Goal: Transaction & Acquisition: Book appointment/travel/reservation

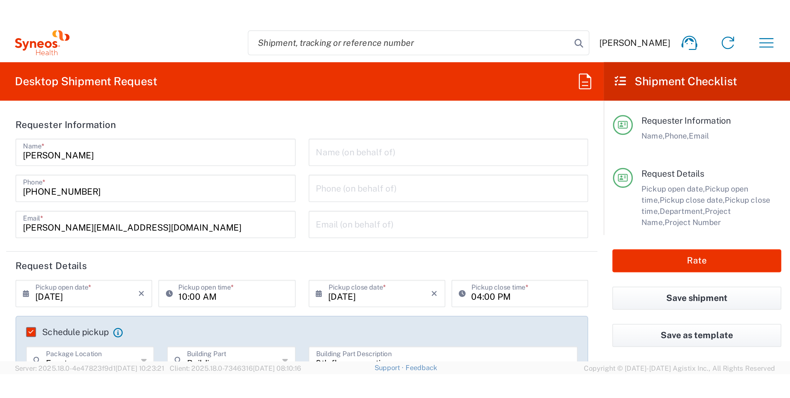
scroll to position [206, 0]
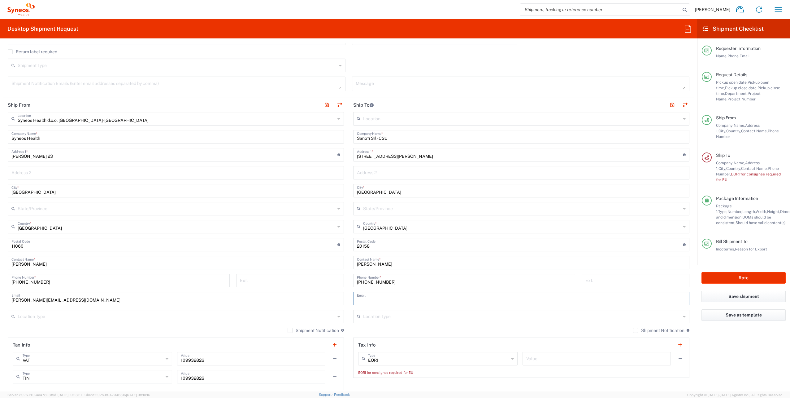
click at [377, 174] on input "text" at bounding box center [521, 297] width 329 height 11
click at [379, 174] on input "text" at bounding box center [521, 297] width 329 height 11
click at [394, 174] on input "text" at bounding box center [597, 357] width 141 height 11
paste input "IT00832400154"
type input "IT00832400154"
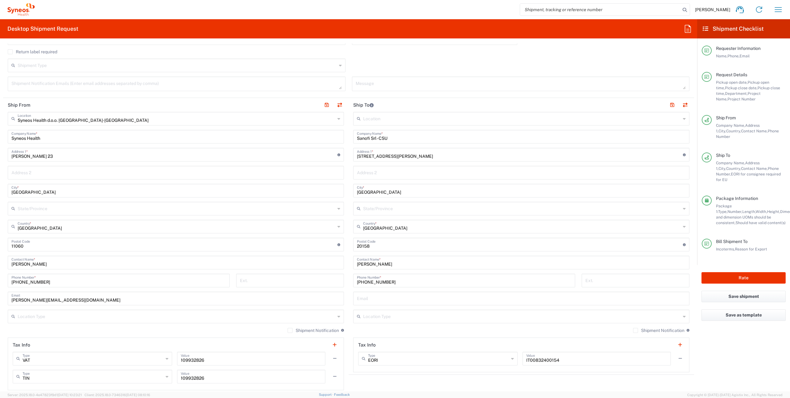
click at [394, 174] on agx-form-section "Ship To Location Addison Whitney LLC-Morrisvile NC US Barcelona-Syneos Health B…" at bounding box center [522, 236] width 346 height 277
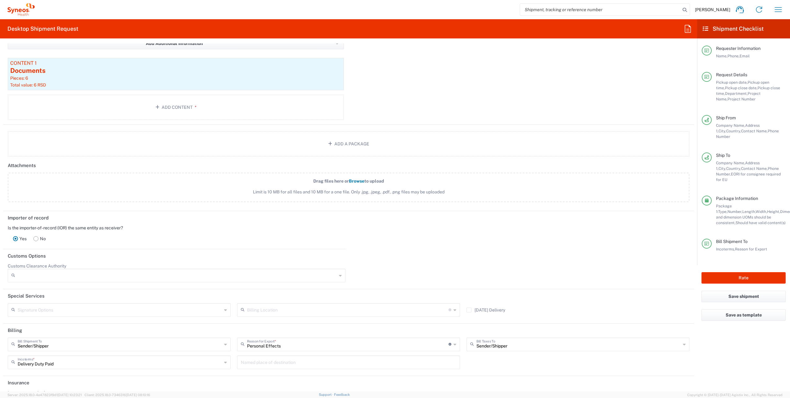
scroll to position [702, 0]
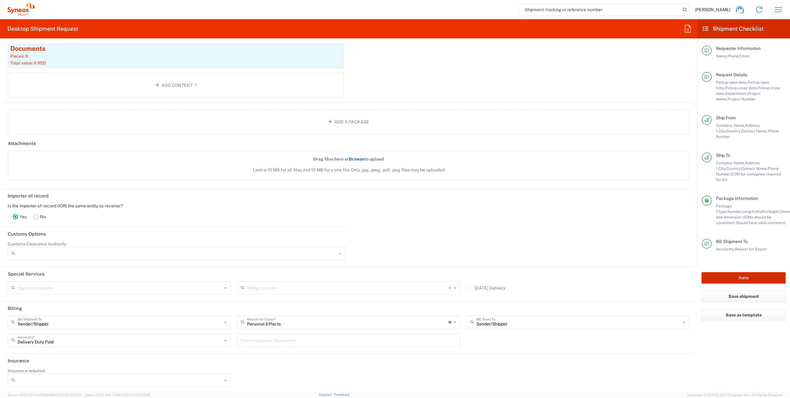
click at [394, 174] on button "Rate" at bounding box center [744, 277] width 84 height 11
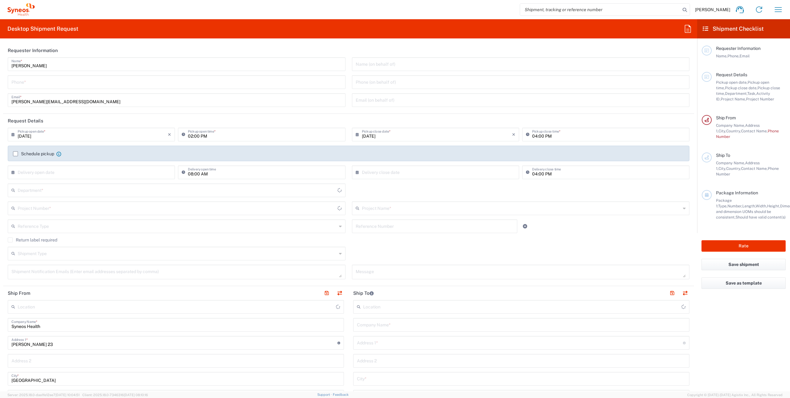
type input "3110"
type input "[GEOGRAPHIC_DATA]"
type input "Syneos Health d.o.o. [GEOGRAPHIC_DATA]-[GEOGRAPHIC_DATA]"
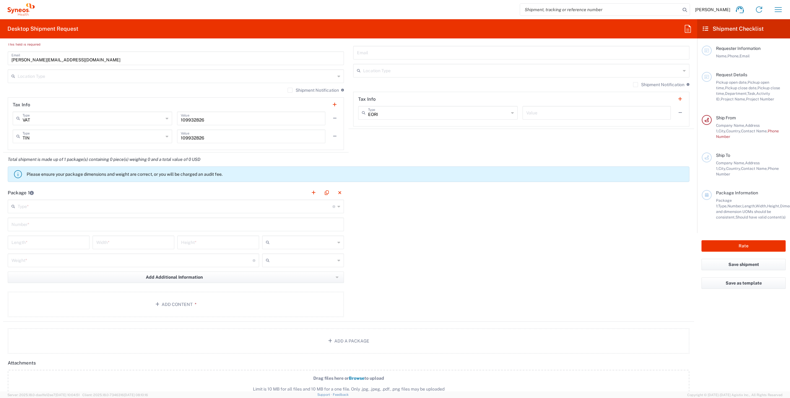
click at [154, 200] on input "text" at bounding box center [175, 205] width 315 height 11
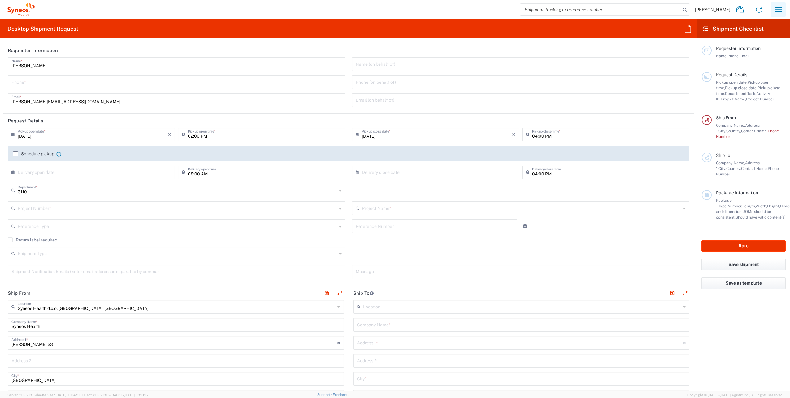
click at [782, 11] on icon "button" at bounding box center [778, 9] width 7 height 5
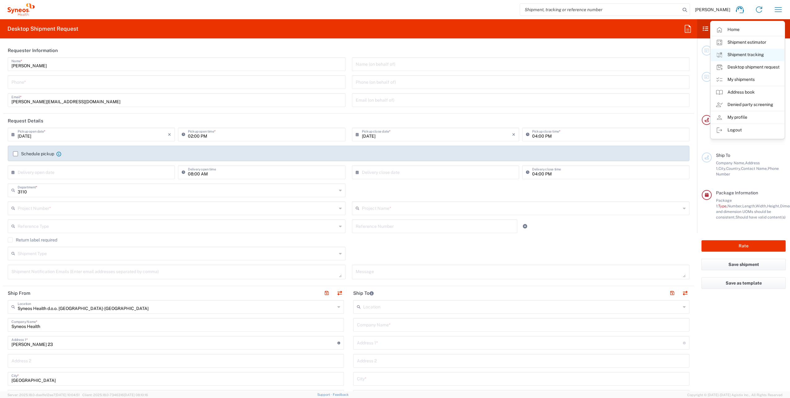
click at [749, 55] on link "Shipment tracking" at bounding box center [748, 55] width 74 height 12
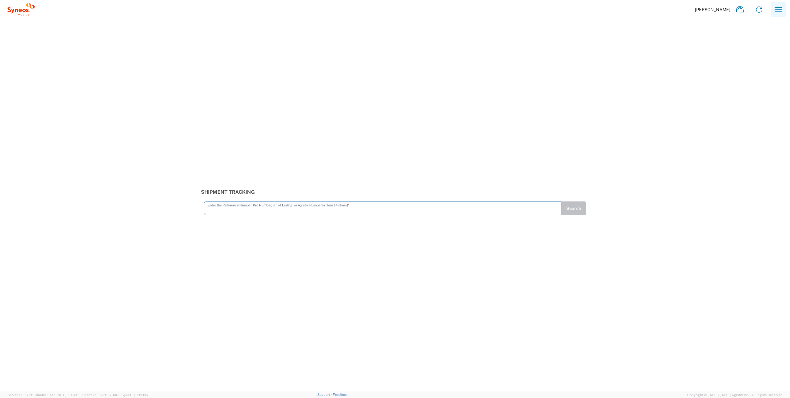
click at [778, 9] on icon "button" at bounding box center [779, 10] width 10 height 10
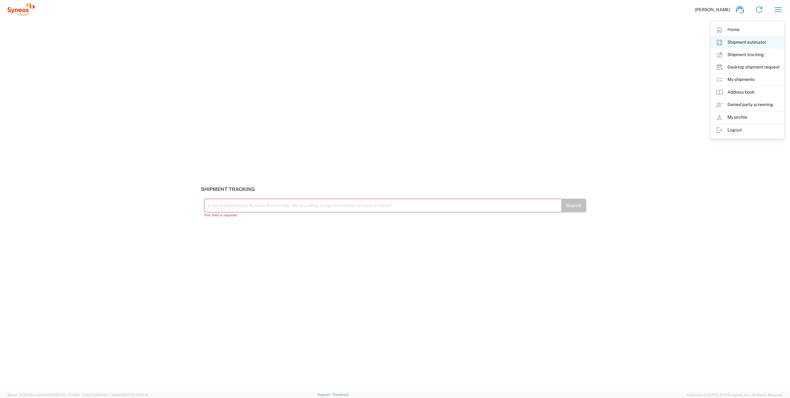
click at [755, 44] on link "Shipment estimator" at bounding box center [748, 42] width 74 height 12
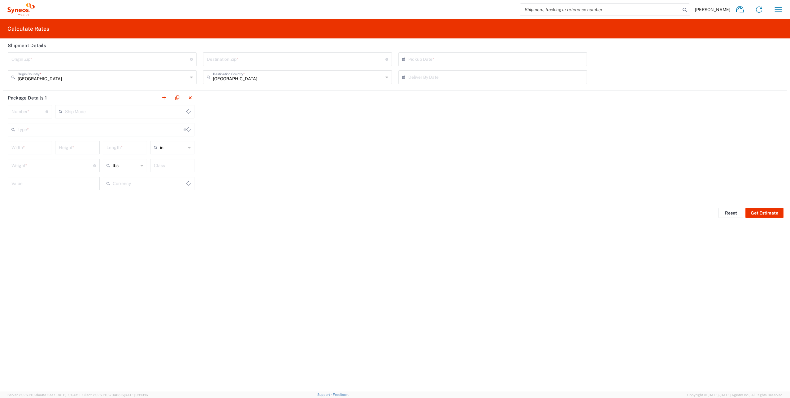
type input "US Dollar"
click at [780, 13] on icon "button" at bounding box center [779, 10] width 10 height 10
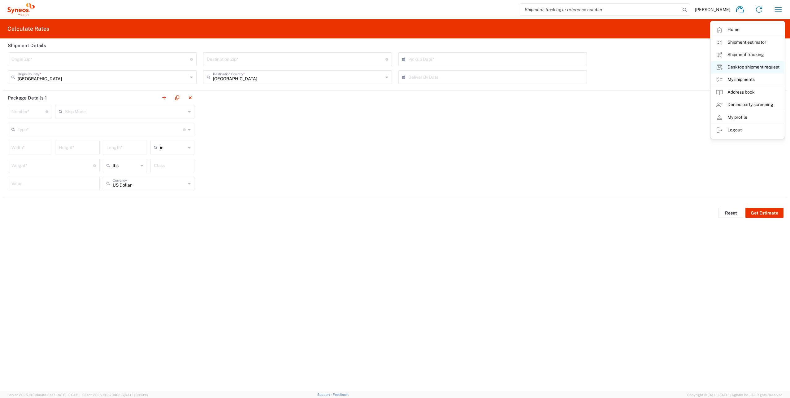
click at [752, 68] on link "Desktop shipment request" at bounding box center [748, 67] width 74 height 12
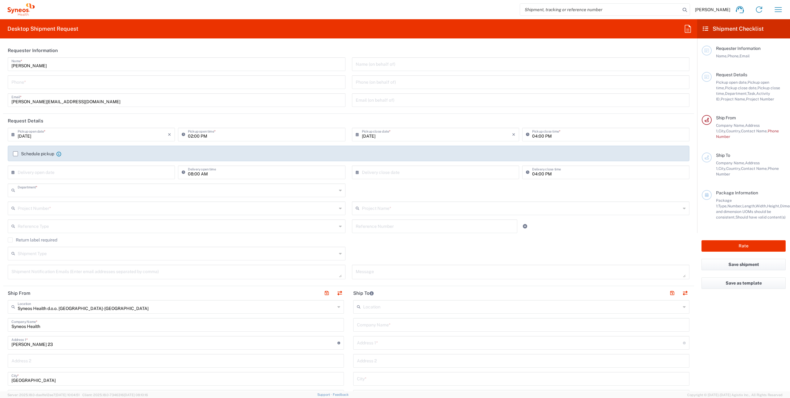
type input "3110"
click at [776, 9] on icon "button" at bounding box center [779, 10] width 10 height 10
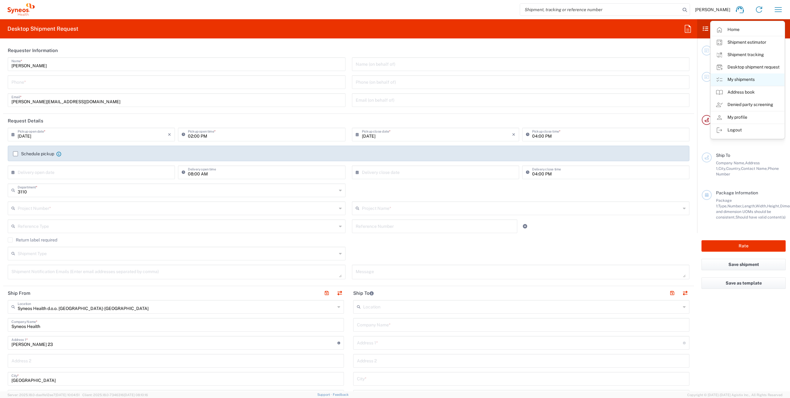
click at [738, 79] on link "My shipments" at bounding box center [748, 79] width 74 height 12
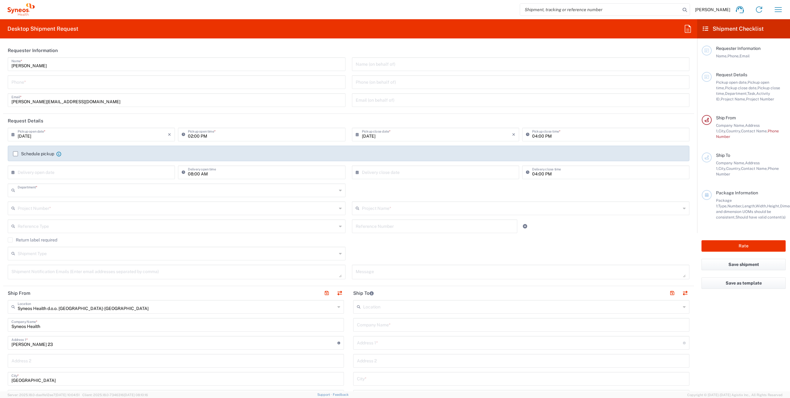
type input "3110"
click at [374, 308] on input "text" at bounding box center [522, 306] width 318 height 11
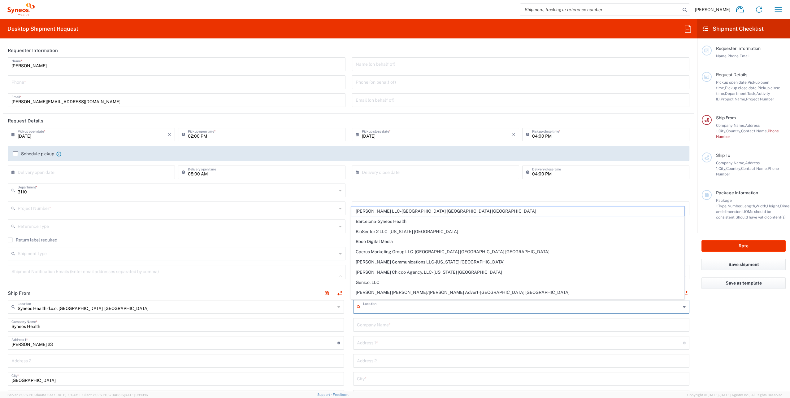
click at [374, 308] on input "text" at bounding box center [522, 306] width 318 height 11
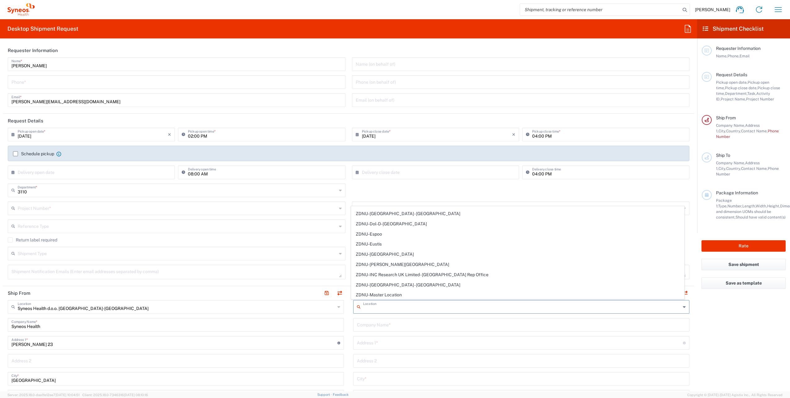
scroll to position [1301, 0]
click at [388, 327] on input "text" at bounding box center [521, 324] width 329 height 11
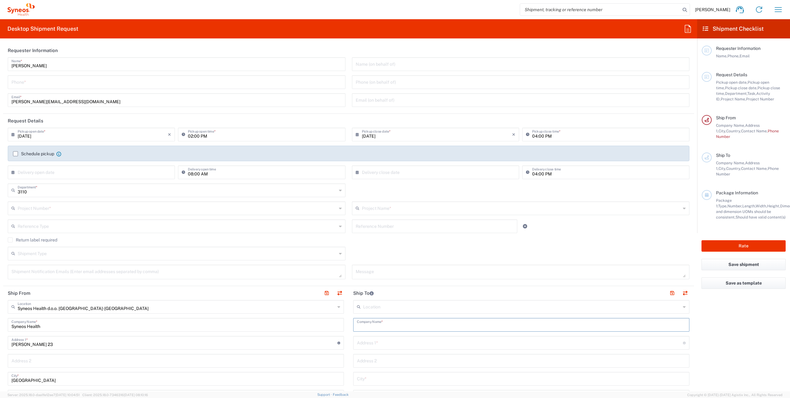
click at [388, 327] on input "text" at bounding box center [521, 324] width 329 height 11
click at [84, 85] on input "tel" at bounding box center [176, 81] width 331 height 11
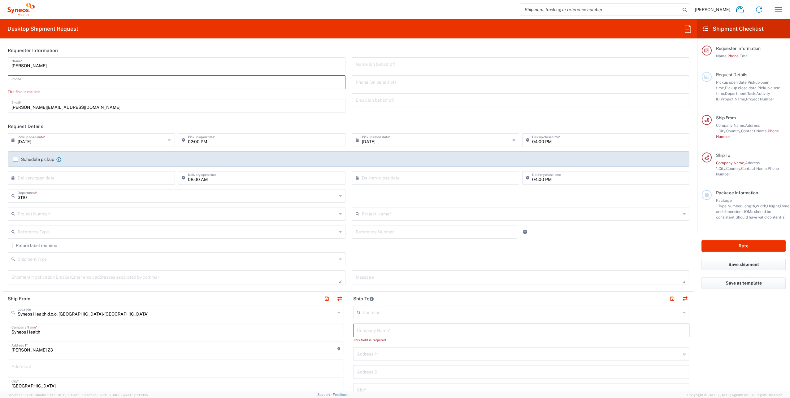
click at [771, 14] on div "[PERSON_NAME] Home Shipment estimator Shipment tracking Desktop shipment reques…" at bounding box center [412, 9] width 754 height 15
click at [776, 13] on icon "button" at bounding box center [779, 10] width 10 height 10
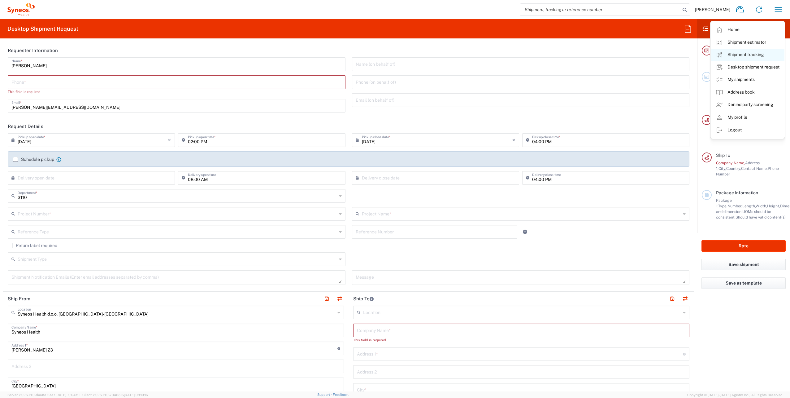
click at [752, 55] on link "Shipment tracking" at bounding box center [748, 55] width 74 height 12
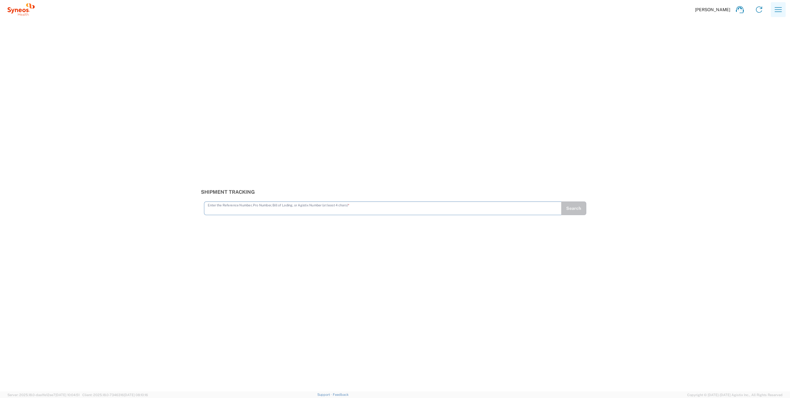
click at [777, 10] on icon "button" at bounding box center [779, 10] width 10 height 10
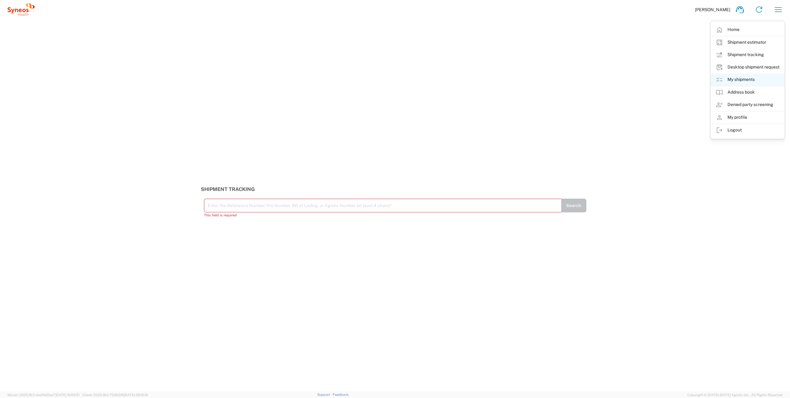
click at [751, 79] on link "My shipments" at bounding box center [748, 79] width 74 height 12
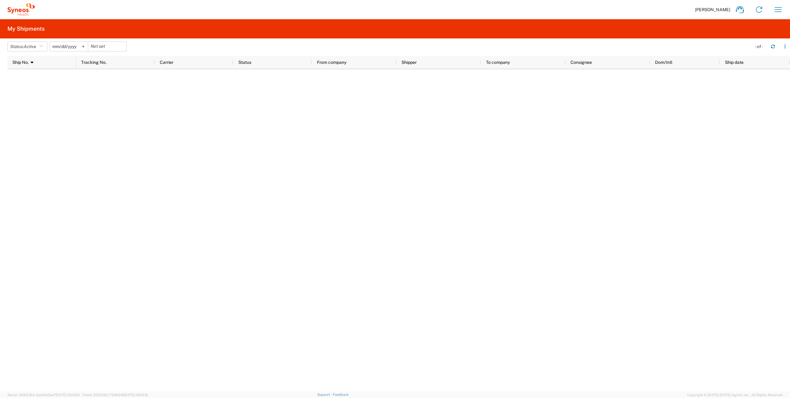
click at [72, 46] on input "[DATE]" at bounding box center [69, 46] width 38 height 9
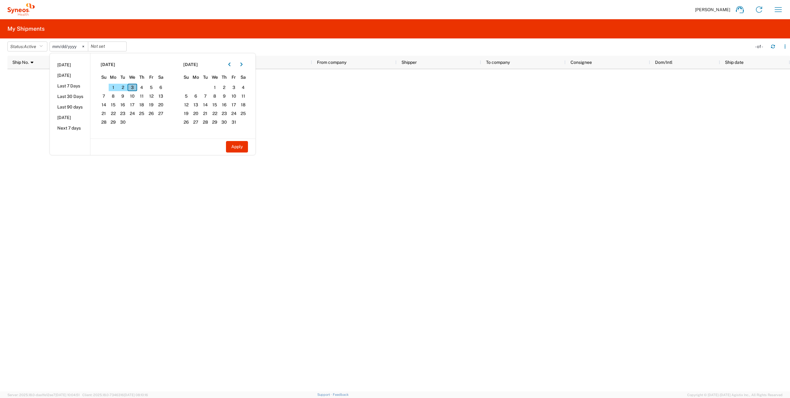
click at [133, 89] on span "3" at bounding box center [133, 87] width 10 height 7
drag, startPoint x: 128, startPoint y: 171, endPoint x: 123, endPoint y: 163, distance: 9.5
click at [128, 171] on div at bounding box center [433, 230] width 714 height 322
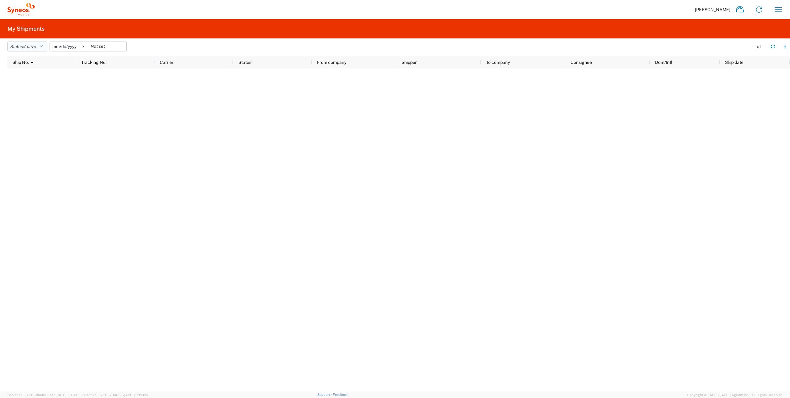
click at [36, 45] on span "Active" at bounding box center [30, 46] width 12 height 5
click at [40, 89] on span "Approved" at bounding box center [44, 89] width 72 height 10
click at [37, 46] on span "Approved" at bounding box center [33, 46] width 19 height 5
click at [35, 97] on span "Booked" at bounding box center [44, 99] width 72 height 10
click at [49, 47] on button "Status: Booked" at bounding box center [28, 47] width 43 height 10
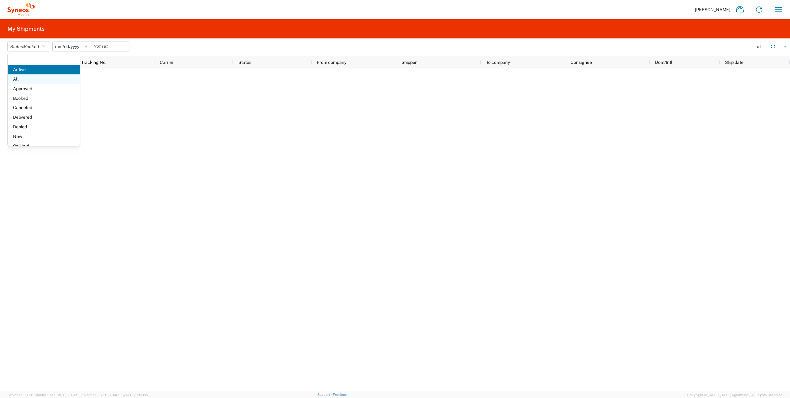
click at [32, 80] on span "All" at bounding box center [44, 79] width 72 height 10
click at [777, 12] on icon "button" at bounding box center [778, 9] width 7 height 5
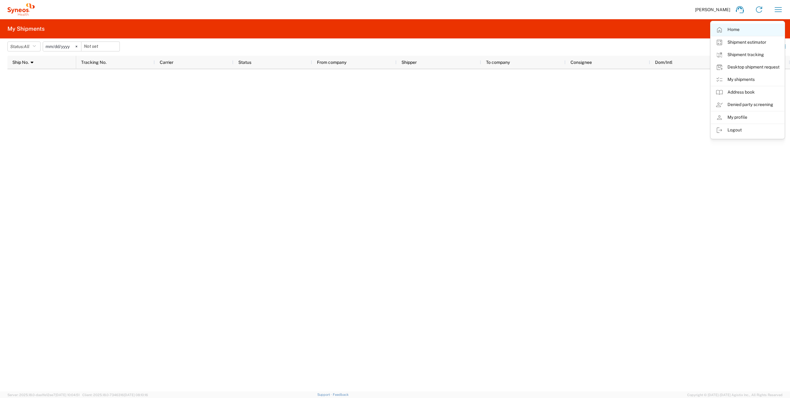
click at [735, 30] on link "Home" at bounding box center [748, 30] width 74 height 12
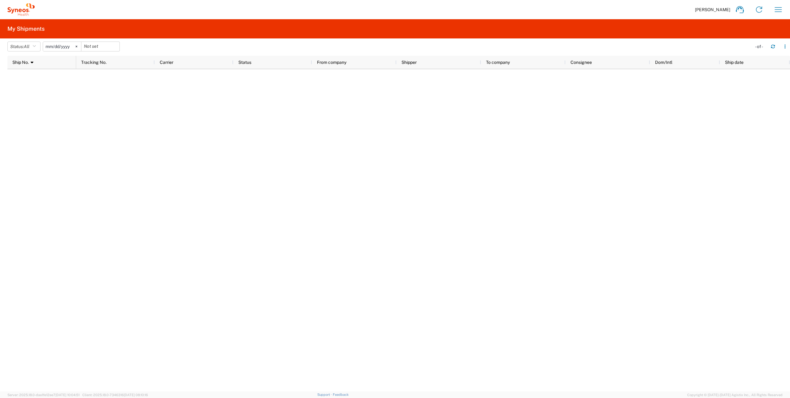
click at [34, 30] on h2 "My Shipments" at bounding box center [25, 28] width 37 height 7
click at [775, 11] on icon "button" at bounding box center [779, 10] width 10 height 10
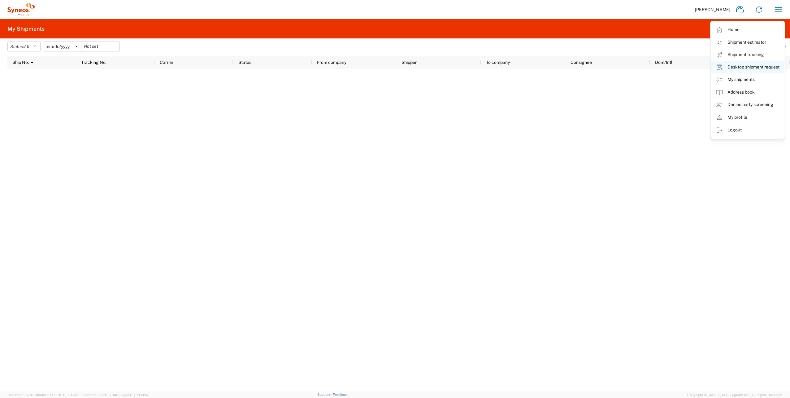
click at [758, 62] on link "Desktop shipment request" at bounding box center [748, 67] width 74 height 12
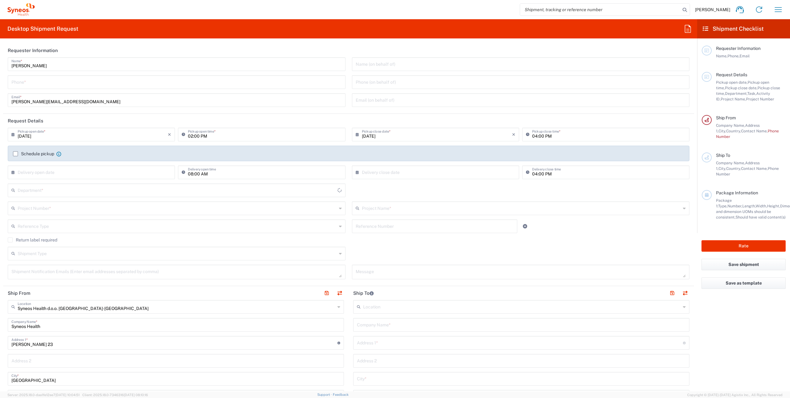
type input "3110"
click at [101, 91] on div "[PERSON_NAME] Name * Phone * [PERSON_NAME][EMAIL_ADDRESS][DOMAIN_NAME] Email *" at bounding box center [177, 84] width 344 height 54
click at [68, 84] on input "tel" at bounding box center [176, 81] width 331 height 11
click at [12, 84] on input "3347857137" at bounding box center [176, 81] width 331 height 11
drag, startPoint x: 38, startPoint y: 82, endPoint x: -1, endPoint y: 81, distance: 39.0
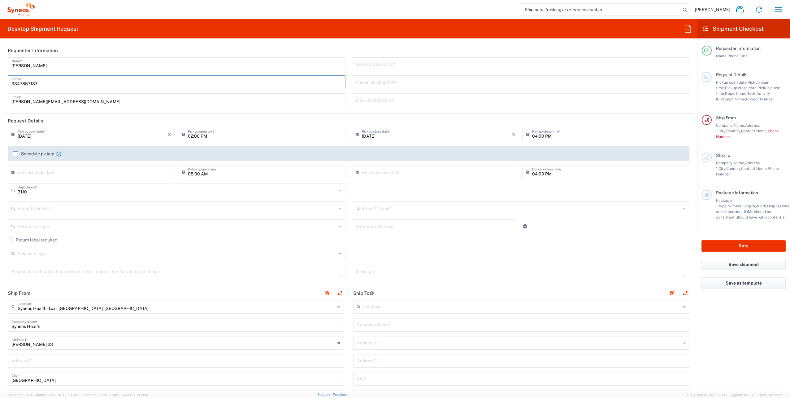
click at [0, 81] on html "[PERSON_NAME] Home Shipment estimator Shipment tracking Desktop shipment reques…" at bounding box center [395, 199] width 790 height 398
click at [722, 29] on h2 "Shipment Checklist" at bounding box center [733, 28] width 61 height 7
drag, startPoint x: 722, startPoint y: 29, endPoint x: 782, endPoint y: 9, distance: 63.9
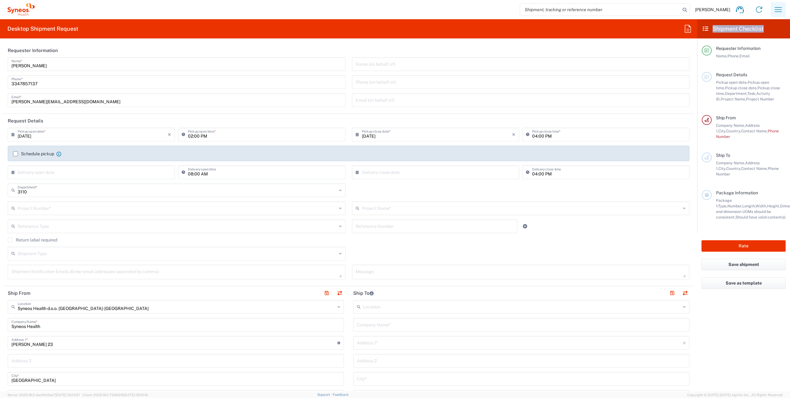
click at [782, 9] on icon "button" at bounding box center [779, 10] width 10 height 10
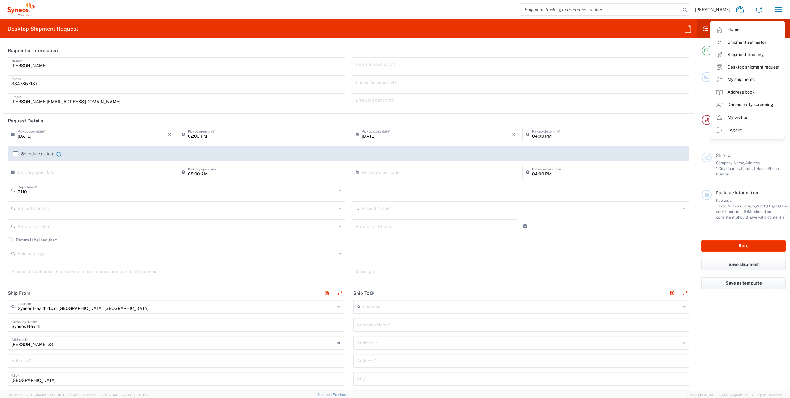
click at [10, 84] on div "[PHONE_NUMBER] Phone *" at bounding box center [177, 82] width 338 height 14
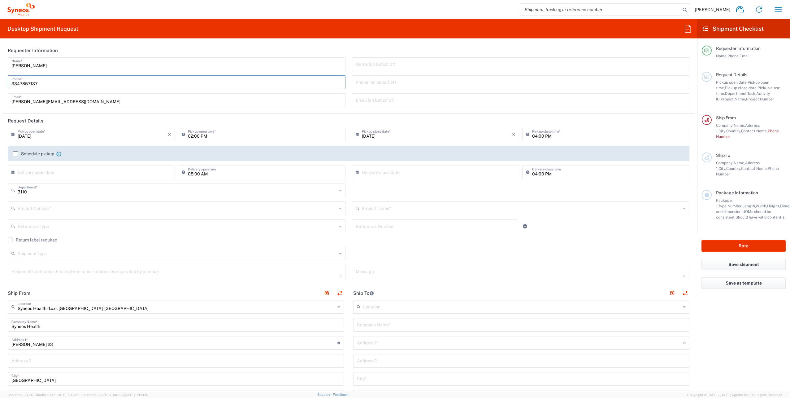
click at [21, 85] on input "3347857137" at bounding box center [176, 81] width 331 height 11
click at [13, 86] on input "3347857137" at bounding box center [176, 81] width 331 height 11
drag, startPoint x: 50, startPoint y: 84, endPoint x: 0, endPoint y: 84, distance: 49.6
click at [0, 84] on html "[PERSON_NAME] Home Shipment estimator Shipment tracking Desktop shipment reques…" at bounding box center [395, 199] width 790 height 398
drag, startPoint x: 61, startPoint y: 84, endPoint x: 7, endPoint y: 86, distance: 53.7
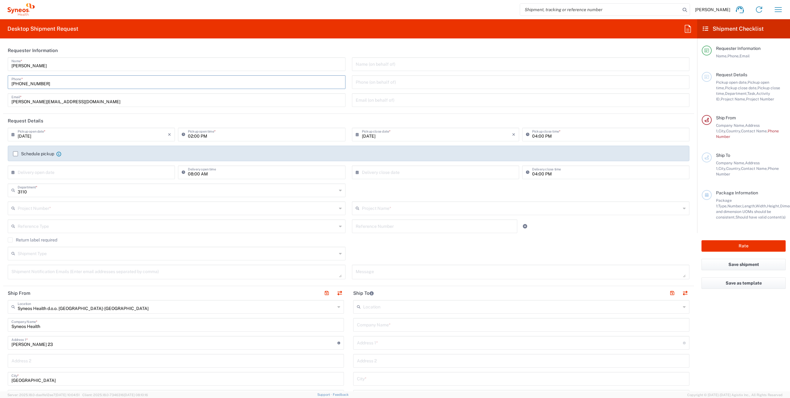
click at [7, 86] on div "[PERSON_NAME] Name * [PHONE_NUMBER] Phone * [PERSON_NAME][EMAIL_ADDRESS][DOMAIN…" at bounding box center [177, 84] width 344 height 54
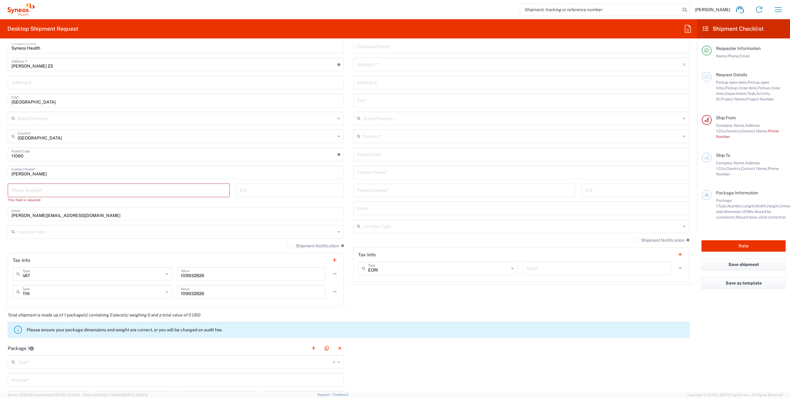
scroll to position [279, 0]
type input "[PHONE_NUMBER]"
click at [12, 188] on input "tel" at bounding box center [118, 189] width 215 height 11
paste input "[PHONE_NUMBER]"
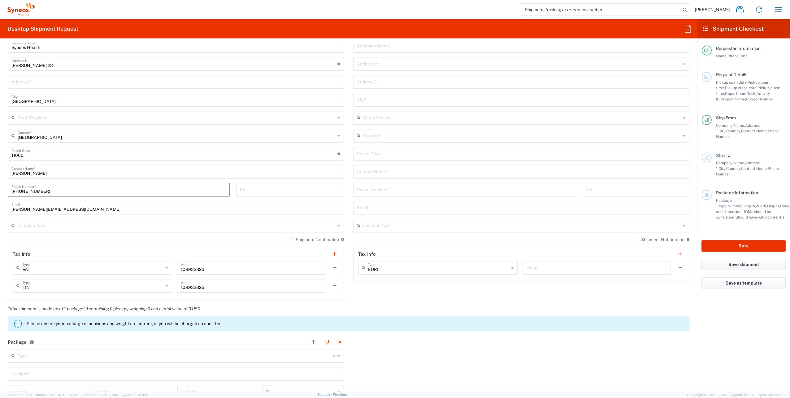
type input "[PHONE_NUMBER]"
click at [169, 217] on div "Syneos Health d.o.o. [GEOGRAPHIC_DATA]-[GEOGRAPHIC_DATA] Location Syneos Health…" at bounding box center [176, 160] width 336 height 278
click at [167, 225] on input "text" at bounding box center [177, 225] width 318 height 11
click at [289, 210] on input "[PERSON_NAME][EMAIL_ADDRESS][DOMAIN_NAME]" at bounding box center [175, 207] width 329 height 11
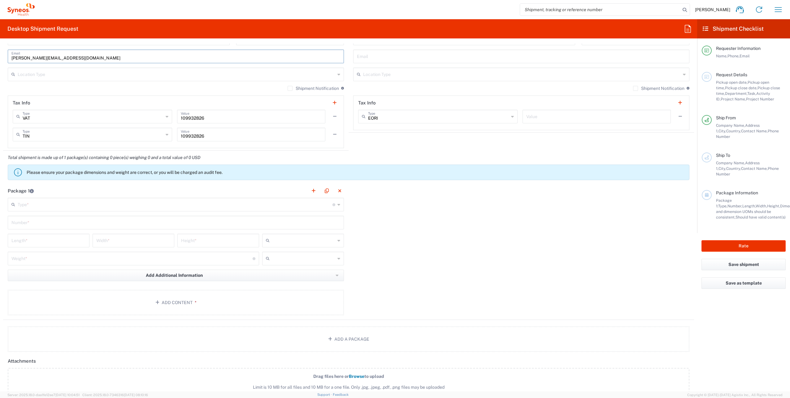
scroll to position [434, 0]
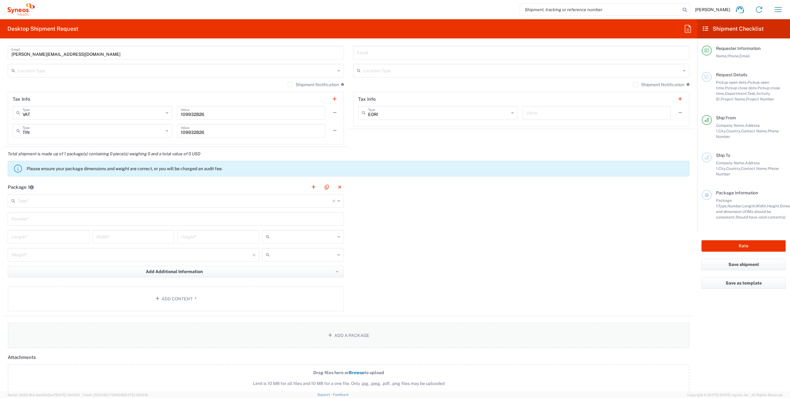
click at [230, 328] on button "Add a Package" at bounding box center [349, 334] width 682 height 25
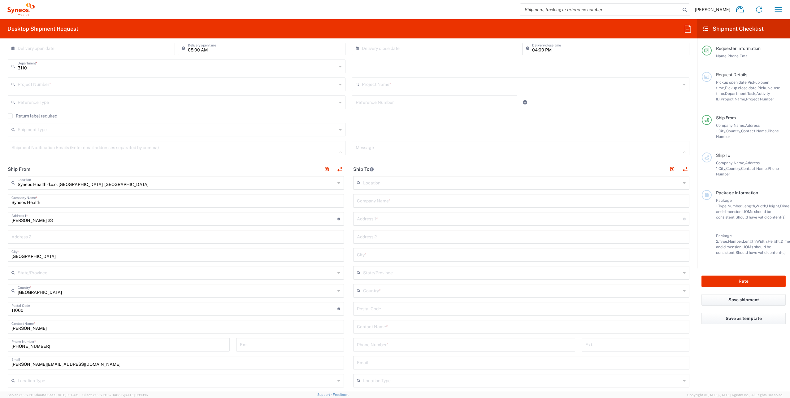
scroll to position [0, 0]
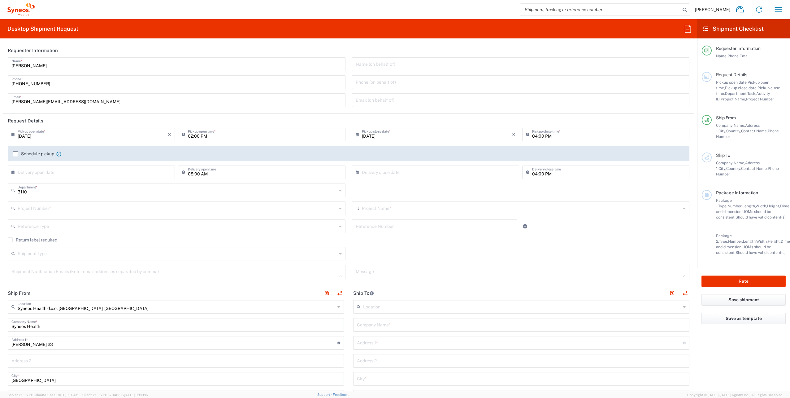
click at [15, 154] on label "Schedule pickup" at bounding box center [33, 153] width 41 height 5
click at [15, 154] on input "Schedule pickup" at bounding box center [15, 154] width 0 height 0
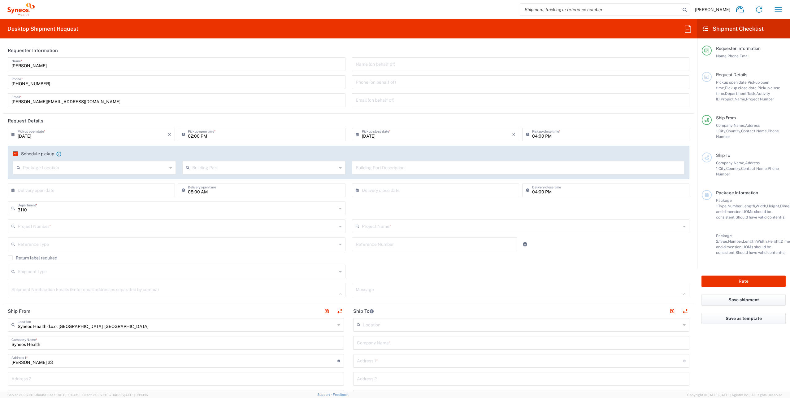
click at [72, 171] on input "text" at bounding box center [95, 167] width 144 height 11
click at [37, 182] on span "Front" at bounding box center [94, 181] width 161 height 10
type input "Front"
click at [204, 161] on div "Building Part" at bounding box center [263, 168] width 163 height 14
drag, startPoint x: 209, startPoint y: 165, endPoint x: 211, endPoint y: 168, distance: 3.5
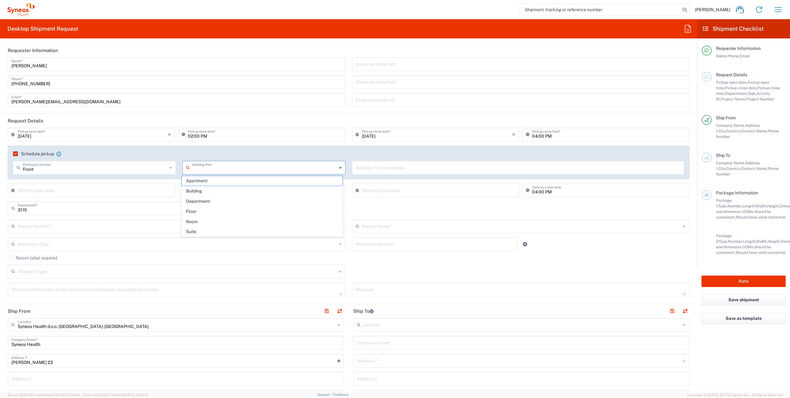
click at [209, 165] on input "text" at bounding box center [264, 167] width 144 height 11
click at [205, 191] on span "Building" at bounding box center [262, 191] width 161 height 10
type input "Building"
click at [418, 173] on div "Building Part Description" at bounding box center [518, 168] width 333 height 14
click at [411, 170] on input "text" at bounding box center [518, 167] width 325 height 11
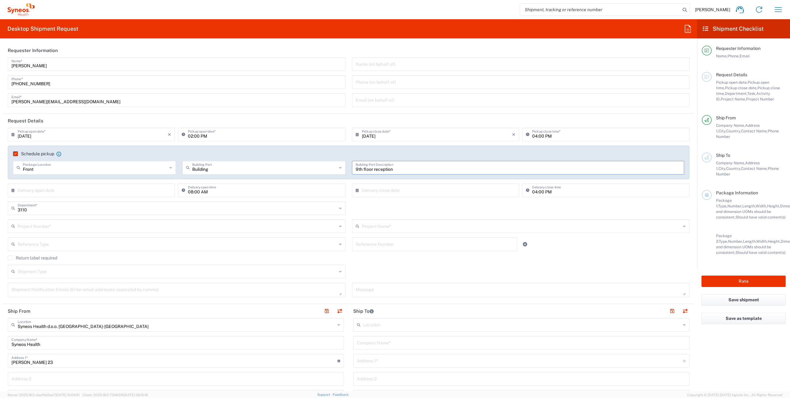
type input "9th floor reception"
click at [87, 189] on input "text" at bounding box center [93, 189] width 150 height 11
click at [88, 191] on input "text" at bounding box center [93, 189] width 150 height 11
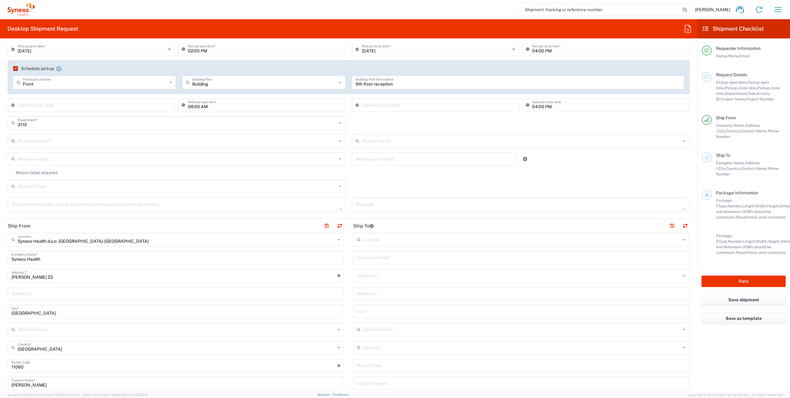
scroll to position [124, 0]
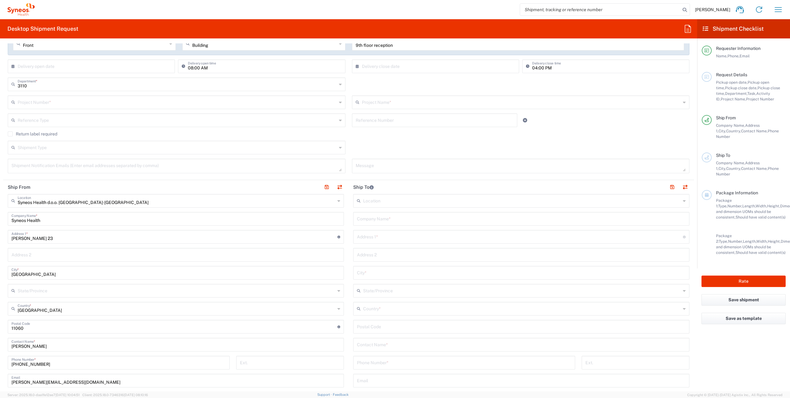
click at [385, 201] on input "text" at bounding box center [522, 200] width 318 height 11
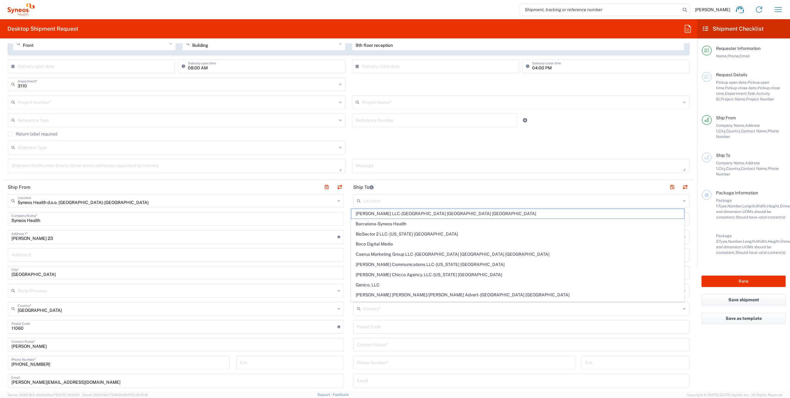
click at [488, 313] on div "Country *" at bounding box center [521, 309] width 336 height 14
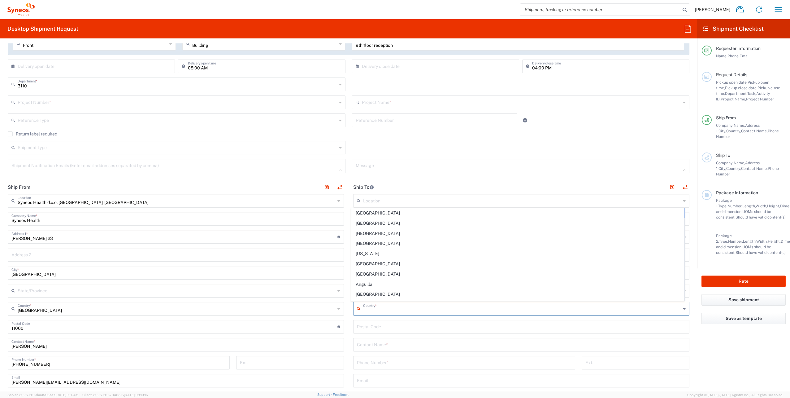
click at [443, 336] on div "Location [PERSON_NAME] LLC-[GEOGRAPHIC_DATA] [GEOGRAPHIC_DATA] [GEOGRAPHIC_DATA…" at bounding box center [521, 324] width 336 height 260
click at [369, 224] on div "Company Name *" at bounding box center [521, 219] width 336 height 14
paste input "Sanofi Srl - CSU"
type input "Sanofi Srl - CSU"
click at [373, 234] on input "text" at bounding box center [520, 236] width 326 height 11
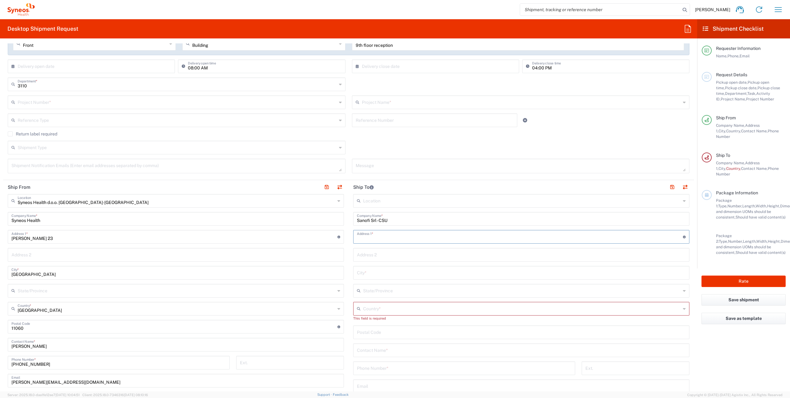
type input "[STREET_ADDRESS][PERSON_NAME]"
type input "[GEOGRAPHIC_DATA]"
type input "20158"
type input "3347857137"
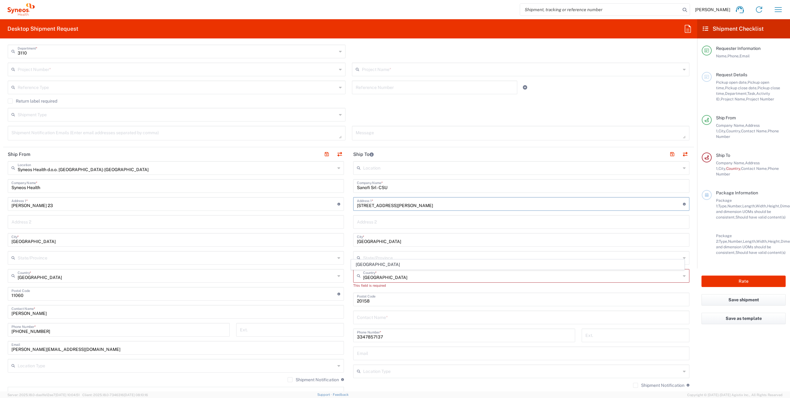
scroll to position [186, 0]
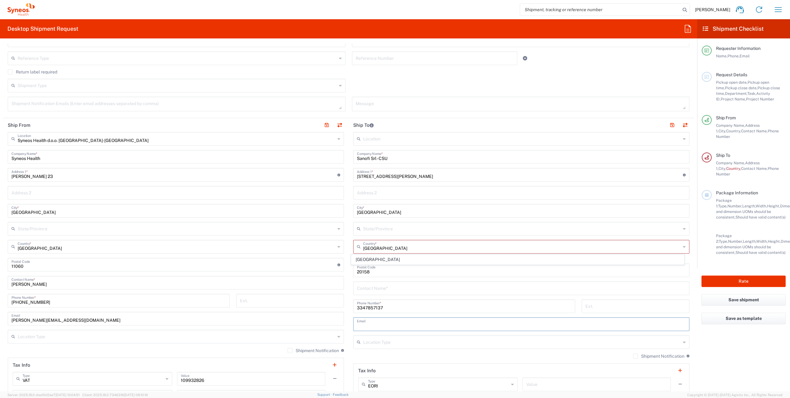
click at [399, 325] on input "text" at bounding box center [521, 323] width 329 height 11
click at [349, 309] on main "Location [PERSON_NAME] LLC-[GEOGRAPHIC_DATA] [GEOGRAPHIC_DATA] [GEOGRAPHIC_DATA…" at bounding box center [522, 265] width 346 height 266
click at [361, 292] on input "text" at bounding box center [521, 287] width 329 height 11
click at [365, 243] on input "text" at bounding box center [522, 246] width 318 height 11
click at [364, 257] on span "[GEOGRAPHIC_DATA]" at bounding box center [518, 260] width 333 height 10
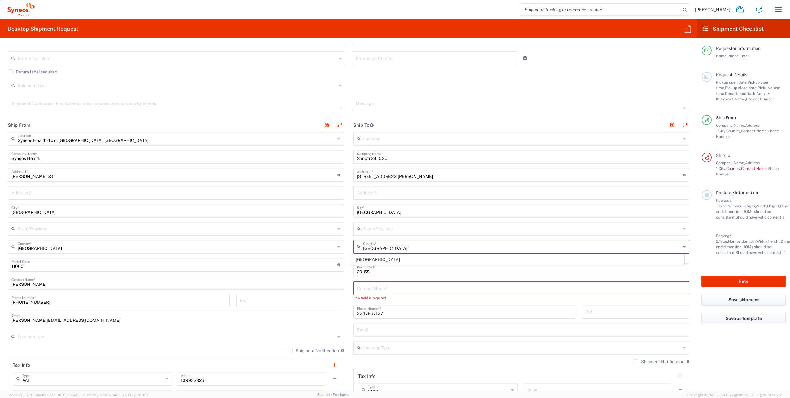
type input "[GEOGRAPHIC_DATA]"
type input "Sender/Shipper"
type input "Delivery Duty Paid"
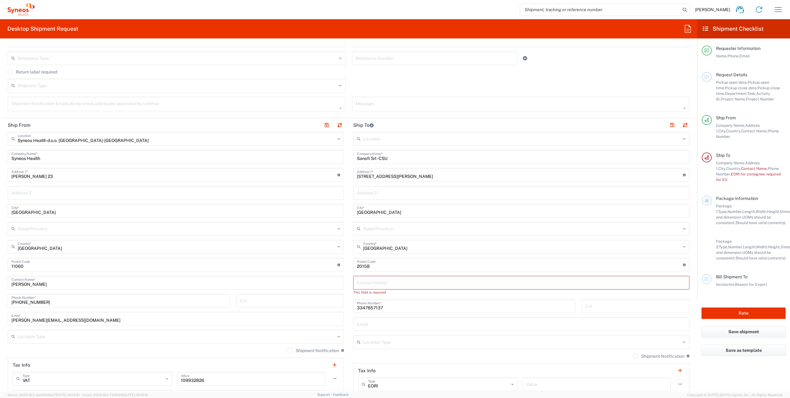
click at [367, 282] on input "text" at bounding box center [521, 282] width 329 height 11
paste input "Rossella"
type input "[PERSON_NAME]"
drag, startPoint x: 392, startPoint y: 298, endPoint x: 343, endPoint y: 311, distance: 50.7
click at [330, 297] on div "Ship From Syneos Health d.o.o. [GEOGRAPHIC_DATA]-[GEOGRAPHIC_DATA] Location Syn…" at bounding box center [348, 265] width 691 height 295
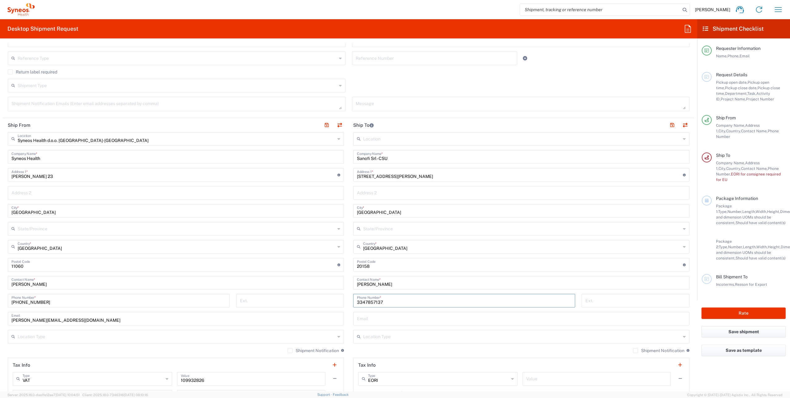
paste input "+39"
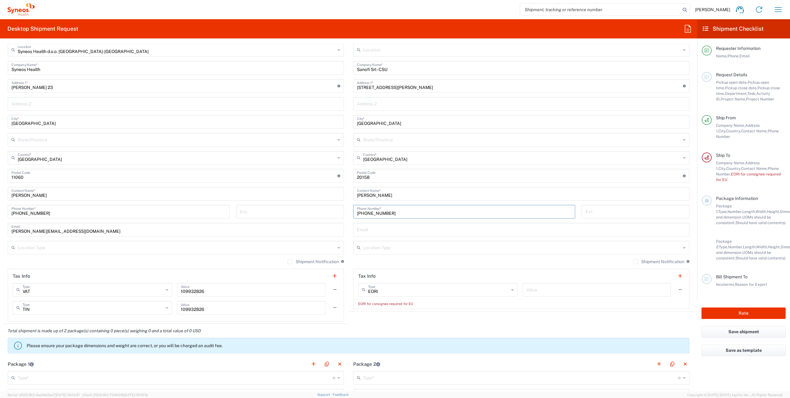
scroll to position [279, 0]
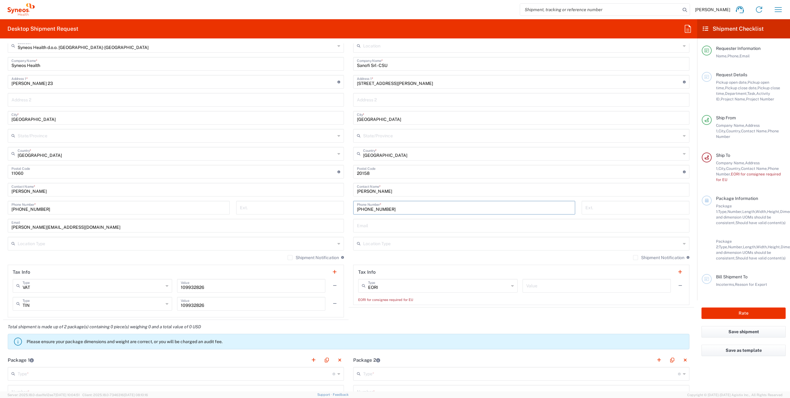
type input "[PHONE_NUMBER]"
click at [385, 246] on input "text" at bounding box center [522, 243] width 318 height 11
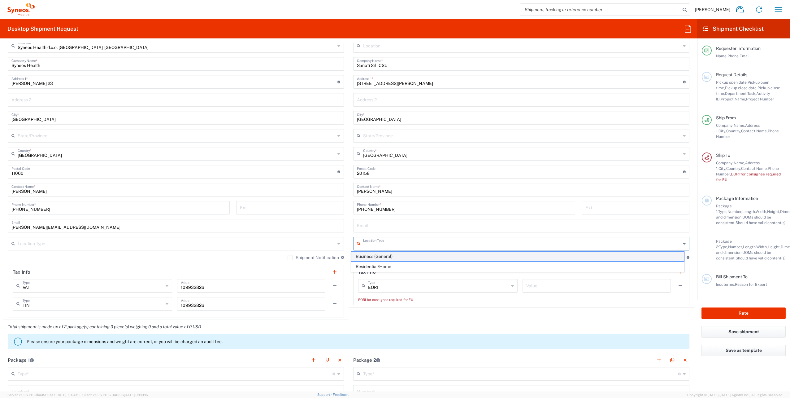
click at [391, 258] on span "Business (General)" at bounding box center [518, 257] width 333 height 10
type input "Business (General)"
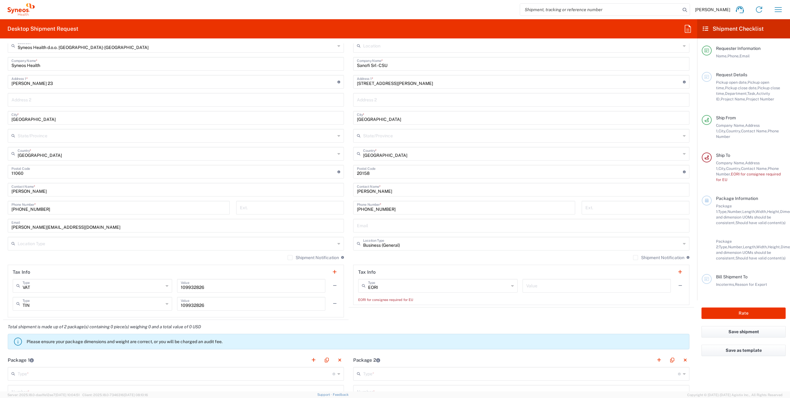
click at [542, 283] on input "text" at bounding box center [597, 285] width 141 height 11
paste input "IT00832400154"
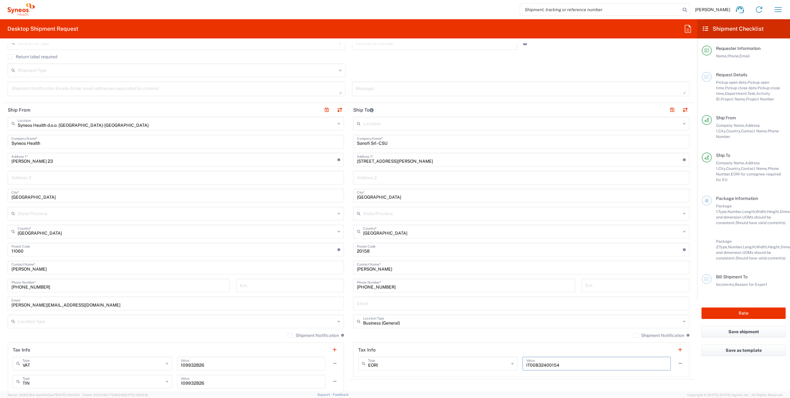
scroll to position [155, 0]
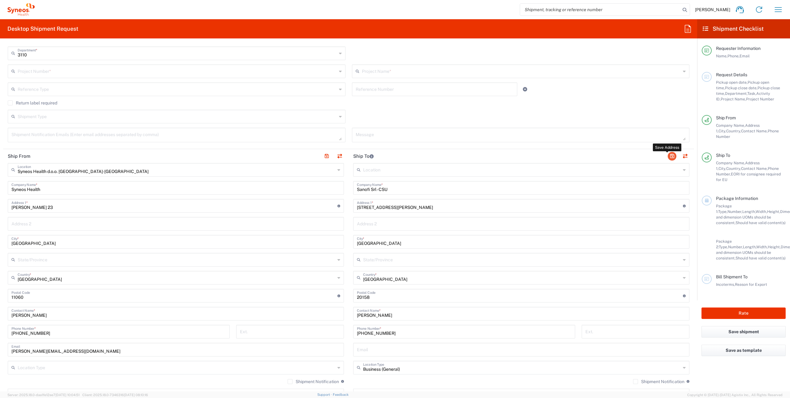
type input "IT00832400154"
click at [668, 156] on button "button" at bounding box center [672, 156] width 9 height 9
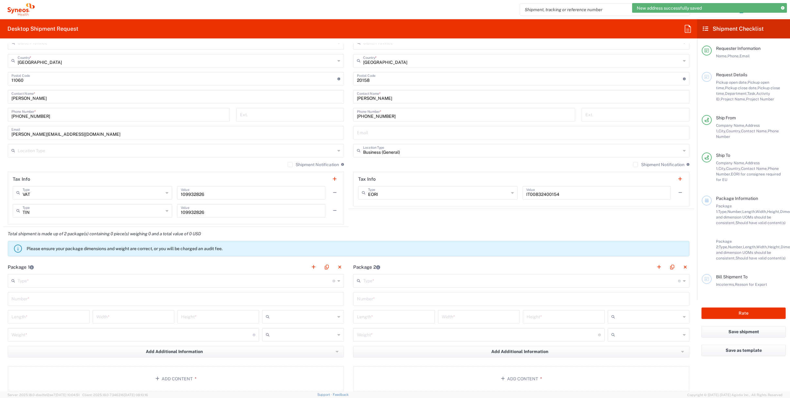
scroll to position [434, 0]
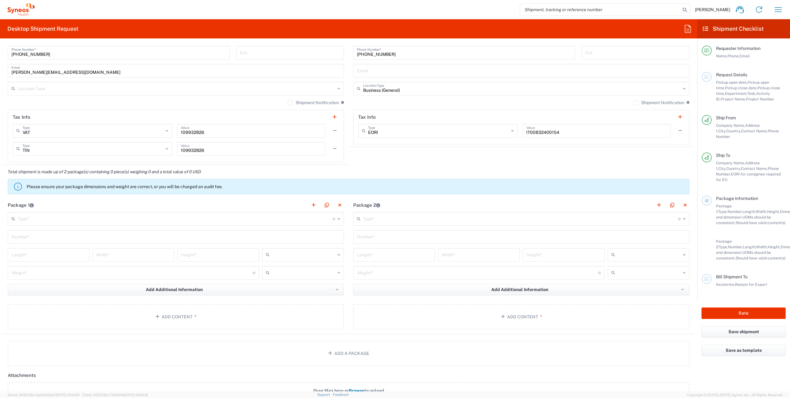
click at [56, 216] on input "text" at bounding box center [175, 218] width 315 height 11
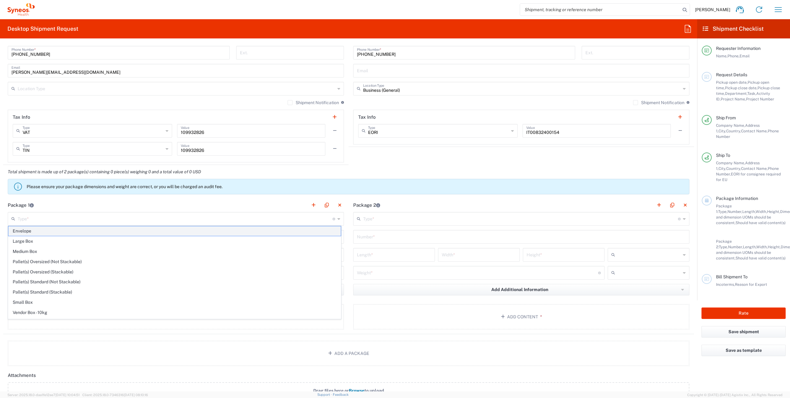
click at [36, 230] on span "Envelope" at bounding box center [174, 231] width 333 height 10
type input "Envelope"
type input "1"
type input "9.5"
type input "12.5"
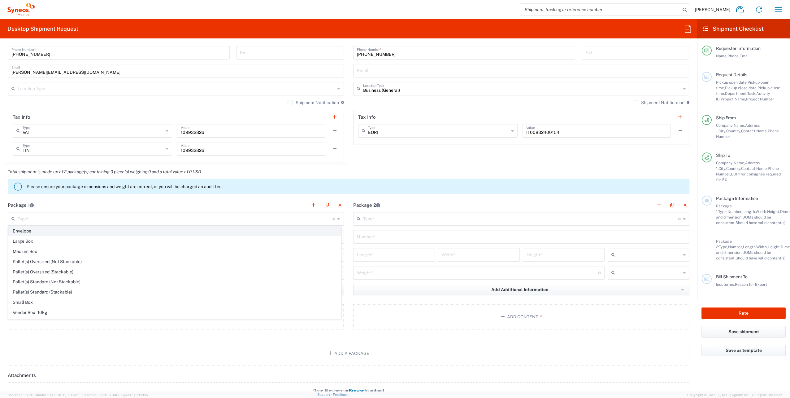
type input "0.25"
type input "in"
type input "0.45"
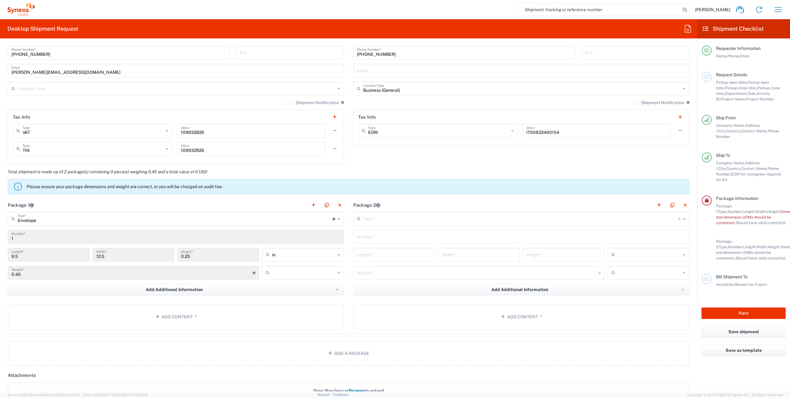
click at [291, 273] on input "text" at bounding box center [303, 273] width 63 height 10
click at [281, 286] on span "kgs" at bounding box center [301, 285] width 80 height 10
type input "kgs"
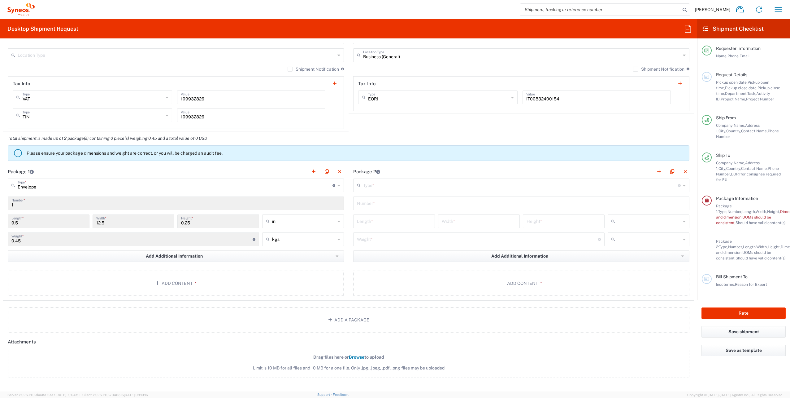
scroll to position [527, 0]
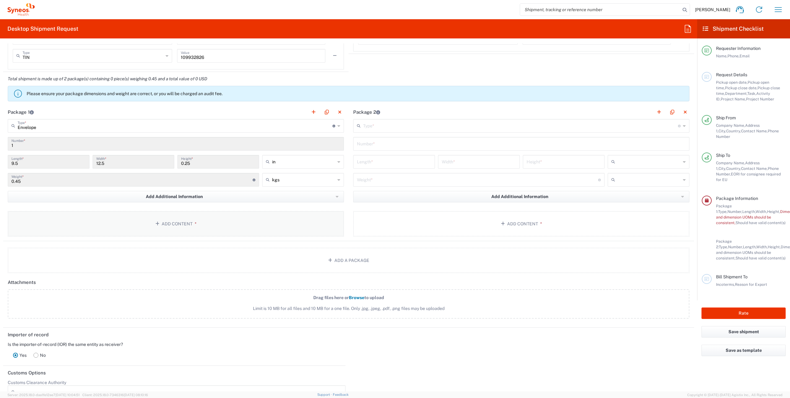
click at [166, 220] on button "Add Content *" at bounding box center [176, 223] width 336 height 25
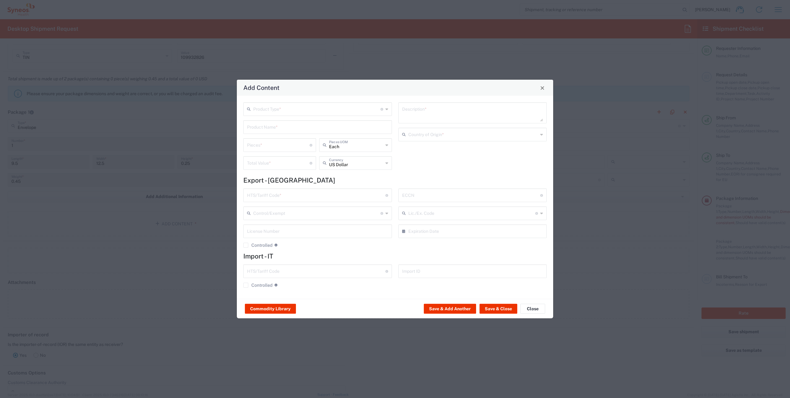
click at [277, 107] on input "text" at bounding box center [316, 108] width 127 height 11
click at [279, 122] on span "Documents" at bounding box center [317, 123] width 147 height 10
type input "Documents"
type input "1"
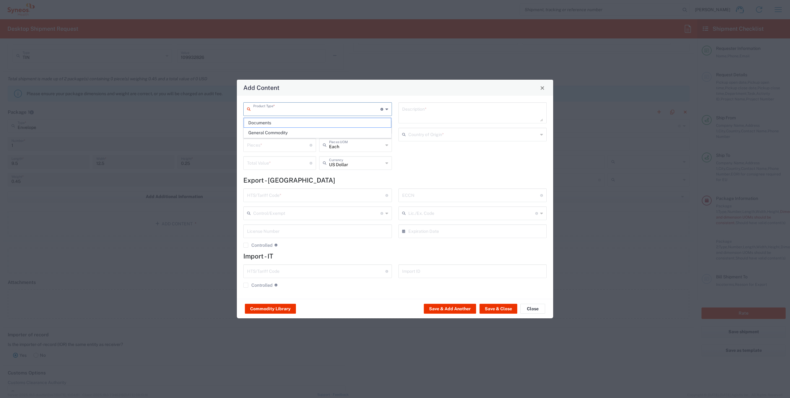
type input "1"
type textarea "Documents"
type input "[GEOGRAPHIC_DATA]"
type input "0000.00.0000"
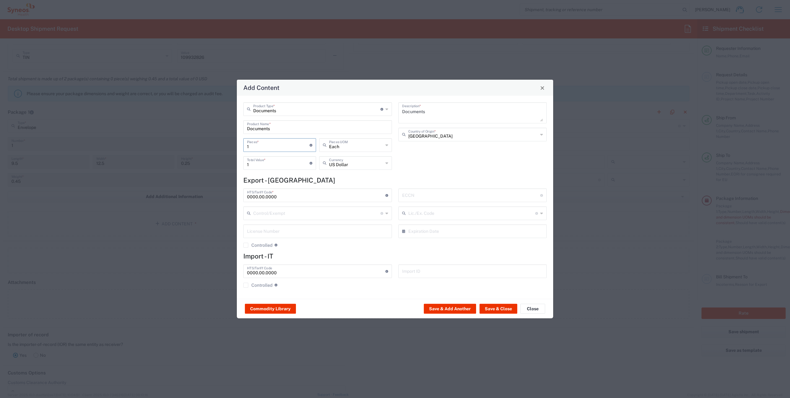
drag, startPoint x: 261, startPoint y: 143, endPoint x: 225, endPoint y: 146, distance: 36.0
click at [227, 146] on div "Add Content Documents Product Type * Document: Paper document generated interna…" at bounding box center [395, 199] width 790 height 398
type input "6"
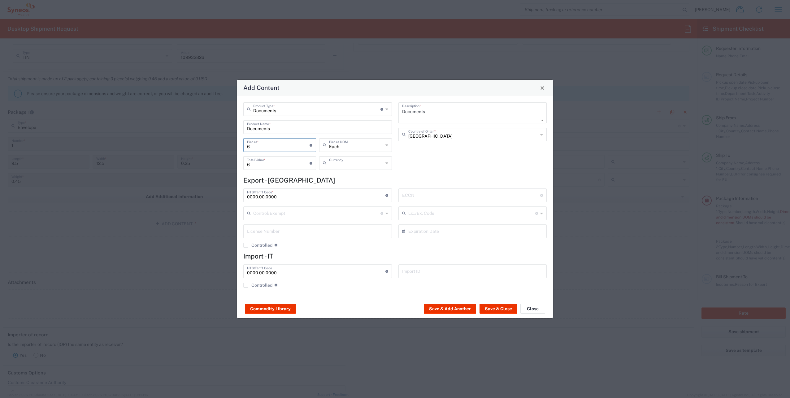
click at [359, 167] on input "text" at bounding box center [356, 162] width 54 height 11
click at [342, 179] on span "Serbian Dinar" at bounding box center [356, 177] width 72 height 10
type input "Serbian Dinar"
drag, startPoint x: 267, startPoint y: 164, endPoint x: 231, endPoint y: 169, distance: 35.9
click at [233, 166] on div "Add Content Documents Product Type * Document: Paper document generated interna…" at bounding box center [395, 199] width 790 height 398
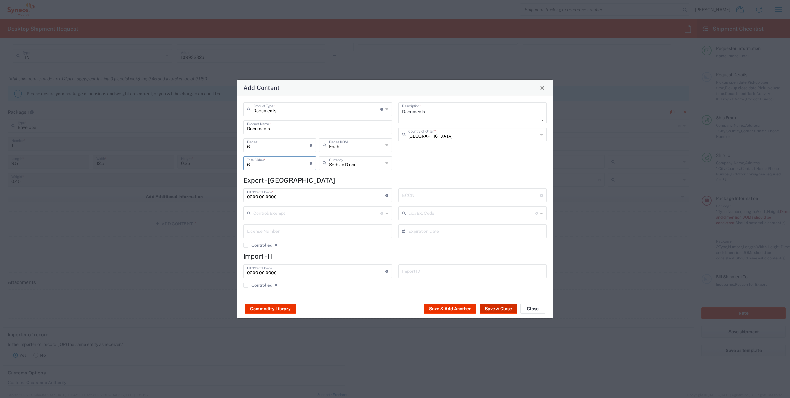
click at [495, 310] on button "Save & Close" at bounding box center [499, 309] width 38 height 10
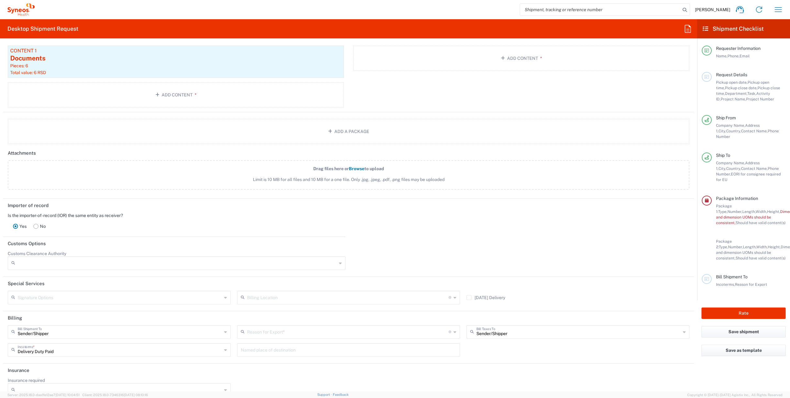
scroll to position [702, 0]
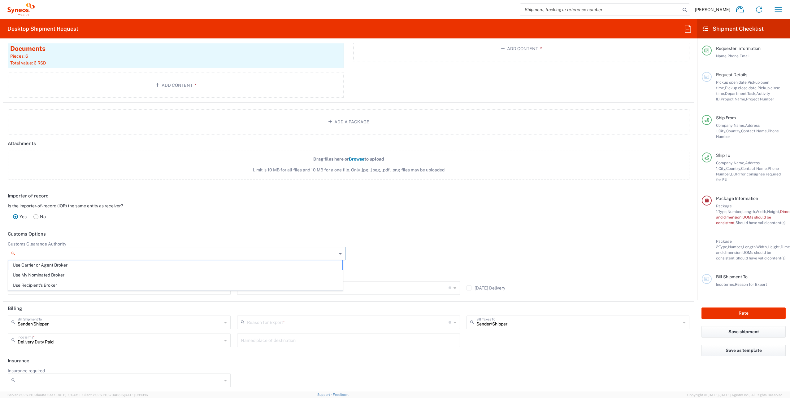
click at [62, 255] on input "Customs Clearance Authority" at bounding box center [177, 253] width 319 height 10
click at [224, 230] on header "Customs Options" at bounding box center [348, 234] width 691 height 14
click at [319, 323] on input "text" at bounding box center [348, 321] width 202 height 11
click at [268, 354] on span "Personal Effects" at bounding box center [346, 354] width 220 height 10
type input "Personal Effects"
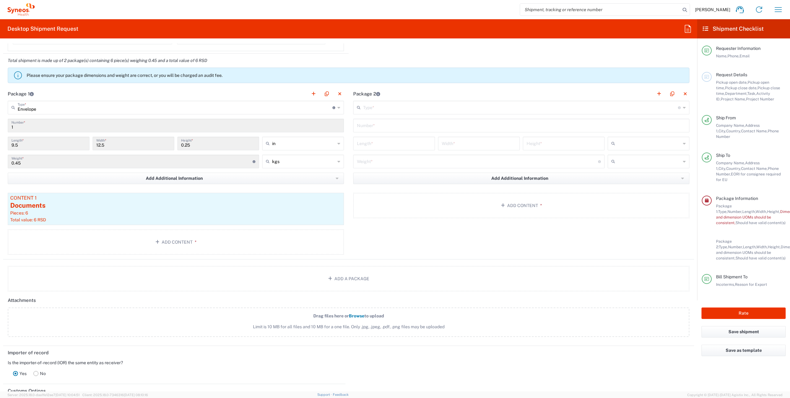
scroll to position [485, 0]
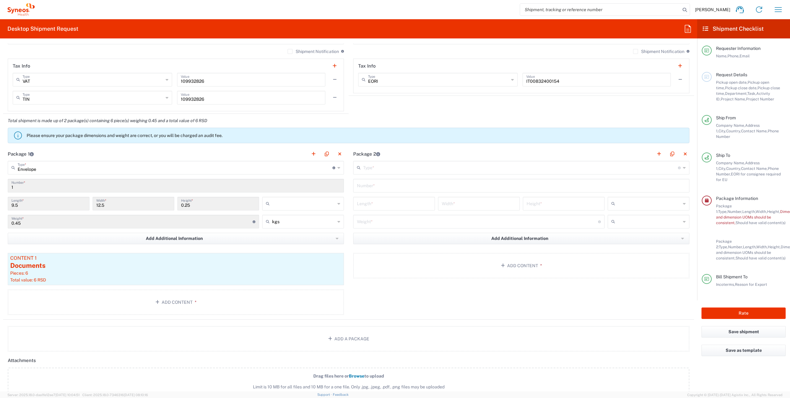
click at [294, 205] on input "text" at bounding box center [303, 204] width 63 height 10
click at [286, 224] on span "cm" at bounding box center [301, 226] width 80 height 10
type input "24.13"
type input "31.75"
type input "0.64"
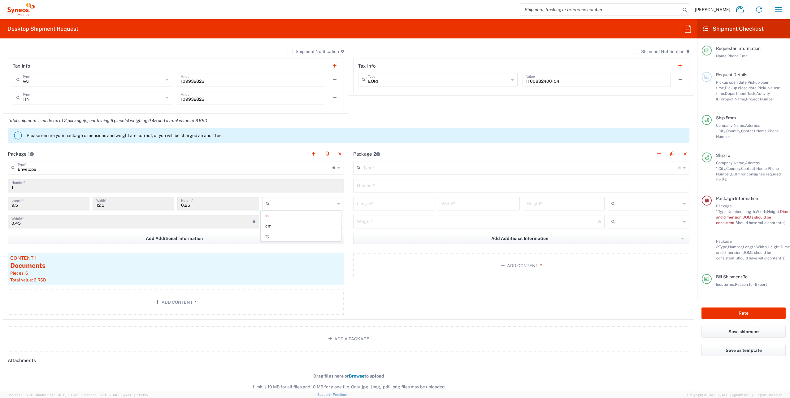
type input "cm"
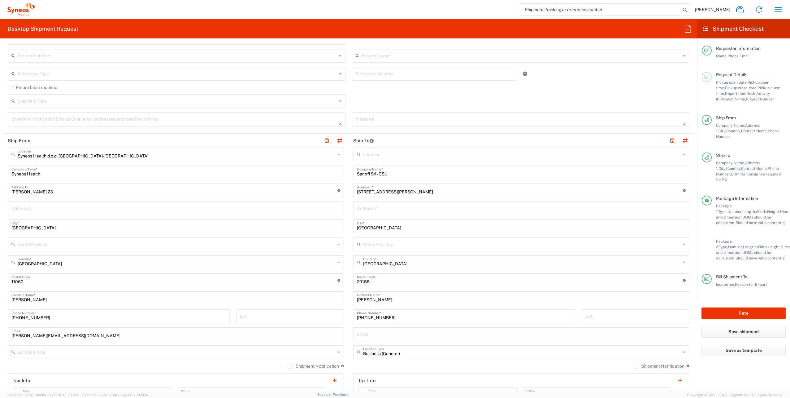
scroll to position [186, 0]
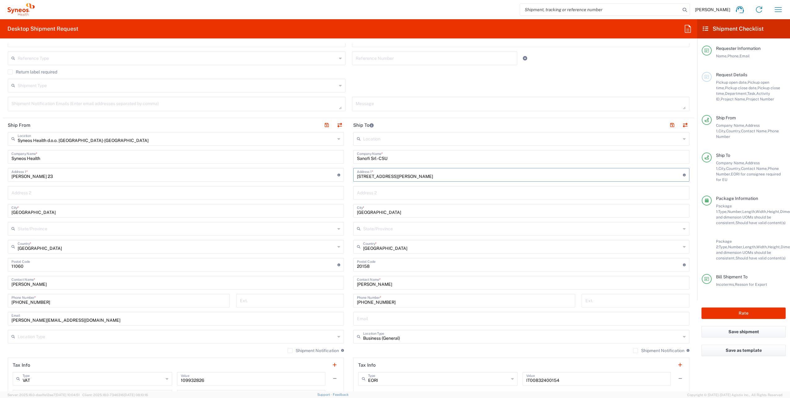
drag, startPoint x: 424, startPoint y: 175, endPoint x: 389, endPoint y: 175, distance: 35.3
click at [389, 175] on input "[STREET_ADDRESS][PERSON_NAME]" at bounding box center [520, 174] width 326 height 11
click at [362, 193] on input "text" at bounding box center [521, 192] width 329 height 11
paste input "37/b ,Third floor"
type input "37/b ,Third floor"
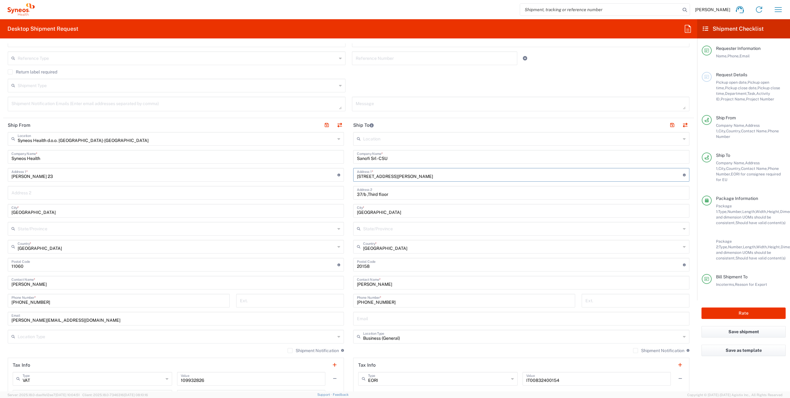
drag, startPoint x: 423, startPoint y: 174, endPoint x: 391, endPoint y: 174, distance: 31.6
click at [389, 174] on input "[STREET_ADDRESS][PERSON_NAME]" at bounding box center [520, 174] width 326 height 11
type input "Viale [PERSON_NAME]"
click at [501, 280] on input "[PERSON_NAME]" at bounding box center [521, 282] width 329 height 11
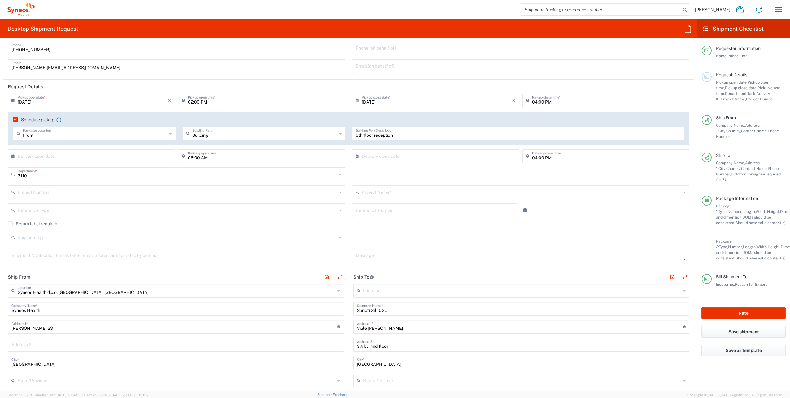
scroll to position [93, 0]
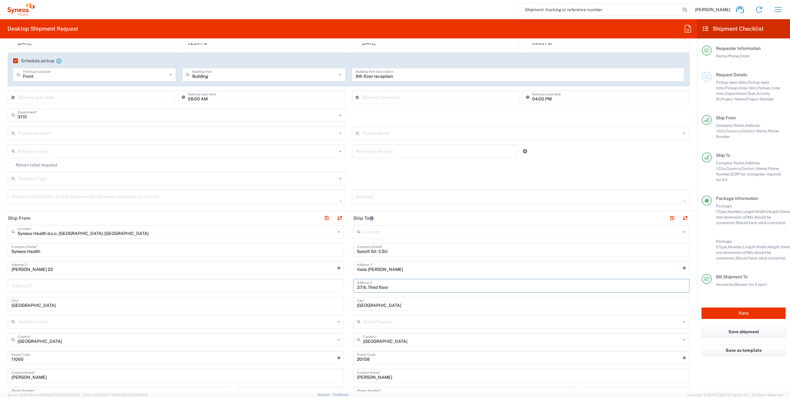
drag, startPoint x: 388, startPoint y: 287, endPoint x: 352, endPoint y: 284, distance: 36.7
click at [353, 284] on div "37/b ,Third floor Address 2" at bounding box center [521, 286] width 336 height 14
click at [401, 270] on input "Viale [PERSON_NAME]" at bounding box center [520, 267] width 326 height 11
paste input "37/b ,Third floor"
click at [435, 268] on input "[STREET_ADDRESS][PERSON_NAME]" at bounding box center [520, 267] width 326 height 11
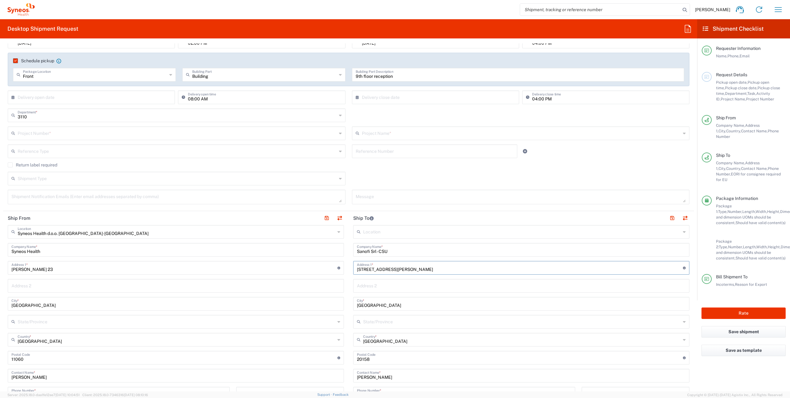
type input "[STREET_ADDRESS][PERSON_NAME]"
click at [516, 301] on input "[GEOGRAPHIC_DATA]" at bounding box center [521, 303] width 329 height 11
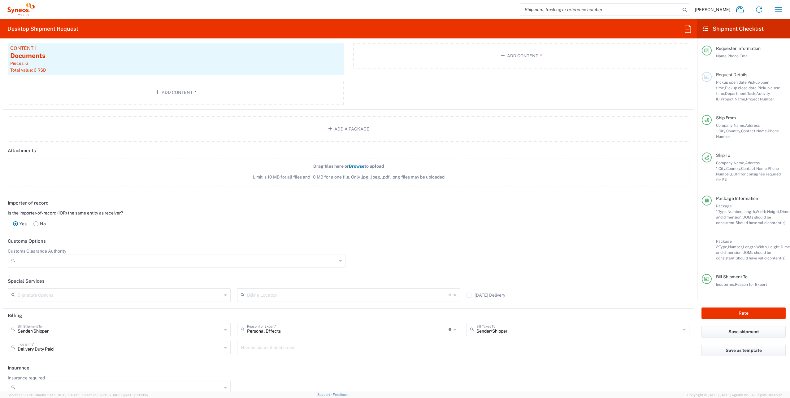
scroll to position [702, 0]
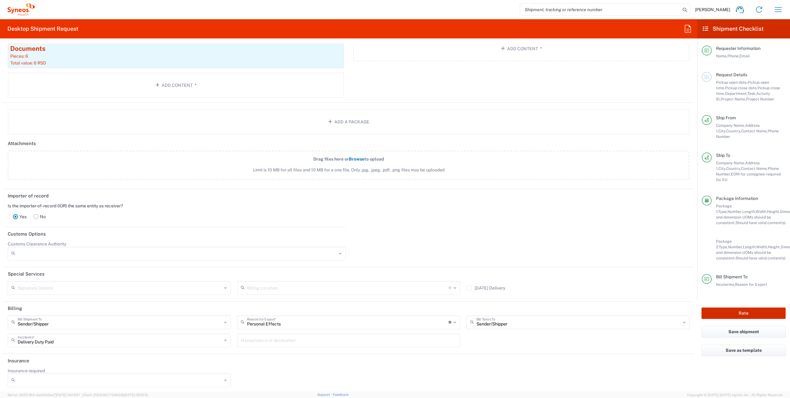
click at [725, 307] on button "Rate" at bounding box center [744, 312] width 84 height 11
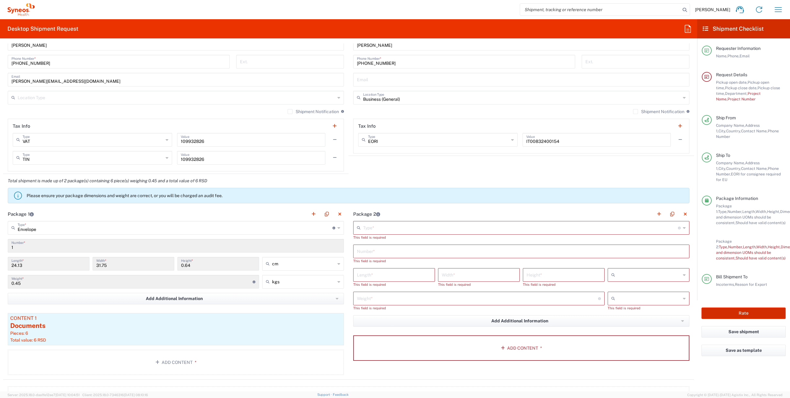
scroll to position [428, 0]
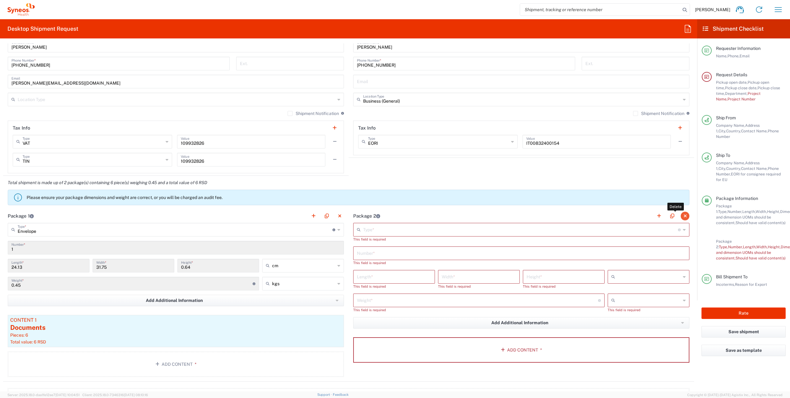
click at [681, 215] on button "button" at bounding box center [685, 216] width 9 height 9
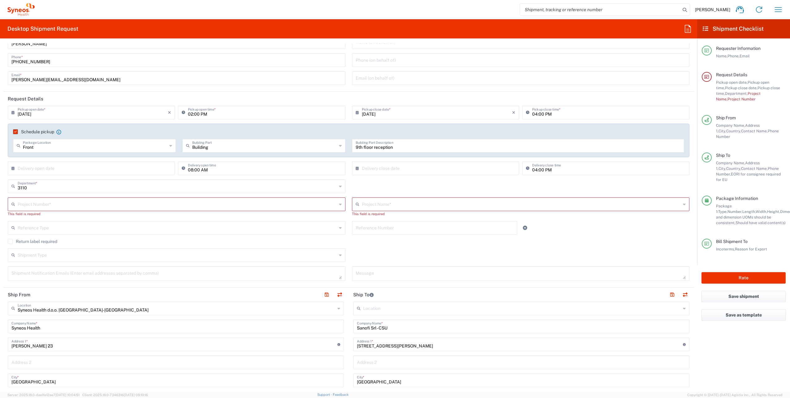
scroll to position [0, 0]
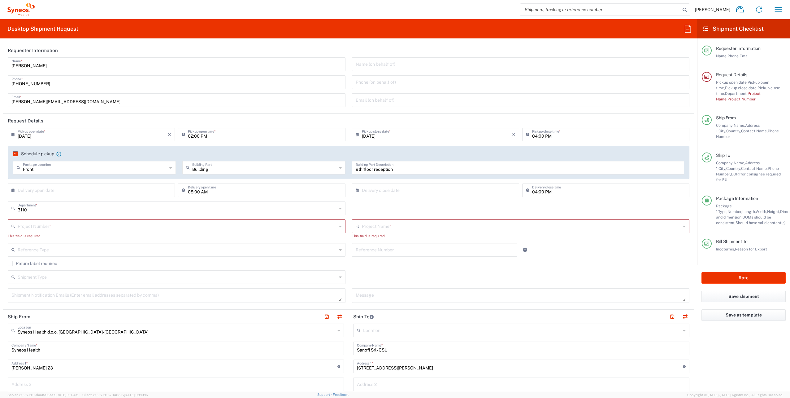
click at [87, 227] on input "text" at bounding box center [177, 225] width 319 height 11
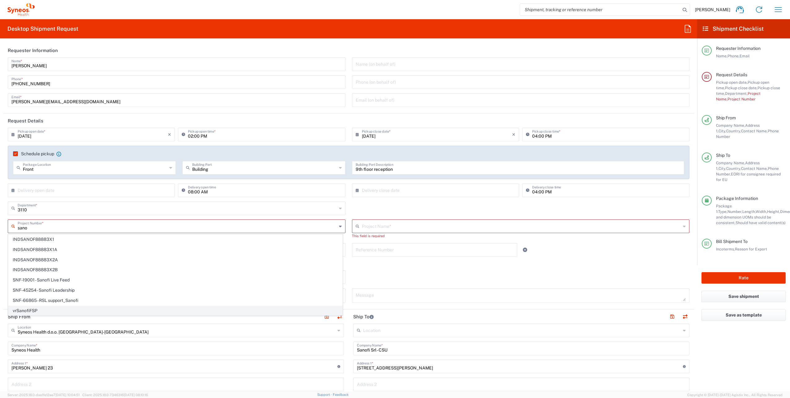
click at [32, 310] on span "vrSanofiFSP" at bounding box center [175, 311] width 334 height 10
type input "vrSanofiFSP"
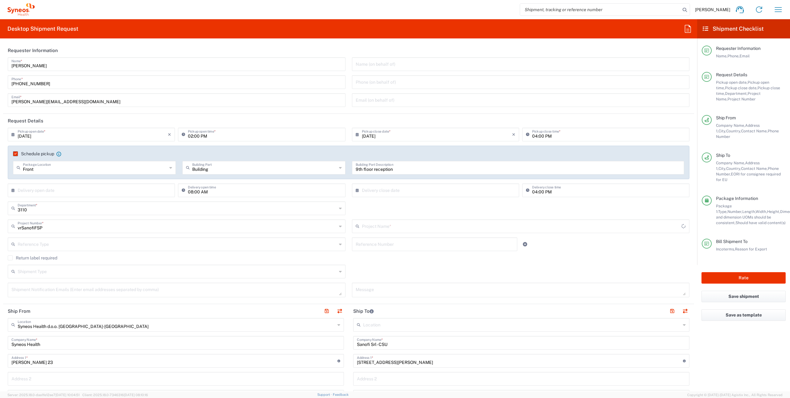
type input "Sanofi FSP Volume"
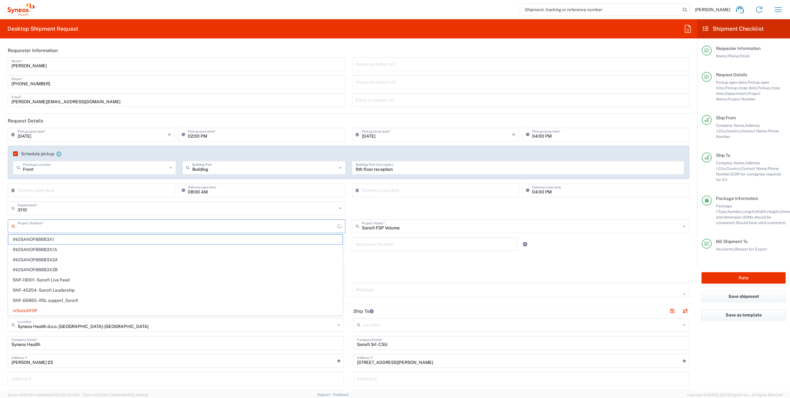
drag, startPoint x: 58, startPoint y: 228, endPoint x: -1, endPoint y: 230, distance: 58.9
click at [0, 230] on html "[PERSON_NAME] Home Shipment estimator Shipment tracking Desktop shipment reques…" at bounding box center [395, 199] width 790 height 398
type input "vrSanofiFSP"
drag, startPoint x: 51, startPoint y: 228, endPoint x: 2, endPoint y: 230, distance: 49.9
click at [0, 230] on html "[PERSON_NAME] Home Shipment estimator Shipment tracking Desktop shipment reques…" at bounding box center [395, 199] width 790 height 398
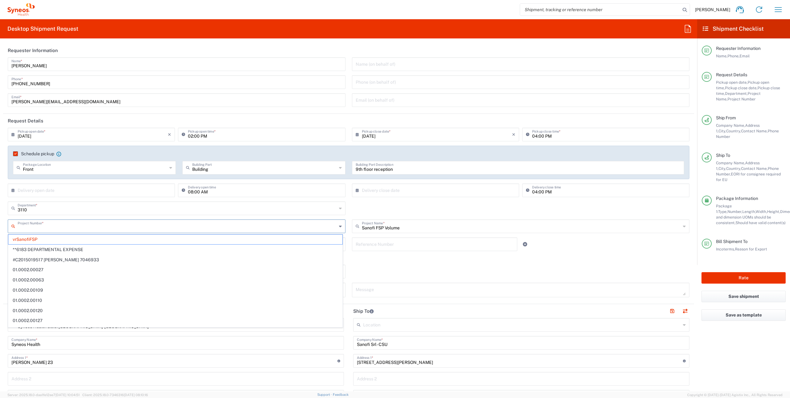
paste input "7061958 - 7061958"
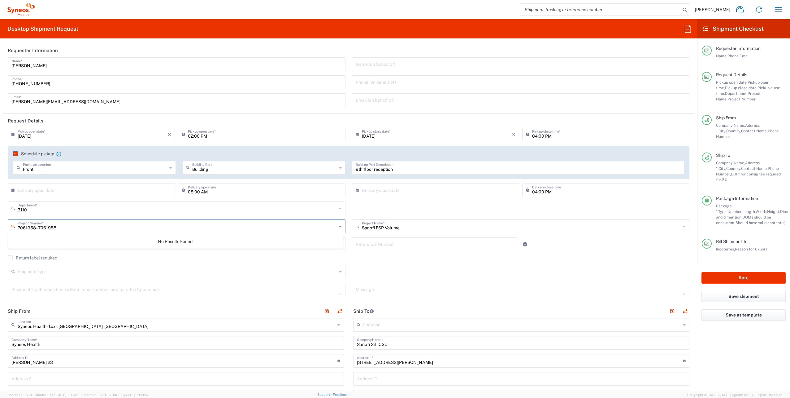
drag, startPoint x: 36, startPoint y: 228, endPoint x: 94, endPoint y: 225, distance: 57.7
click at [92, 226] on input "7061958 - 7061958" at bounding box center [177, 225] width 319 height 11
click at [85, 221] on input "7061958" at bounding box center [178, 225] width 320 height 11
click at [84, 226] on input "7061958" at bounding box center [177, 225] width 319 height 11
type input "7061958"
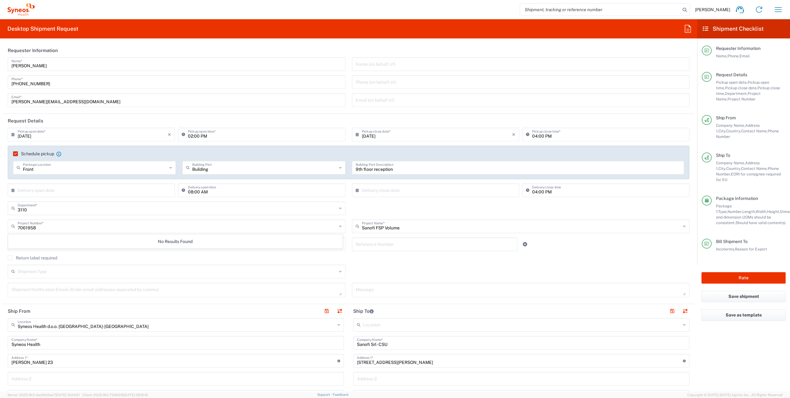
click at [236, 279] on div "Shipment Type Batch Regular" at bounding box center [177, 274] width 344 height 18
click at [58, 225] on input "text" at bounding box center [177, 225] width 319 height 11
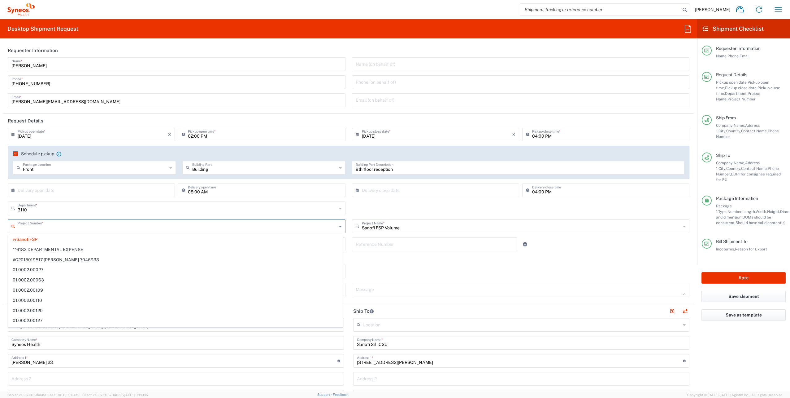
paste input "7061958 - 7061958"
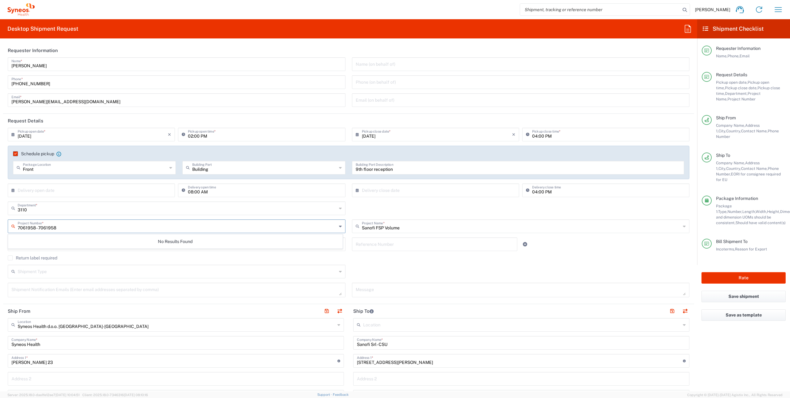
drag, startPoint x: 70, startPoint y: 226, endPoint x: 35, endPoint y: 228, distance: 35.7
click at [35, 228] on input "7061958 - 7061958" at bounding box center [177, 225] width 319 height 11
type input "7061958"
click at [441, 265] on div "Shipment Type Batch Regular" at bounding box center [349, 274] width 689 height 18
click at [259, 220] on div "Project Number *" at bounding box center [177, 226] width 338 height 14
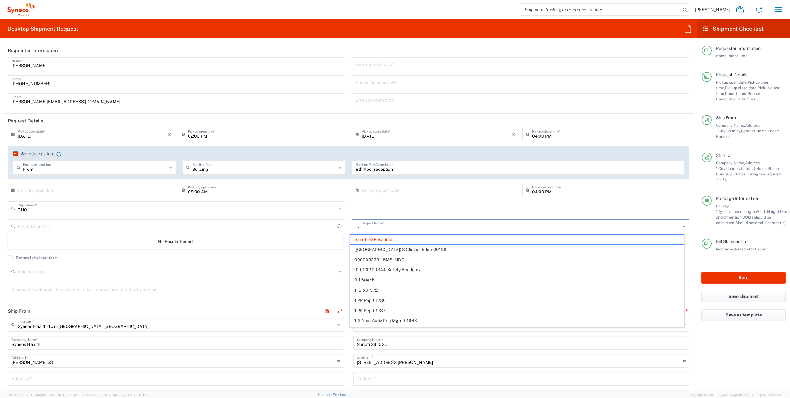
click at [408, 228] on input "text" at bounding box center [521, 225] width 319 height 11
type input "vrSanofiFSP"
click at [406, 221] on input "text" at bounding box center [521, 225] width 319 height 11
click at [401, 207] on div "3110 Department * 3110 3000 3100 3109 3111 3112 3125 3130 3135 3136 3150 3155 3…" at bounding box center [349, 210] width 689 height 18
type input "Sanofi FSP Volume"
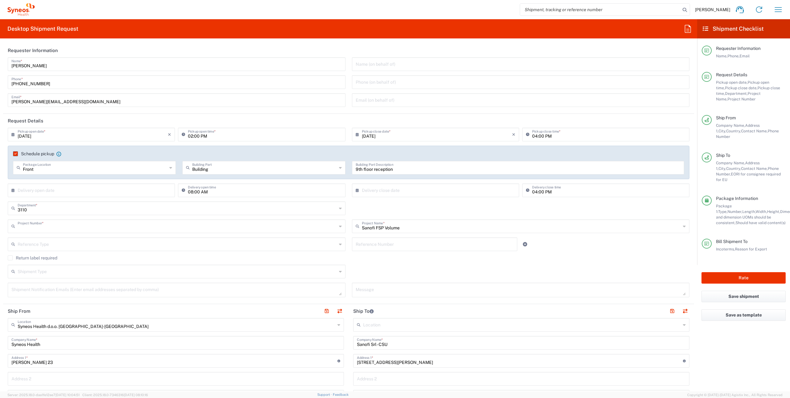
click at [170, 224] on input "text" at bounding box center [177, 225] width 319 height 11
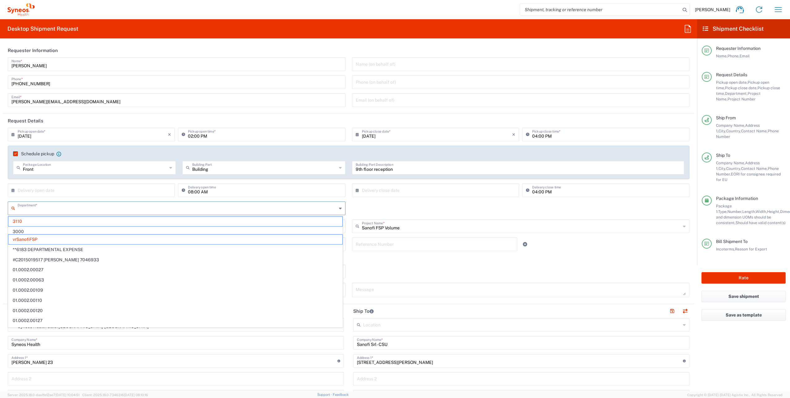
click at [175, 212] on input "text" at bounding box center [177, 207] width 319 height 11
type input "vrSanofiFSP"
drag, startPoint x: 370, startPoint y: 211, endPoint x: 370, endPoint y: 220, distance: 8.7
click at [370, 214] on div "Department * 3110 3000 3100 3109 3111 3112 3125 3130 3135 3136 3150 3155 3165 3…" at bounding box center [349, 210] width 689 height 18
type input "3110"
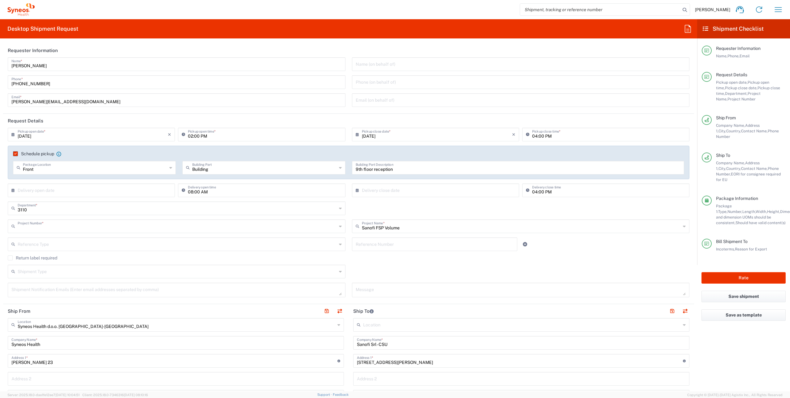
click at [100, 225] on input "text" at bounding box center [177, 225] width 319 height 11
click at [86, 226] on input "text" at bounding box center [177, 225] width 319 height 11
click at [280, 217] on div "3110 Department * 3110 3000 3100 3109 3111 3112 3125 3130 3135 3136 3150 3155 3…" at bounding box center [177, 210] width 344 height 18
type input "vrSanofiFSP"
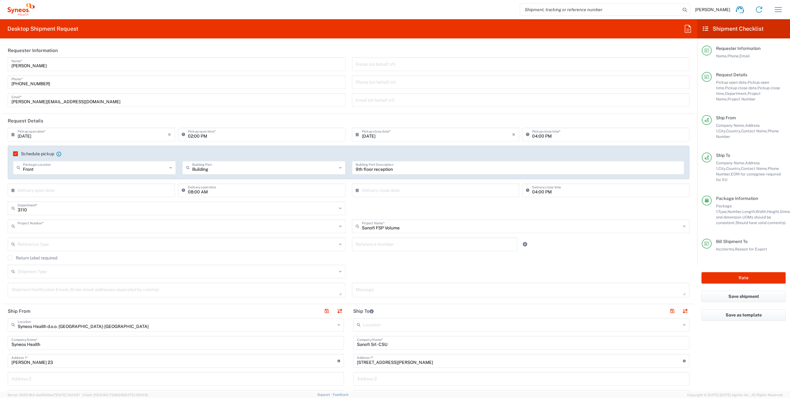
click at [88, 226] on input "text" at bounding box center [177, 225] width 319 height 11
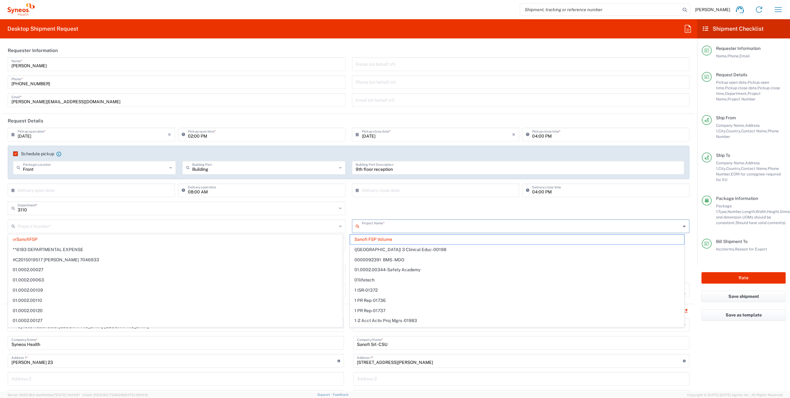
drag, startPoint x: 383, startPoint y: 230, endPoint x: 387, endPoint y: 232, distance: 4.2
click at [383, 230] on input "text" at bounding box center [521, 225] width 319 height 11
type input "vrSanofiFSP"
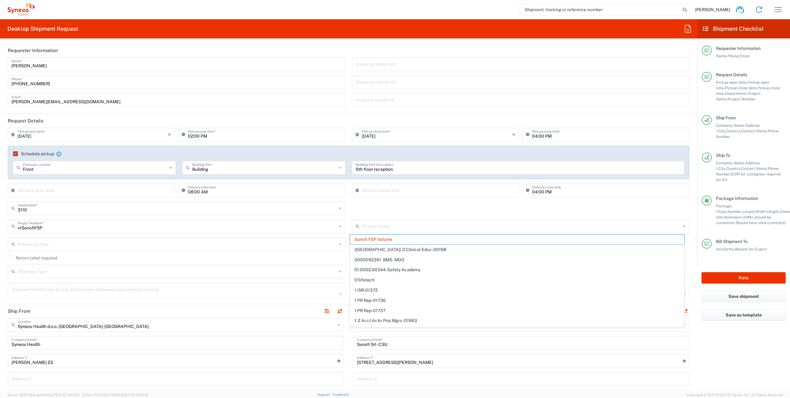
click at [156, 235] on div "vrSanofiFSP Project Number * vrSanofiFSP **6183 DEPARTMENTAL EXPENSE #C20150195…" at bounding box center [177, 228] width 344 height 18
type input "Sanofi FSP Volume"
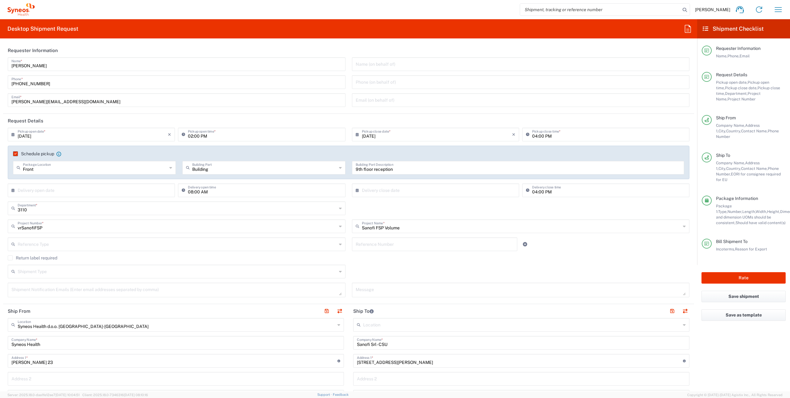
click at [68, 234] on div "vrSanofiFSP Project Number * vrSanofiFSP **6183 DEPARTMENTAL EXPENSE #C20150195…" at bounding box center [177, 228] width 344 height 18
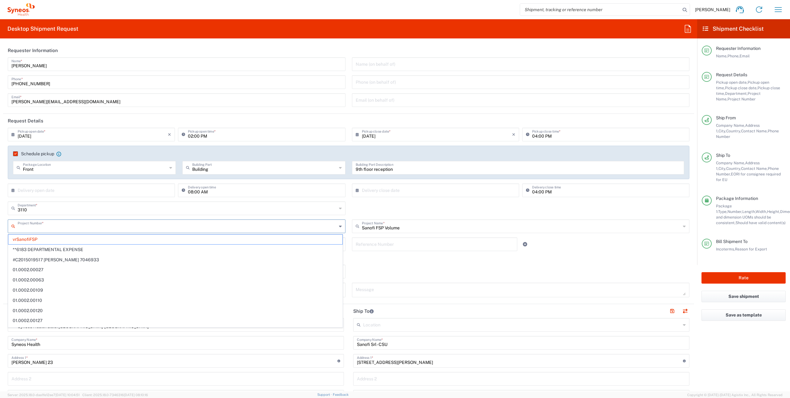
click at [63, 229] on input "text" at bounding box center [177, 225] width 319 height 11
paste input "7061958 - 7061958"
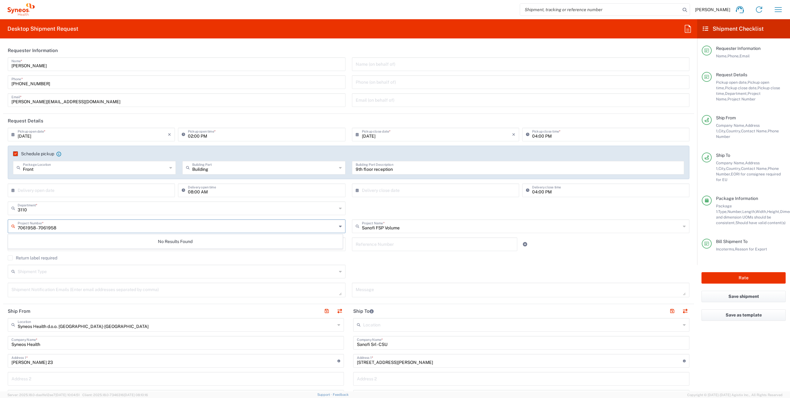
drag, startPoint x: 37, startPoint y: 228, endPoint x: 130, endPoint y: 227, distance: 93.2
click at [125, 230] on input "7061958 - 7061958" at bounding box center [177, 225] width 319 height 11
type input "7061958"
click at [164, 241] on div "No Results Found" at bounding box center [175, 241] width 335 height 14
click at [146, 256] on agx-checkbox-control "Return label required" at bounding box center [349, 257] width 682 height 5
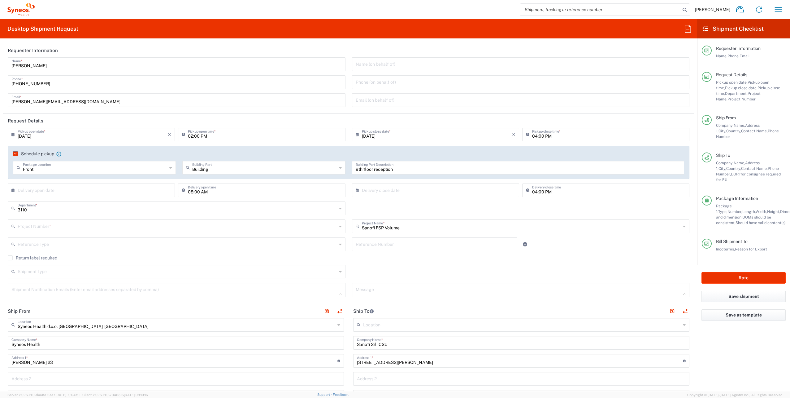
click at [84, 229] on input "text" at bounding box center [177, 225] width 319 height 11
paste input "7061958 - 7061958"
drag, startPoint x: 34, startPoint y: 227, endPoint x: 120, endPoint y: 231, distance: 85.9
click at [120, 231] on div "7061958 - 7061958 Project Number *" at bounding box center [177, 226] width 338 height 14
type input "7061958"
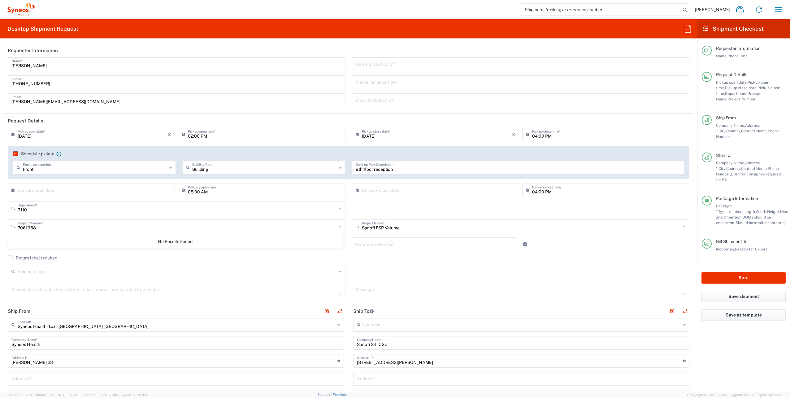
click at [336, 225] on div "7061958 Project Number *" at bounding box center [177, 226] width 338 height 14
click at [395, 224] on input "text" at bounding box center [521, 225] width 319 height 11
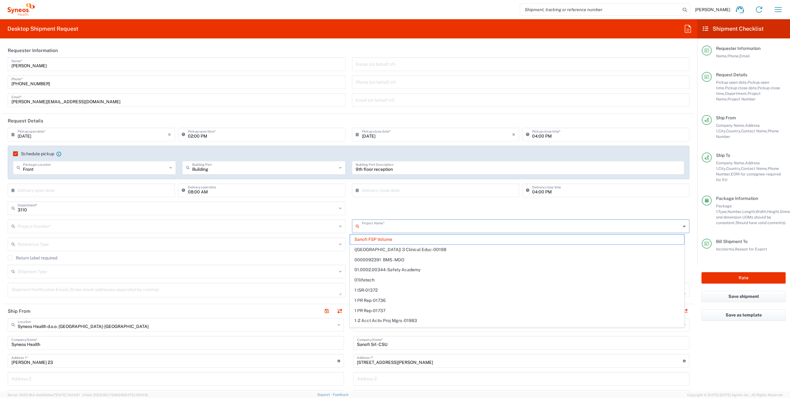
click at [379, 227] on input "text" at bounding box center [521, 225] width 319 height 11
click at [383, 211] on div "3110 Department * 3110 3000 3100 3109 3111 3112 3125 3130 3135 3136 3150 3155 3…" at bounding box center [349, 210] width 689 height 18
type input "Sanofi FSP Volume"
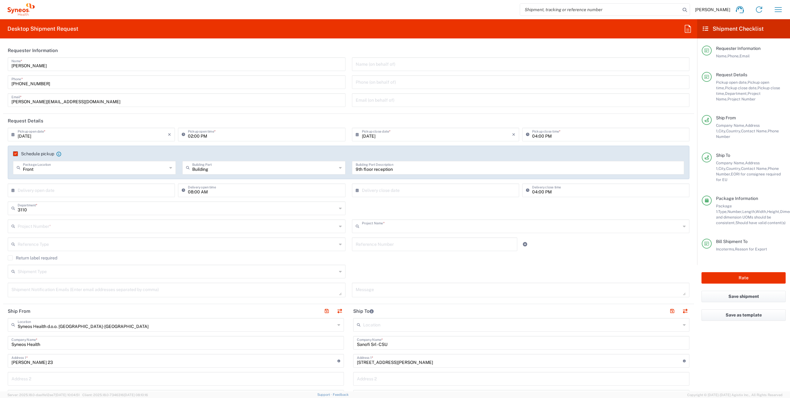
click at [380, 227] on input "text" at bounding box center [521, 225] width 319 height 11
click at [412, 226] on input "text" at bounding box center [521, 225] width 319 height 11
click at [390, 207] on div "3110 Department * 3110 3000 3100 3109 3111 3112 3125 3130 3135 3136 3150 3155 3…" at bounding box center [349, 210] width 689 height 18
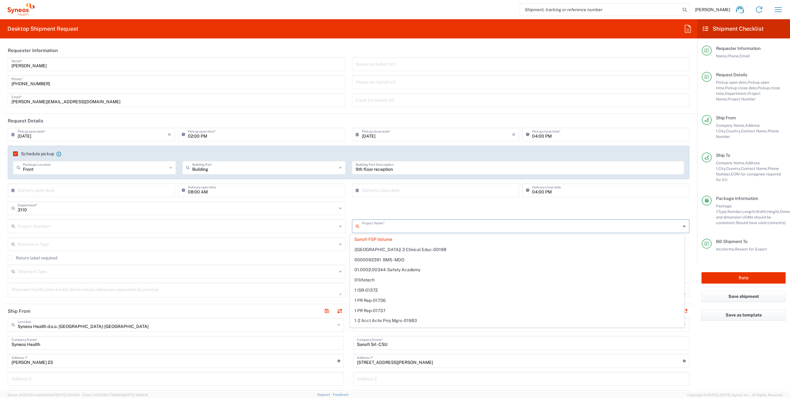
type input "Sanofi FSP Volume"
click at [404, 227] on input "text" at bounding box center [521, 225] width 319 height 11
click at [312, 226] on input "text" at bounding box center [177, 225] width 319 height 11
type input "Sanofi FSP Volume"
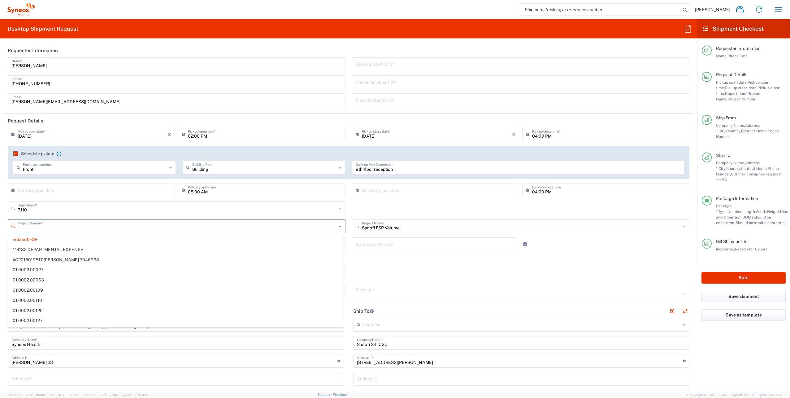
click at [204, 228] on input "text" at bounding box center [177, 225] width 319 height 11
click at [427, 211] on div "3110 Department * 3110 3000 3100 3109 3111 3112 3125 3130 3135 3136 3150 3155 3…" at bounding box center [349, 210] width 689 height 18
type input "vrSanofiFSP"
click at [67, 211] on input "text" at bounding box center [177, 207] width 319 height 11
click at [465, 208] on div "Department * 3110 3000 3100 3109 3111 3112 3125 3130 3135 3136 3150 3155 3165 3…" at bounding box center [349, 210] width 689 height 18
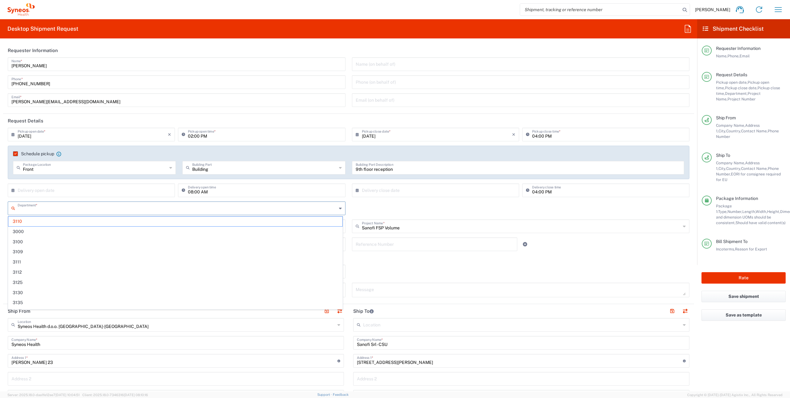
type input "3110"
click at [44, 209] on input "text" at bounding box center [177, 207] width 319 height 11
click at [47, 241] on span "3100" at bounding box center [175, 242] width 334 height 10
type input "3100"
click at [37, 229] on input "text" at bounding box center [177, 225] width 319 height 11
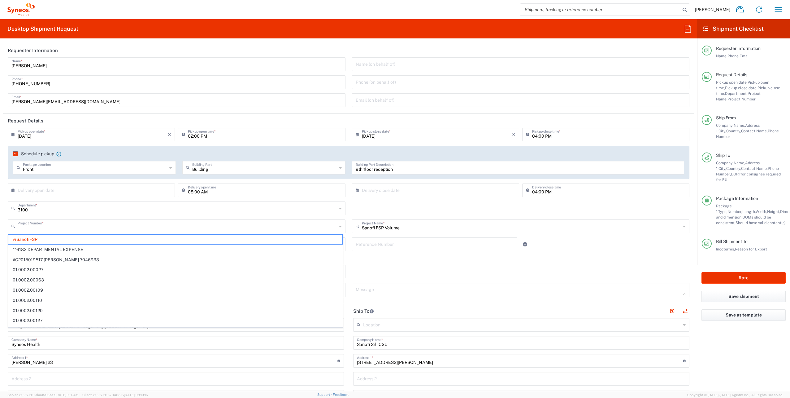
drag, startPoint x: 77, startPoint y: 276, endPoint x: 82, endPoint y: 280, distance: 6.6
click at [78, 278] on span "01.0002.00063" at bounding box center [175, 280] width 334 height 10
type input "01.0002.00063"
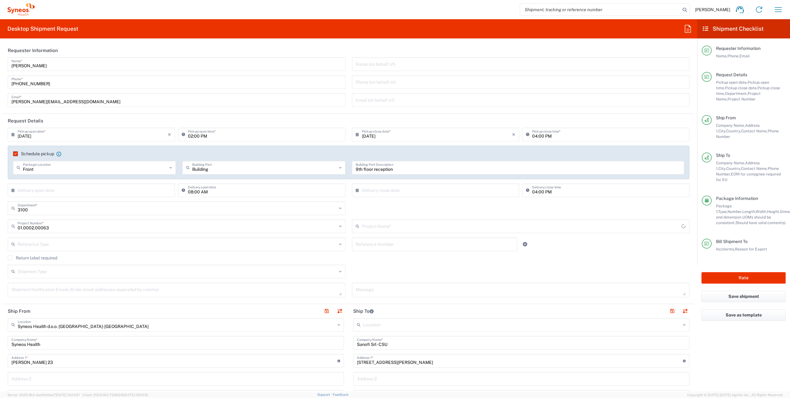
type input "Resource Analytics"
click at [52, 209] on input "3100" at bounding box center [177, 207] width 319 height 11
drag, startPoint x: 43, startPoint y: 210, endPoint x: 0, endPoint y: 211, distance: 43.1
click at [0, 211] on html "[PERSON_NAME] Home Shipment estimator Shipment tracking Desktop shipment reques…" at bounding box center [395, 199] width 790 height 398
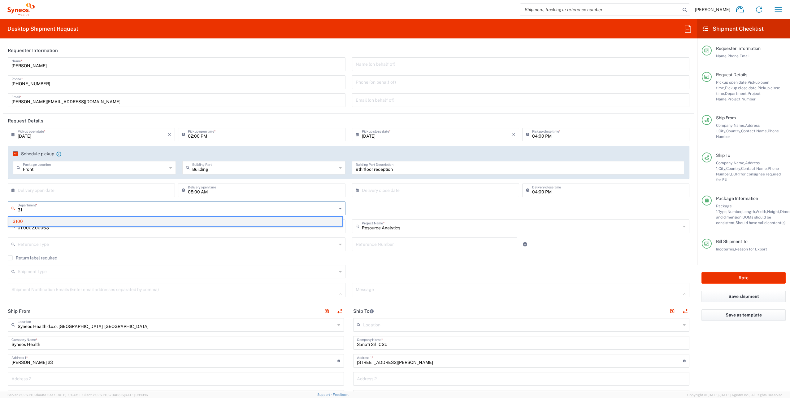
type input "3"
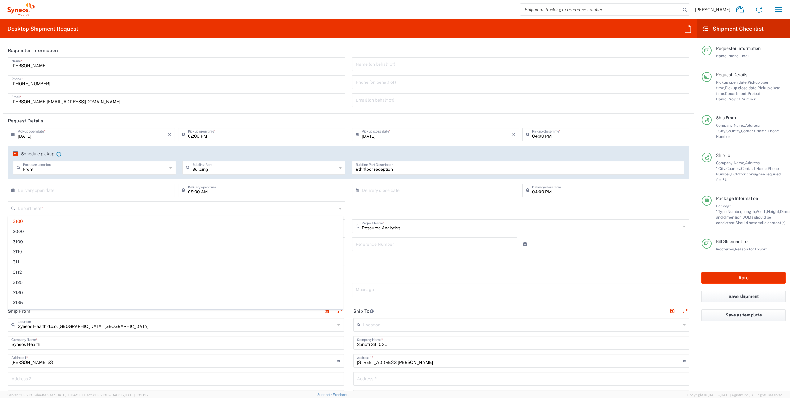
click at [5, 199] on div "× Delivery open date Cancel Apply 08:00 AM Delivery open time" at bounding box center [177, 192] width 344 height 18
type input "3100"
click at [34, 210] on input "text" at bounding box center [177, 207] width 319 height 11
click at [38, 208] on input "text" at bounding box center [177, 207] width 319 height 11
drag, startPoint x: 35, startPoint y: 208, endPoint x: 22, endPoint y: 209, distance: 12.8
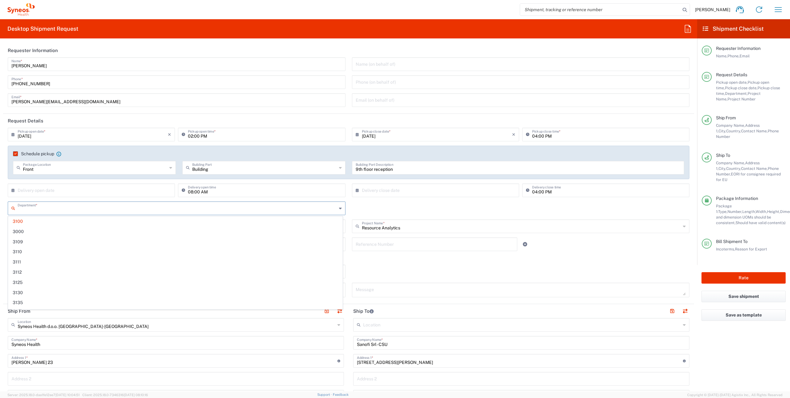
click at [16, 208] on div "Department *" at bounding box center [177, 208] width 338 height 14
type input "1"
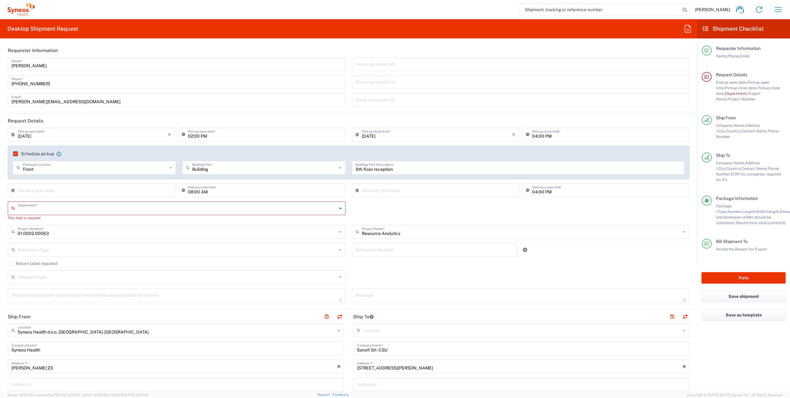
click at [45, 232] on input "01.0002.00063" at bounding box center [177, 231] width 319 height 11
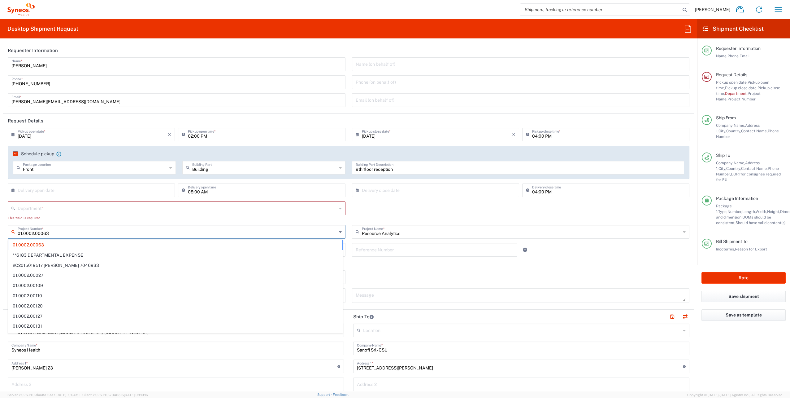
drag, startPoint x: 63, startPoint y: 233, endPoint x: -1, endPoint y: 224, distance: 65.1
click at [0, 224] on html "[PERSON_NAME] Home Shipment estimator Shipment tracking Desktop shipment reques…" at bounding box center [395, 199] width 790 height 398
click at [393, 232] on input "Resource Analytics" at bounding box center [521, 231] width 319 height 11
type input "01.0002.00063"
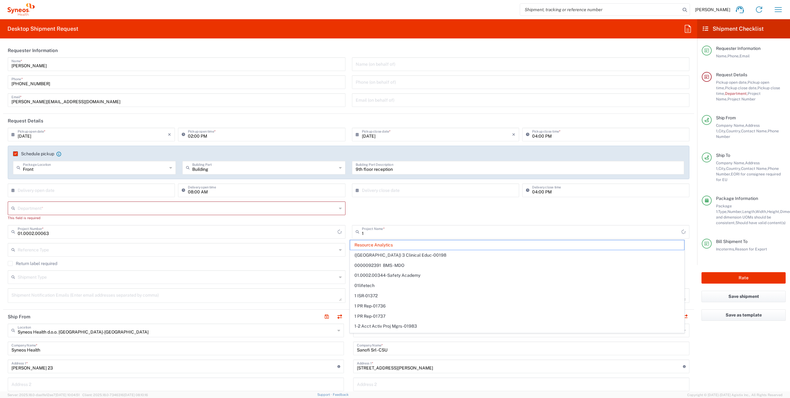
click at [320, 221] on div "Department * 3100 3109 3110 3111 3112 3125 3130 3135 3136 3150 3155 3165 3171 3…" at bounding box center [177, 213] width 344 height 24
type input "Resource Analytics"
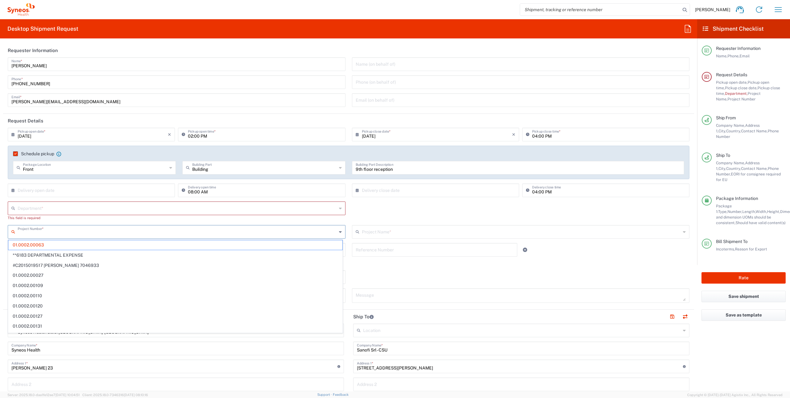
click at [64, 235] on input "text" at bounding box center [177, 231] width 319 height 11
type input "1"
click at [70, 235] on input "1" at bounding box center [177, 231] width 319 height 11
type input "Resource Analytics"
click at [121, 215] on agx-dropdown-control "Department * 3100 3109 3110 3111 3112 3125 3130 3135 3136 3150 3155 3165 3171 3…" at bounding box center [177, 210] width 338 height 19
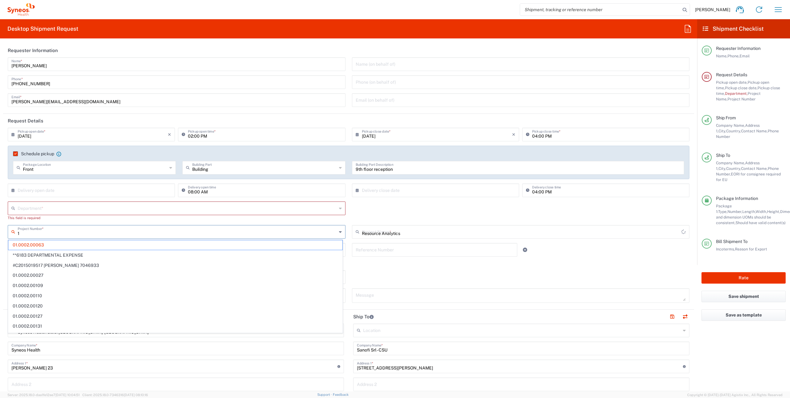
type input "01.0002.00063"
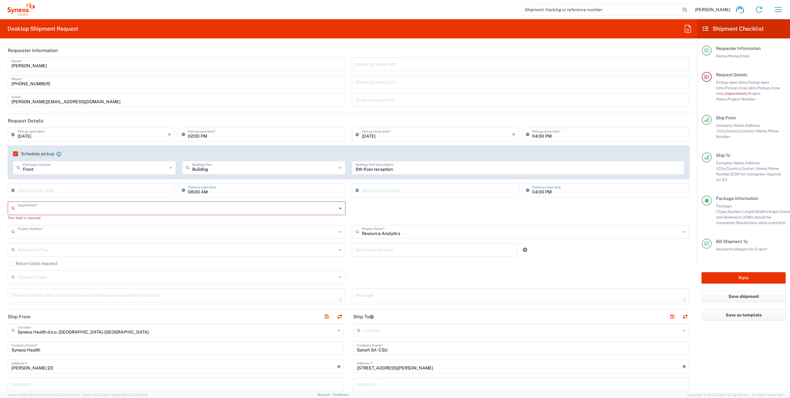
click at [70, 230] on input "text" at bounding box center [177, 231] width 319 height 11
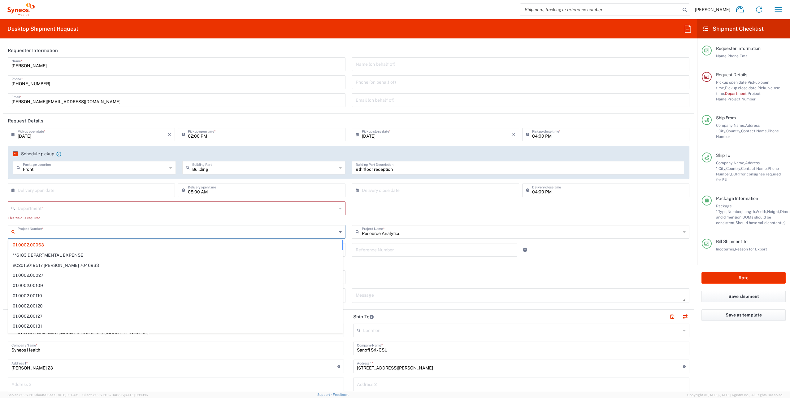
paste input "7061958 - 7061958"
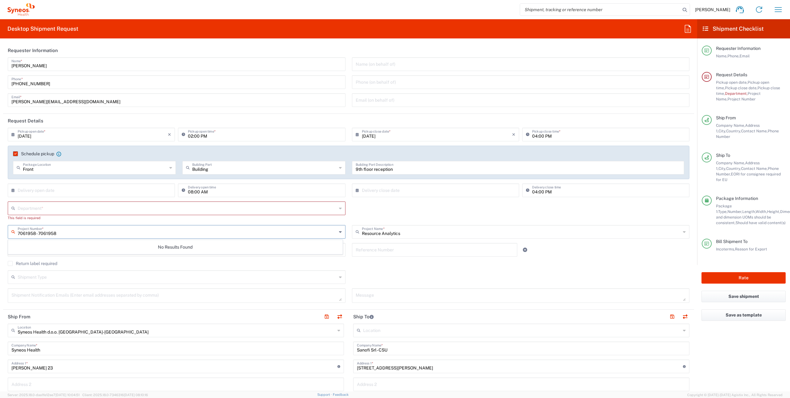
drag, startPoint x: 63, startPoint y: 230, endPoint x: 37, endPoint y: 234, distance: 27.1
click at [37, 234] on input "7061958 - 7061958" at bounding box center [177, 231] width 319 height 11
type input "7061958"
click at [3, 244] on main "[DATE] × Pickup open date * Cancel Apply 02:00 PM Pickup open time * [DATE] × P…" at bounding box center [348, 217] width 691 height 179
click at [22, 234] on input "text" at bounding box center [178, 231] width 320 height 11
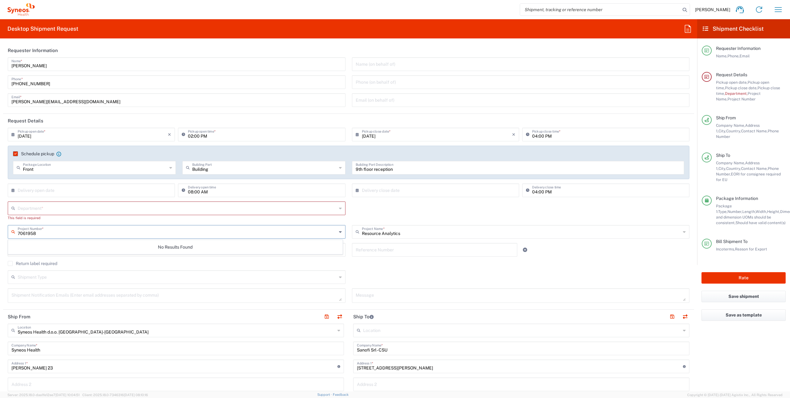
type input "7061958"
click at [95, 235] on input "7061958" at bounding box center [177, 231] width 319 height 11
click at [376, 247] on input "text" at bounding box center [435, 249] width 158 height 11
click at [392, 233] on input "text" at bounding box center [521, 231] width 319 height 11
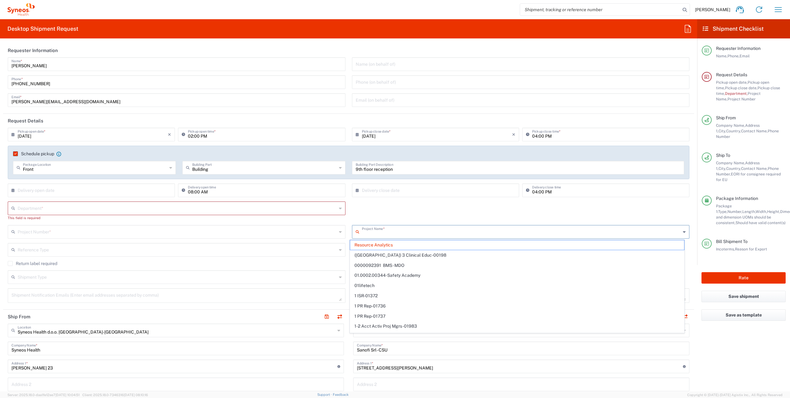
type input "1"
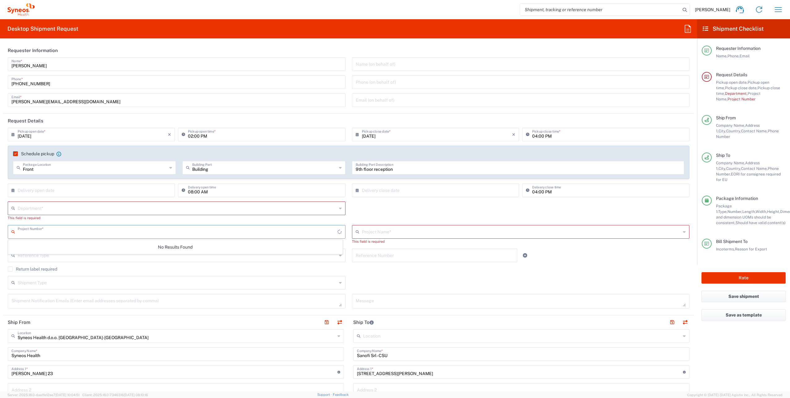
click at [77, 230] on input "text" at bounding box center [178, 231] width 320 height 11
type input "7061958"
type input "Resource Analytics"
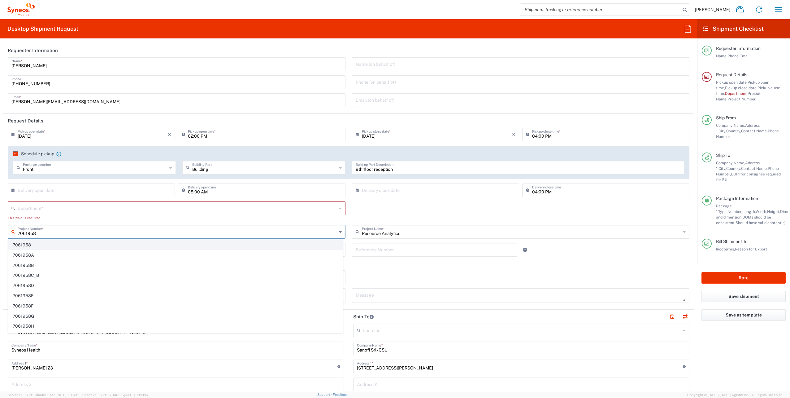
type input "7061958"
click at [21, 247] on span "7061958" at bounding box center [175, 245] width 334 height 10
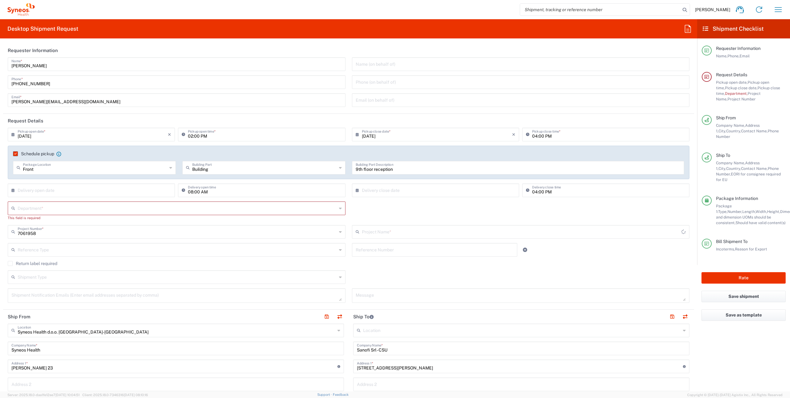
type input "7061958-Sanofi-[GEOGRAPHIC_DATA]"
click at [374, 253] on input "text" at bounding box center [435, 249] width 158 height 11
click at [85, 223] on div "Department * 3000 3100 3109 3110 3111 3112 3125 3130 3135 3136 3150 3155 3165 3…" at bounding box center [177, 213] width 344 height 24
click at [388, 216] on div "Department * 3000 3100 3109 3110 3111 3112 3125 3130 3135 3136 3150 3155 3165 3…" at bounding box center [349, 213] width 689 height 24
click at [405, 210] on div "Department * 3000 3100 3109 3110 3111 3112 3125 3130 3135 3136 3150 3155 3165 3…" at bounding box center [349, 213] width 689 height 24
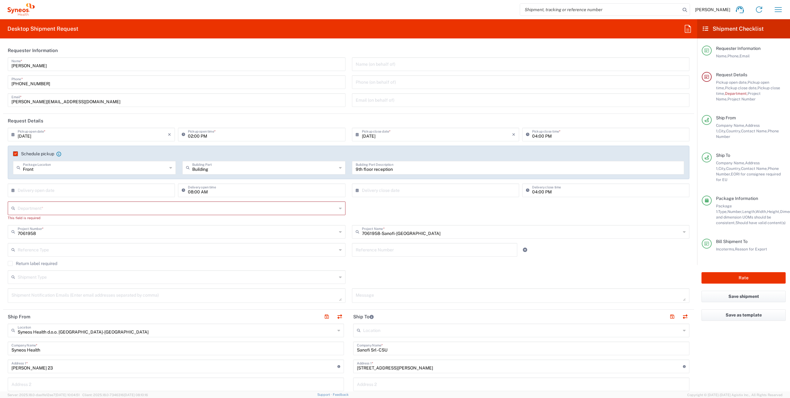
click at [405, 210] on div "Department * 3000 3100 3109 3110 3111 3112 3125 3130 3135 3136 3150 3155 3165 3…" at bounding box center [349, 213] width 689 height 24
click at [339, 209] on icon at bounding box center [340, 208] width 3 height 10
click at [412, 212] on div "Department * 3000 3100 3109 3110 3111 3112 3125 3130 3135 3136 3150 3155 3165 3…" at bounding box center [349, 213] width 689 height 24
click at [45, 203] on input "text" at bounding box center [177, 207] width 319 height 11
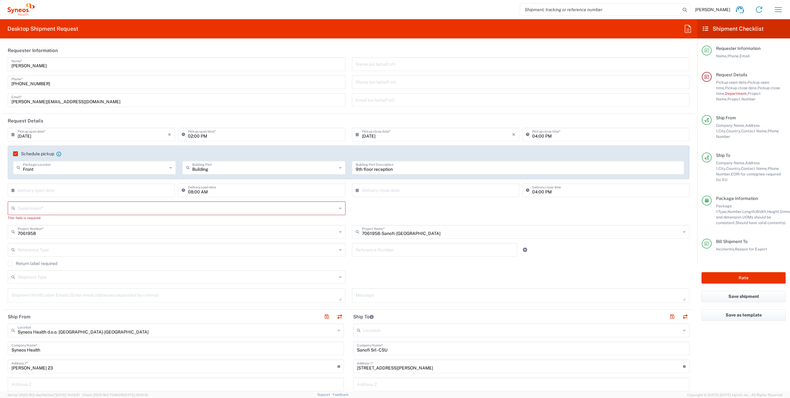
click at [53, 64] on input "[PERSON_NAME]" at bounding box center [176, 63] width 331 height 11
type input "[PERSON_NAME][EMAIL_ADDRESS][DOMAIN_NAME]"
type input "[PERSON_NAME]"
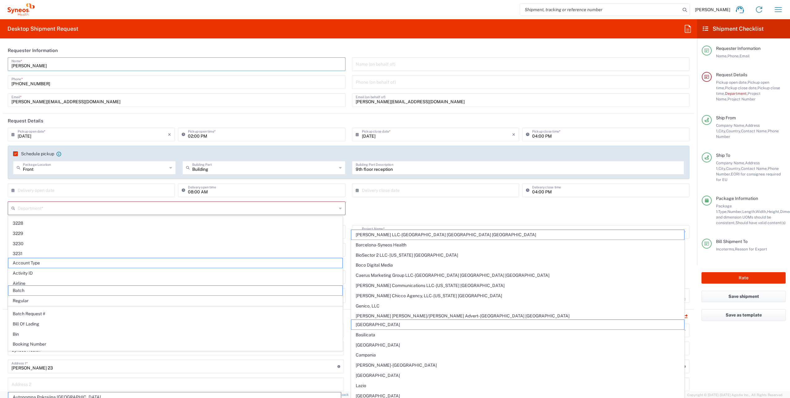
scroll to position [0, 0]
click at [81, 194] on input "text" at bounding box center [93, 189] width 150 height 11
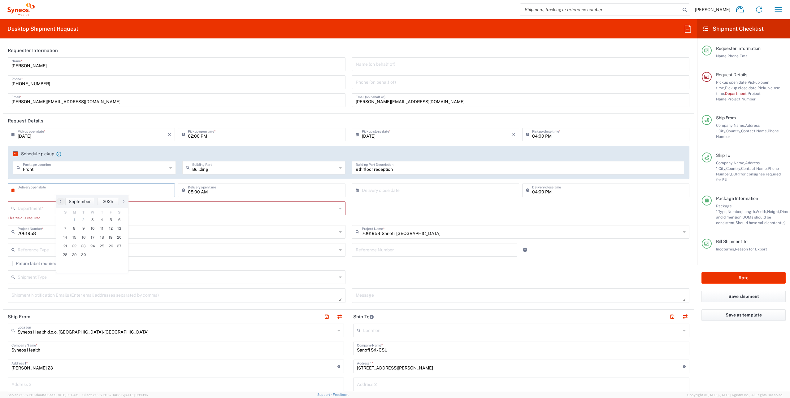
click at [210, 71] on div "[PERSON_NAME] Name *" at bounding box center [177, 64] width 338 height 14
click at [176, 43] on div "Desktop Shipment Request Requester Information [PERSON_NAME] Name * [PHONE_NUMB…" at bounding box center [349, 205] width 698 height 372
click at [0, 211] on html "[PERSON_NAME] Home Shipment estimator Shipment tracking Desktop shipment reques…" at bounding box center [395, 199] width 790 height 398
click at [5, 208] on main "[DATE] × Pickup open date * Cancel Apply 02:00 PM Pickup open time * [DATE] × P…" at bounding box center [348, 217] width 691 height 179
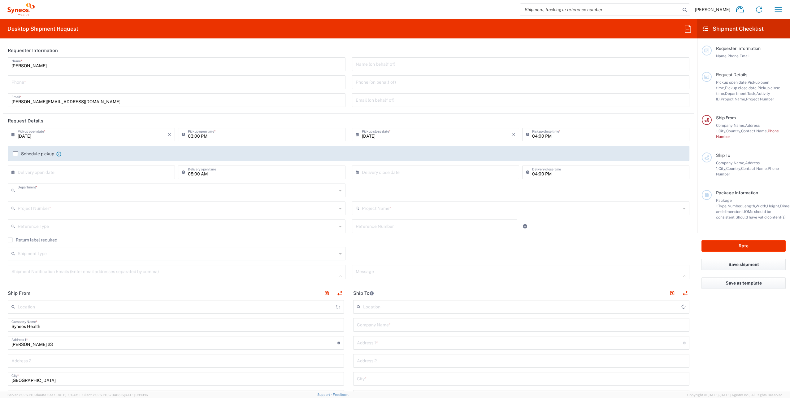
type input "3110"
type input "[GEOGRAPHIC_DATA]"
type input "Syneos Health d.o.o. [GEOGRAPHIC_DATA]-[GEOGRAPHIC_DATA]"
click at [47, 206] on input "text" at bounding box center [177, 207] width 319 height 11
click at [18, 155] on label "Schedule pickup" at bounding box center [33, 153] width 41 height 5
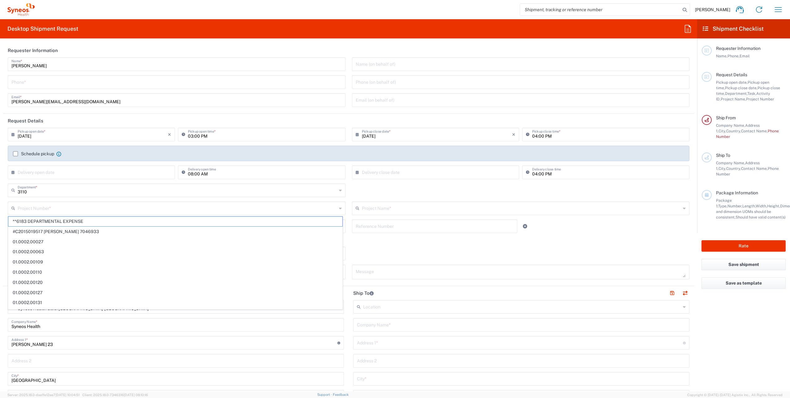
click at [15, 154] on input "Schedule pickup" at bounding box center [15, 154] width 0 height 0
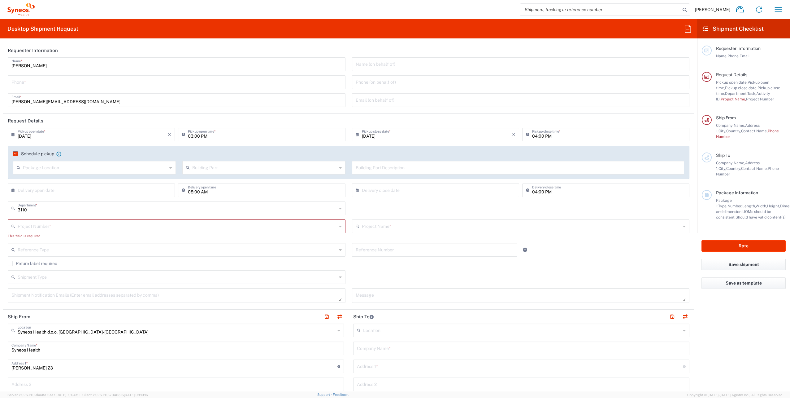
click at [30, 171] on input "text" at bounding box center [95, 167] width 144 height 11
click at [35, 200] on span "Rear" at bounding box center [94, 201] width 161 height 10
click at [38, 173] on div "Rear Package Location" at bounding box center [94, 168] width 163 height 14
click at [31, 189] on span "Front" at bounding box center [94, 191] width 161 height 10
type input "Front"
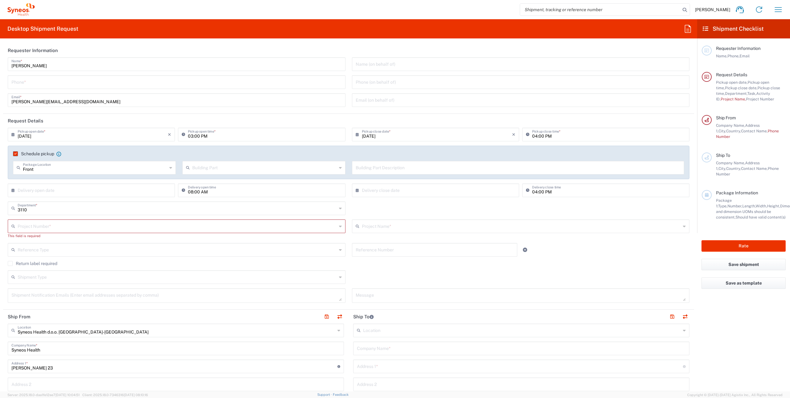
click at [220, 170] on input "text" at bounding box center [264, 167] width 144 height 11
click at [203, 191] on span "Building" at bounding box center [262, 191] width 161 height 10
type input "Building"
click at [379, 170] on input "text" at bounding box center [518, 167] width 325 height 11
drag, startPoint x: 412, startPoint y: 170, endPoint x: 391, endPoint y: 170, distance: 21.1
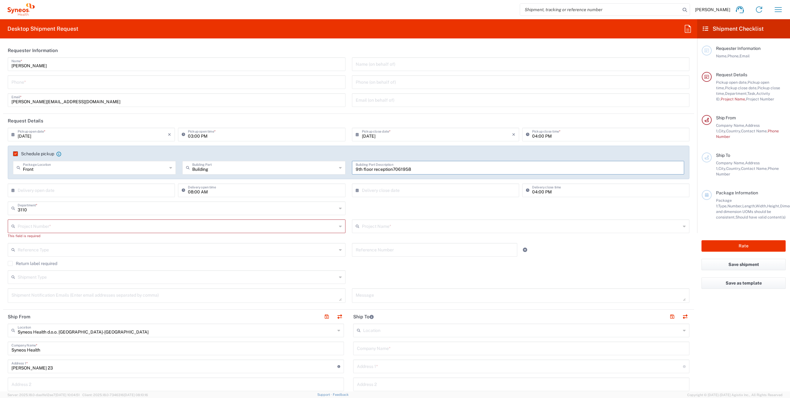
click at [391, 170] on input "9th floor reception7061958" at bounding box center [518, 167] width 325 height 11
type input "9th floor reception"
click at [33, 227] on input "text" at bounding box center [177, 225] width 319 height 11
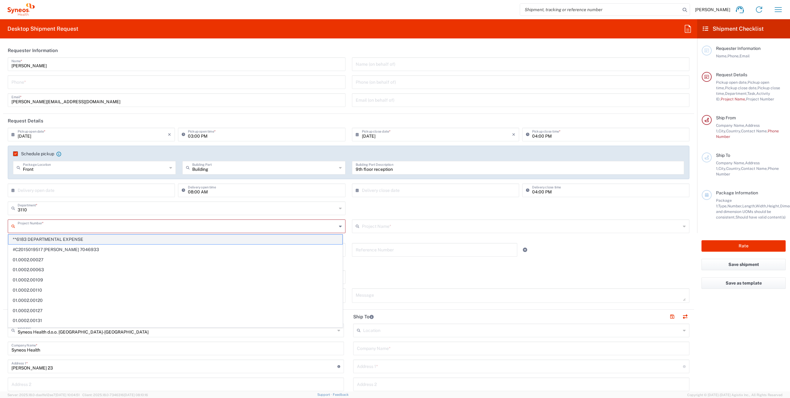
paste input "7061958"
type input "7061958"
click at [61, 238] on span "7061958" at bounding box center [175, 239] width 334 height 10
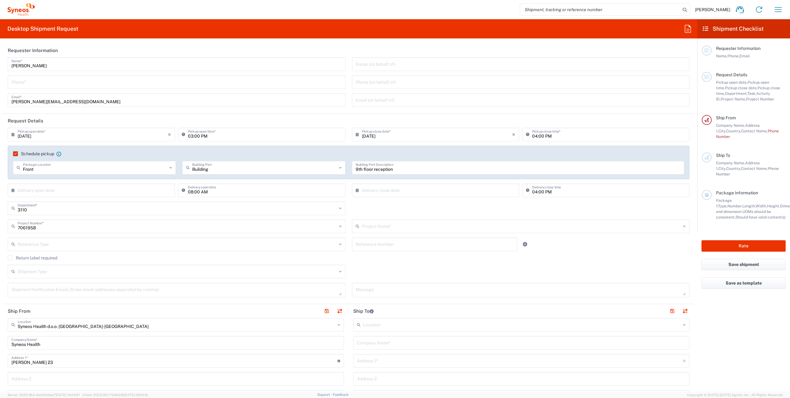
type input "7061958-Sanofi-[GEOGRAPHIC_DATA]"
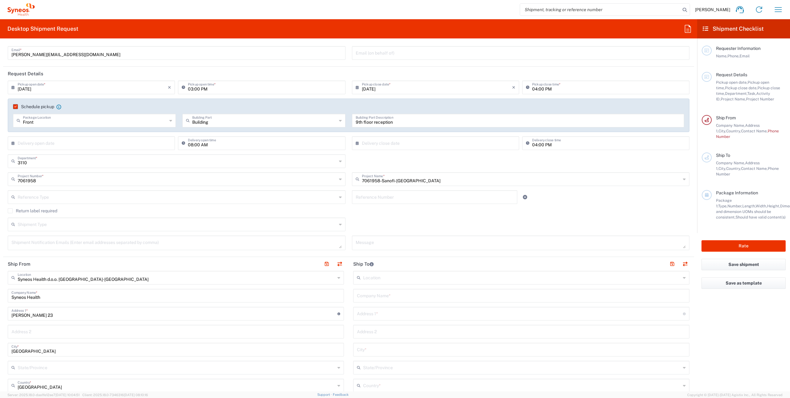
scroll to position [62, 0]
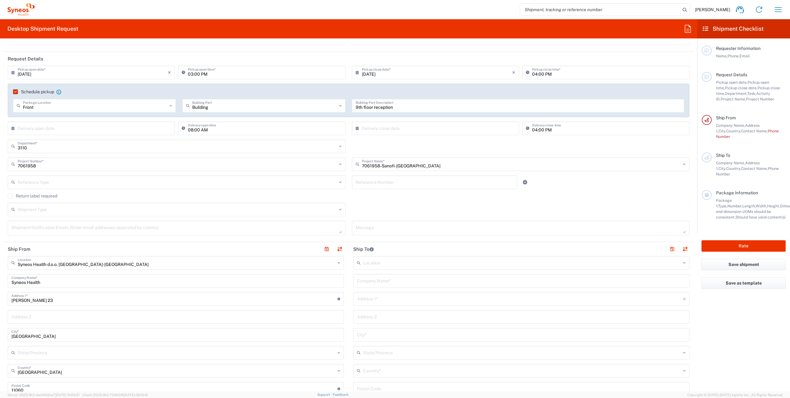
click at [411, 260] on input "text" at bounding box center [522, 262] width 318 height 11
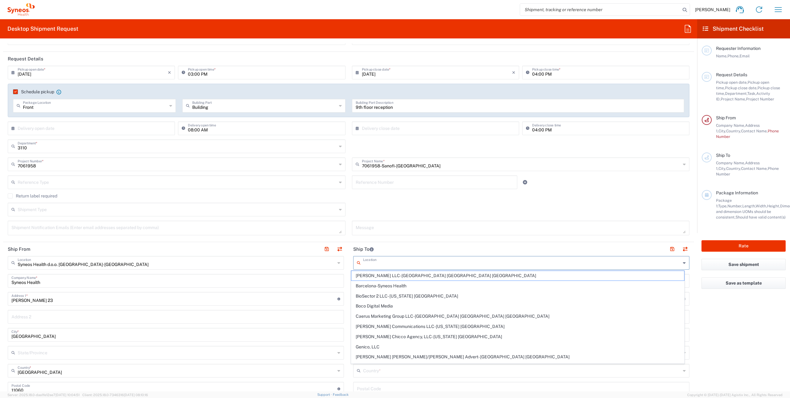
click at [524, 248] on header "Ship To" at bounding box center [522, 249] width 346 height 14
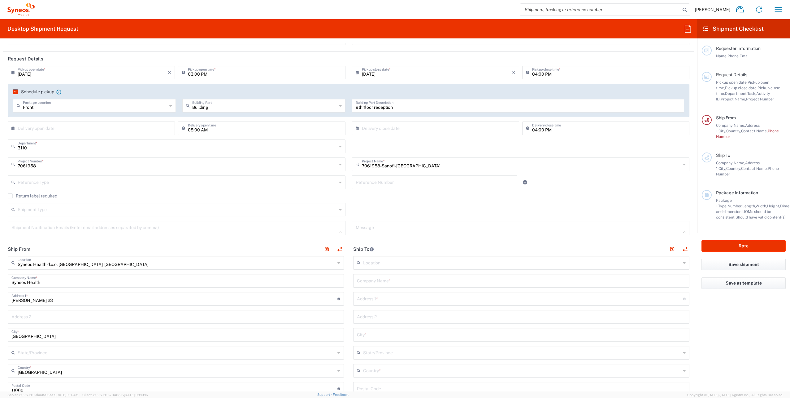
click at [436, 279] on input "text" at bounding box center [521, 280] width 329 height 11
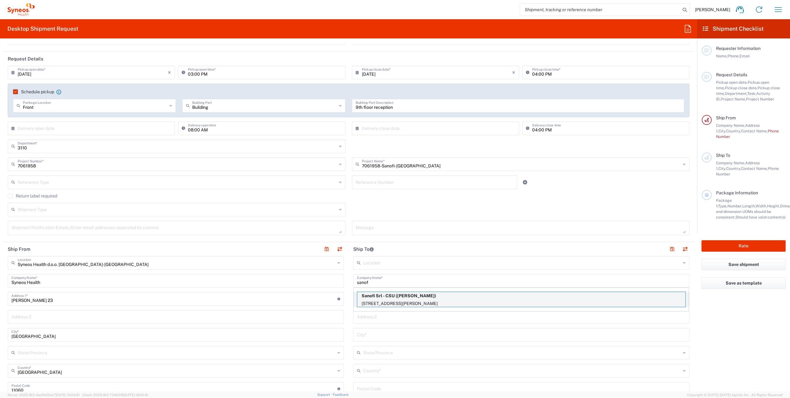
click at [413, 296] on p "Sanofi Srl - CSU (Rossella Morandi)" at bounding box center [521, 296] width 328 height 8
type input "Sanofi Srl - CSU"
type input "[STREET_ADDRESS][PERSON_NAME]"
type input "[GEOGRAPHIC_DATA]"
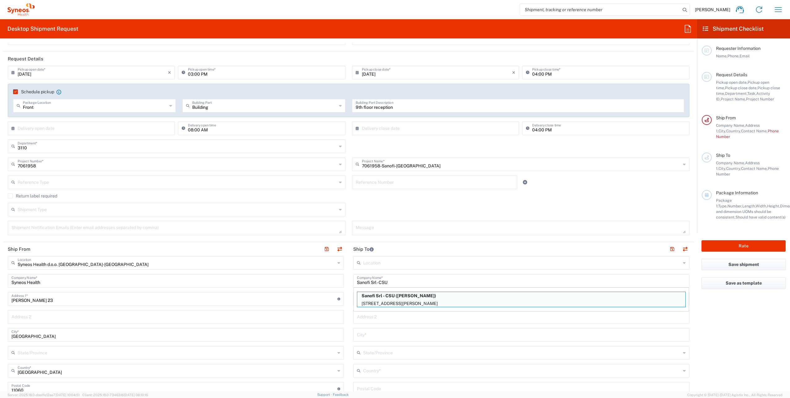
type input "20158"
type input "[PERSON_NAME]"
type input "[PHONE_NUMBER]"
type input "Sender/Shipper"
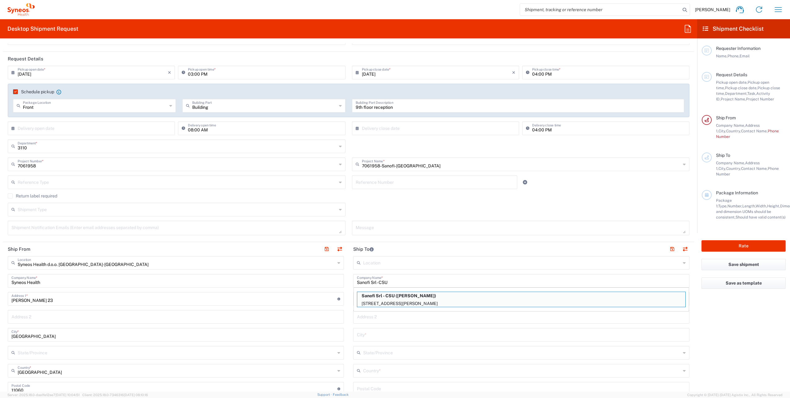
type input "Delivery Duty Paid"
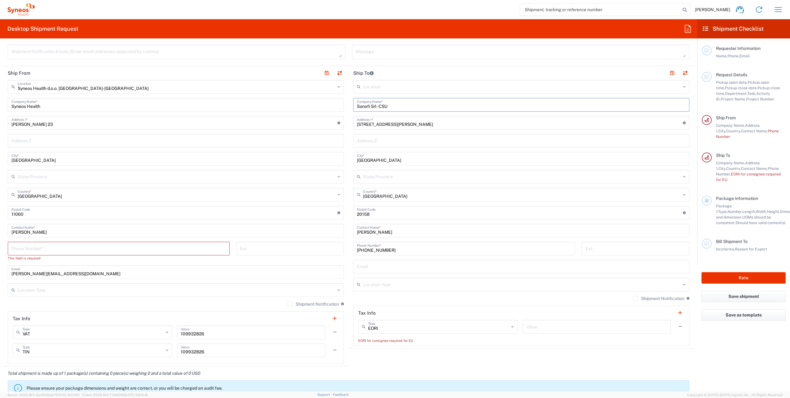
scroll to position [248, 0]
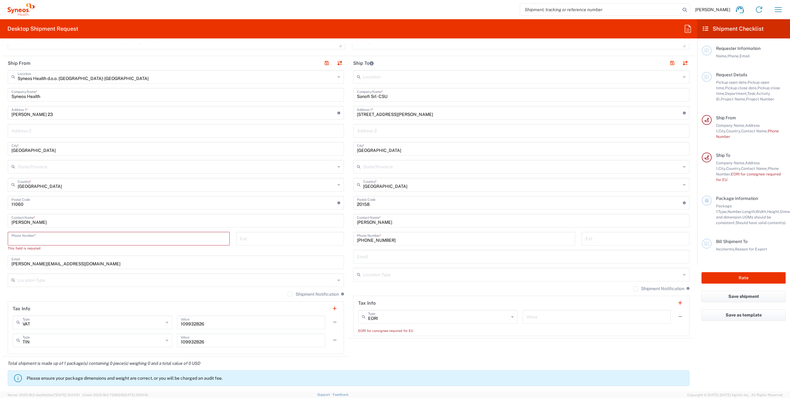
click at [77, 238] on input "tel" at bounding box center [118, 238] width 215 height 11
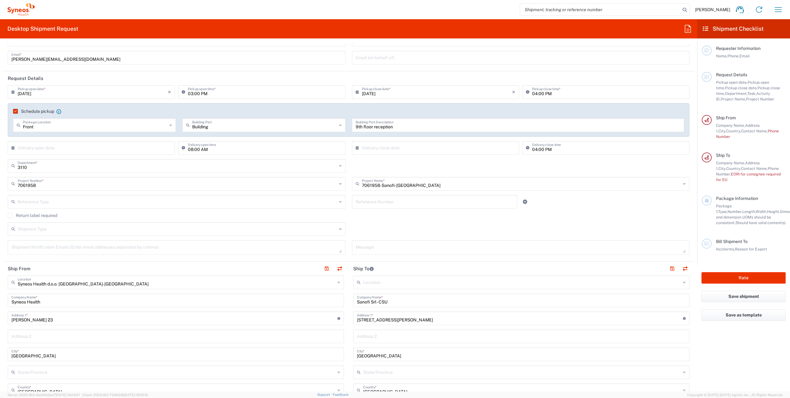
scroll to position [0, 0]
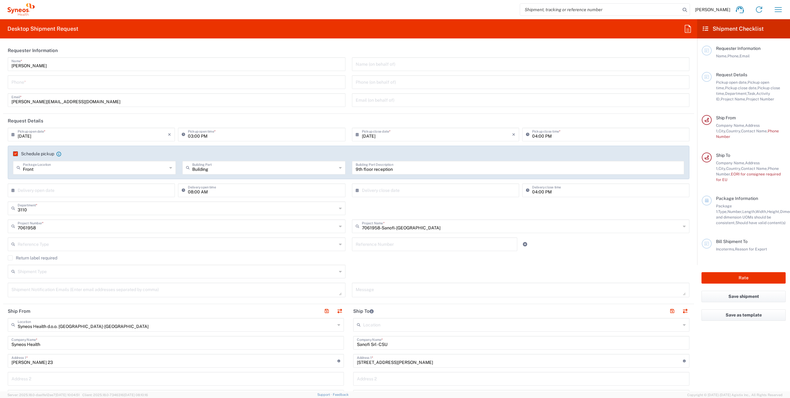
click at [44, 83] on input "tel" at bounding box center [176, 81] width 331 height 11
type input "[PHONE_NUMBER]"
drag, startPoint x: 63, startPoint y: 87, endPoint x: 0, endPoint y: 86, distance: 63.2
click at [0, 86] on html "Zoran Bukorovic Home Shipment estimator Shipment tracking Desktop shipment requ…" at bounding box center [395, 199] width 790 height 398
drag, startPoint x: 93, startPoint y: 81, endPoint x: 0, endPoint y: 83, distance: 92.9
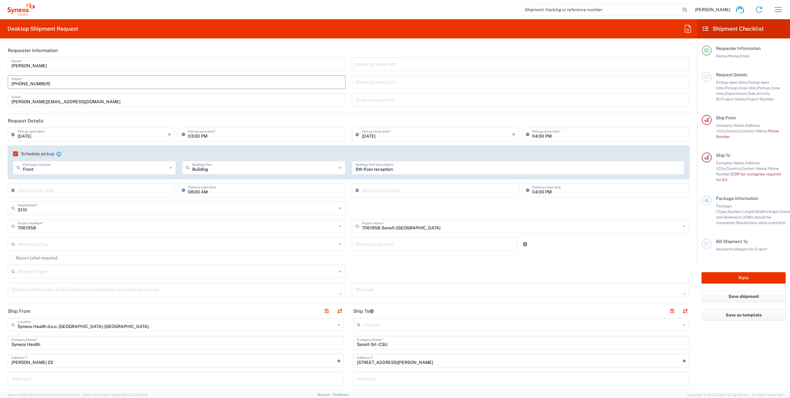
click at [0, 82] on html "Zoran Bukorovic Home Shipment estimator Shipment tracking Desktop shipment requ…" at bounding box center [395, 199] width 790 height 398
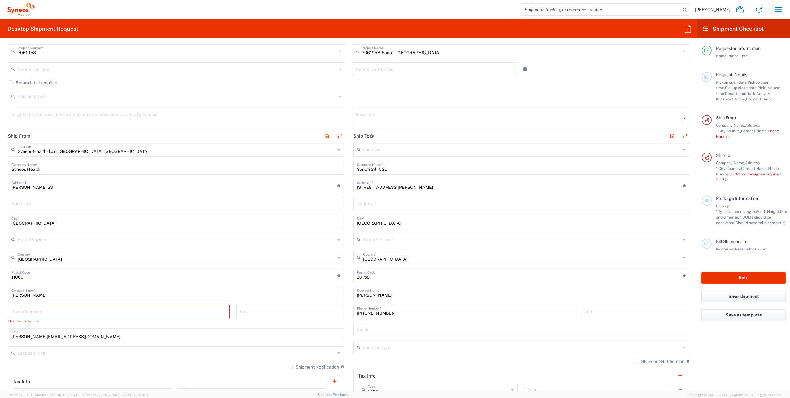
scroll to position [217, 0]
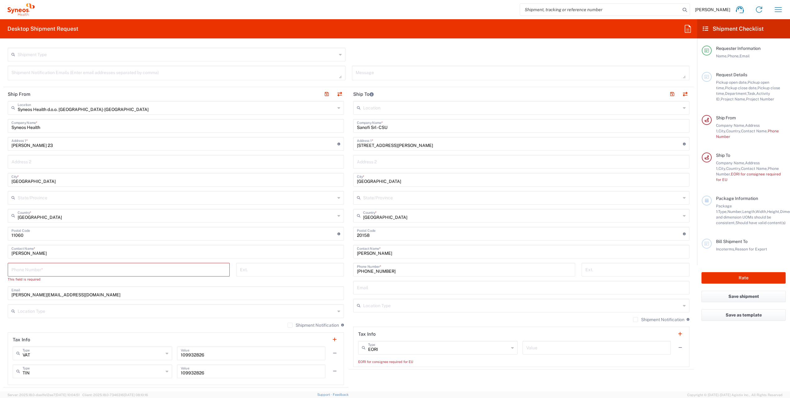
click at [39, 271] on input "tel" at bounding box center [118, 269] width 215 height 11
paste input "[PHONE_NUMBER]"
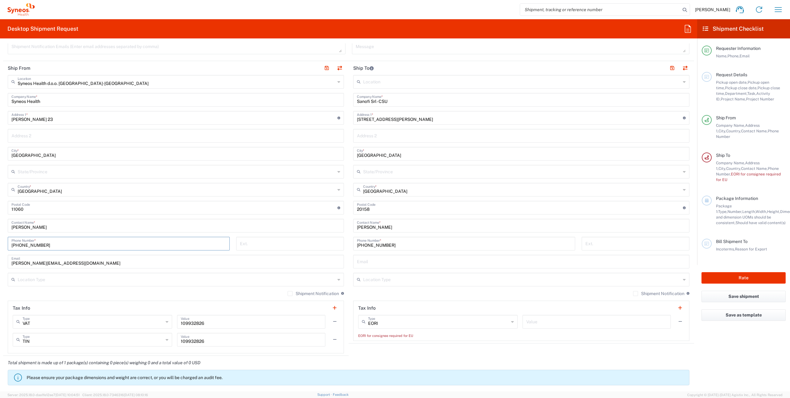
scroll to position [310, 0]
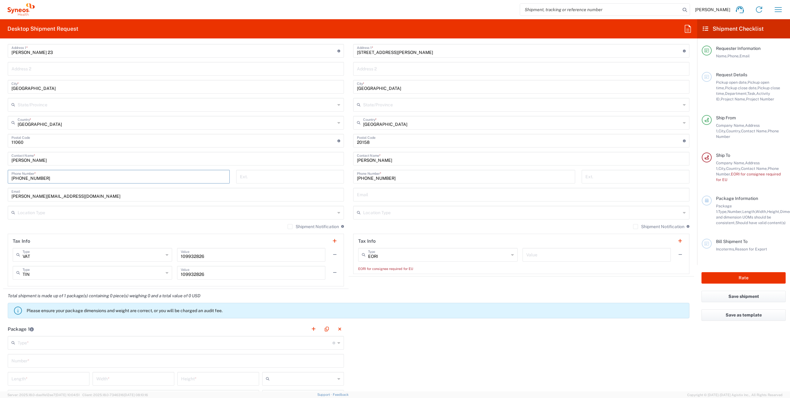
type input "[PHONE_NUMBER]"
click at [551, 260] on div "Value" at bounding box center [597, 255] width 148 height 14
click at [547, 254] on input "text" at bounding box center [597, 254] width 141 height 11
paste input "IT00832400154"
type input "IT00832400154"
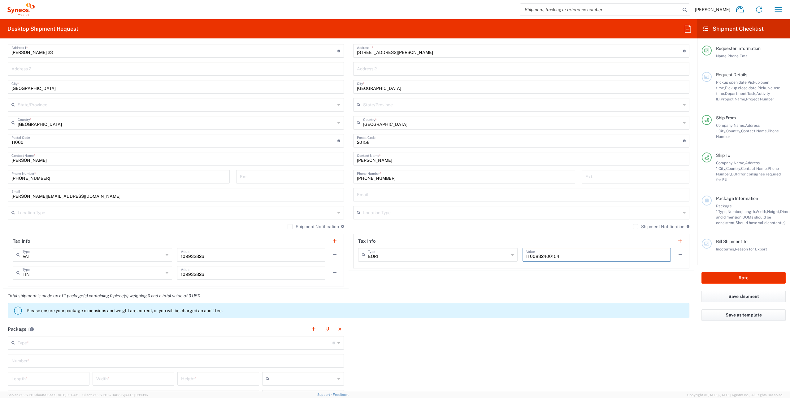
click at [282, 289] on div "Total shipment is made up of 1 package(s) containing 0 piece(s) weighing 0 and …" at bounding box center [349, 305] width 698 height 33
click at [65, 346] on input "text" at bounding box center [175, 342] width 315 height 11
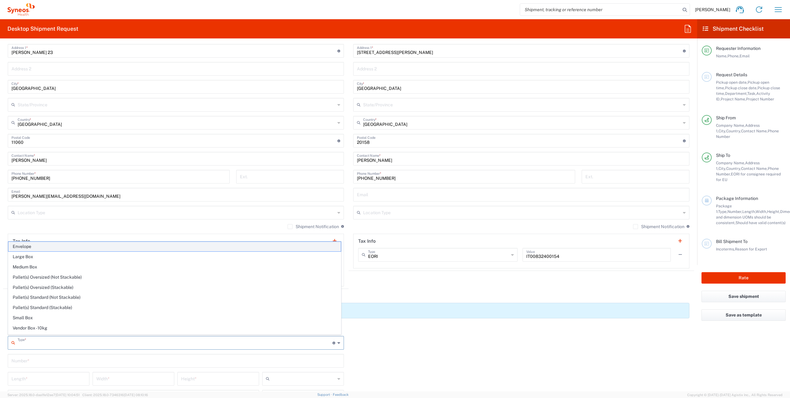
click at [74, 248] on span "Envelope" at bounding box center [174, 247] width 333 height 10
type input "Envelope"
type input "1"
type input "9.5"
type input "12.5"
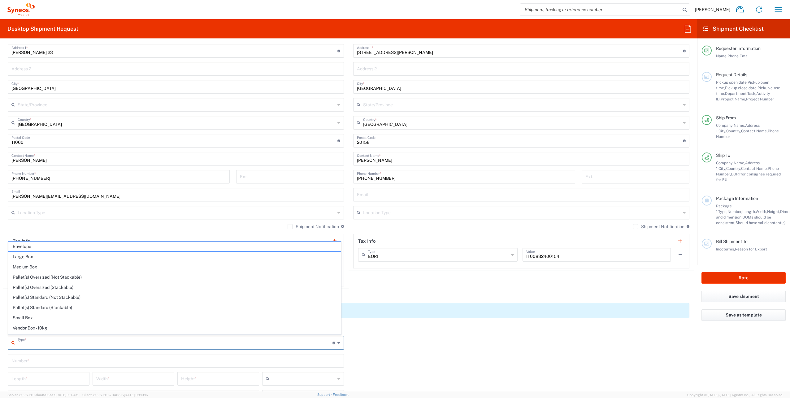
type input "0.25"
type input "in"
type input "0.45"
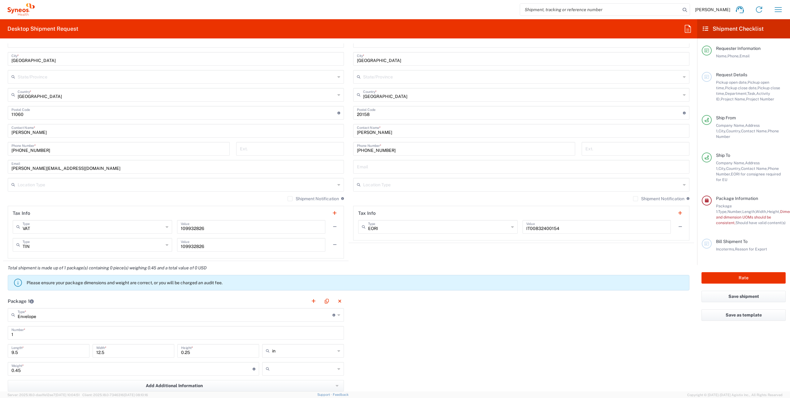
scroll to position [403, 0]
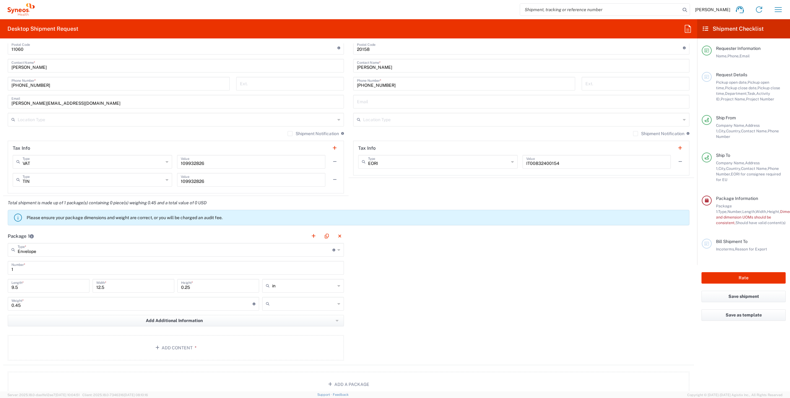
click at [306, 288] on input "in" at bounding box center [303, 286] width 63 height 10
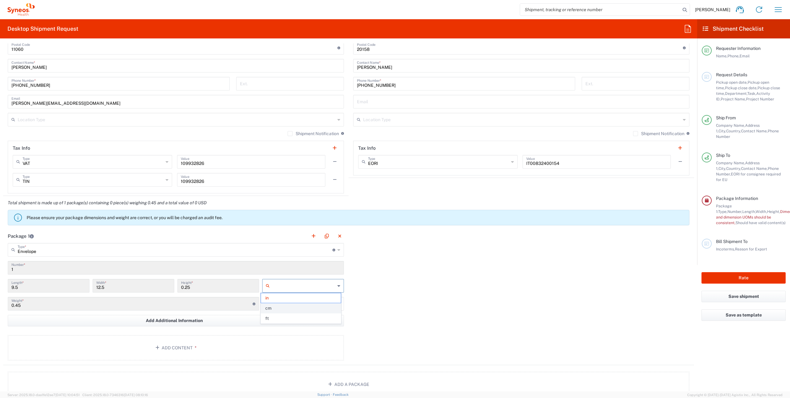
click at [285, 306] on span "cm" at bounding box center [301, 308] width 80 height 10
type input "24.13"
type input "31.75"
type input "0.64"
type input "cm"
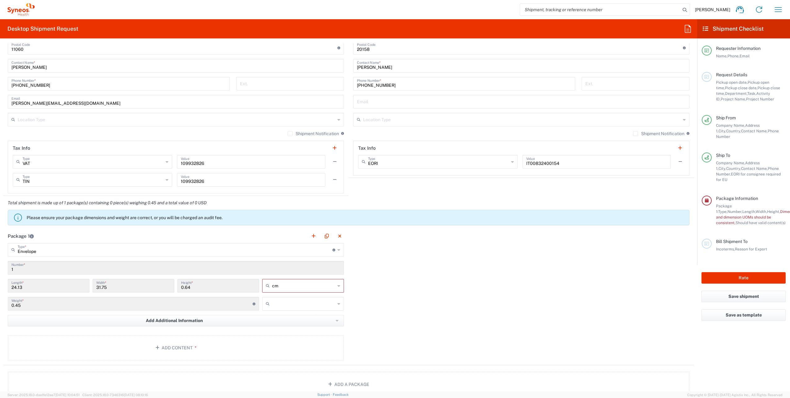
click at [282, 303] on input "text" at bounding box center [303, 304] width 63 height 10
click at [282, 326] on span "lbs" at bounding box center [301, 326] width 80 height 10
type input "lbs"
click at [278, 305] on input "lbs" at bounding box center [303, 304] width 63 height 10
click at [281, 318] on span "lbs" at bounding box center [301, 316] width 80 height 10
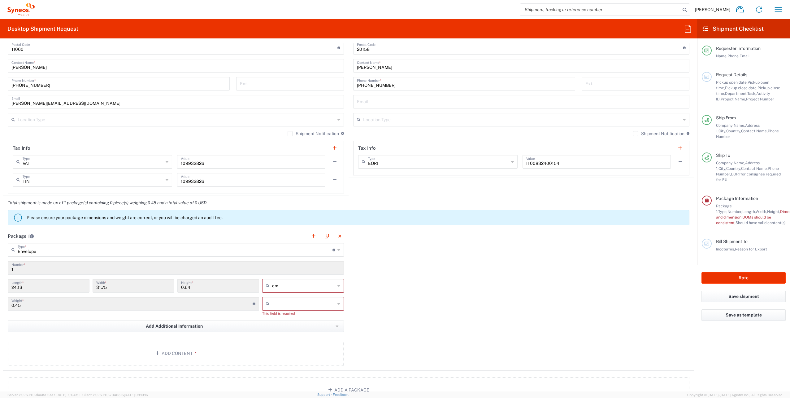
click at [280, 301] on input "text" at bounding box center [303, 304] width 63 height 10
click at [282, 325] on span "lbs" at bounding box center [301, 326] width 80 height 10
type input "lbs"
click at [266, 324] on span "kgs" at bounding box center [301, 326] width 80 height 10
type input "0.2"
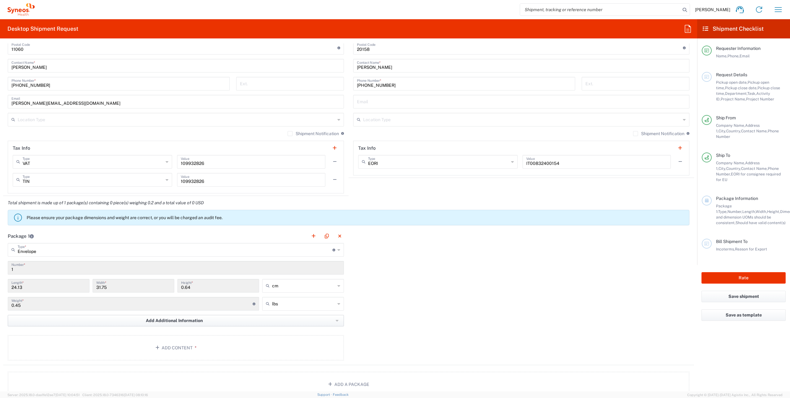
type input "kgs"
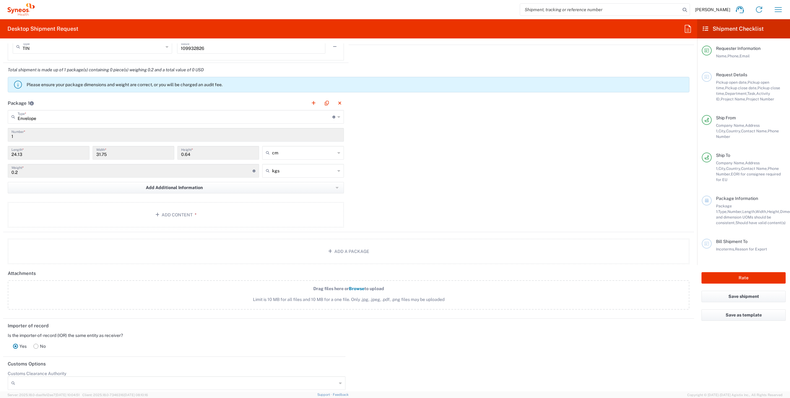
scroll to position [558, 0]
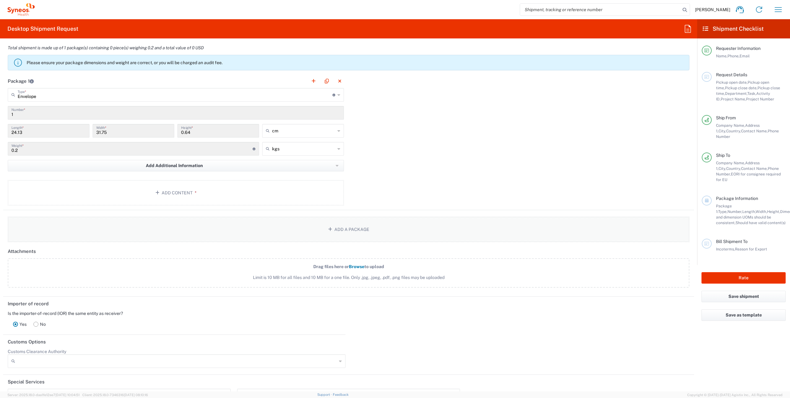
click at [323, 228] on button "Add a Package" at bounding box center [349, 229] width 682 height 25
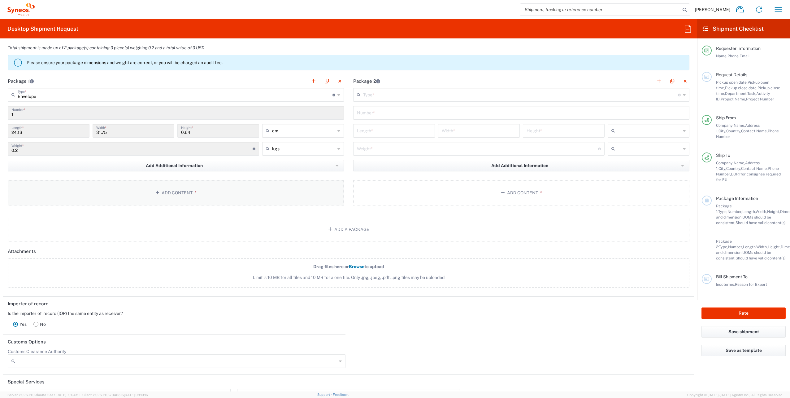
click at [215, 192] on button "Add Content *" at bounding box center [176, 192] width 336 height 25
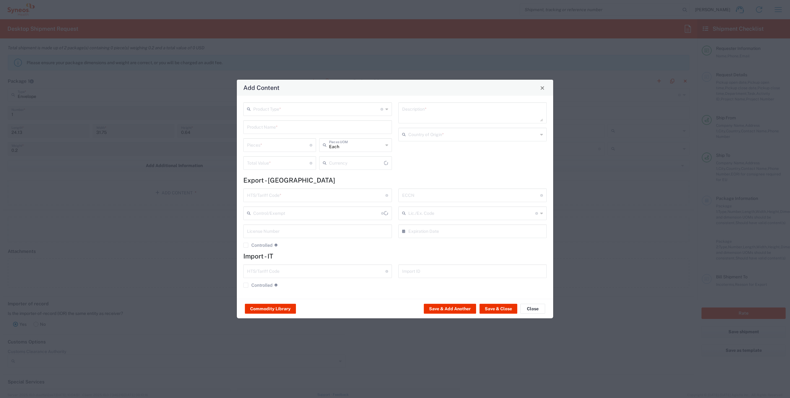
type input "US Dollar"
click at [276, 110] on input "text" at bounding box center [316, 108] width 127 height 11
click at [278, 121] on span "Documents" at bounding box center [317, 123] width 147 height 10
type input "Documents"
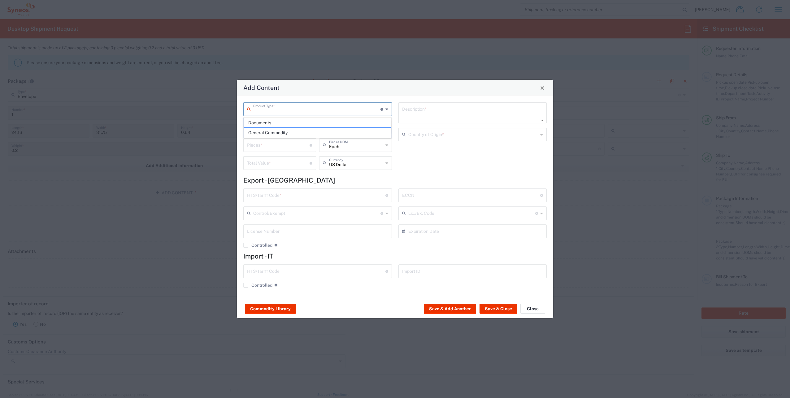
type input "1"
type textarea "Documents"
type input "[GEOGRAPHIC_DATA]"
type input "0000.00.0000"
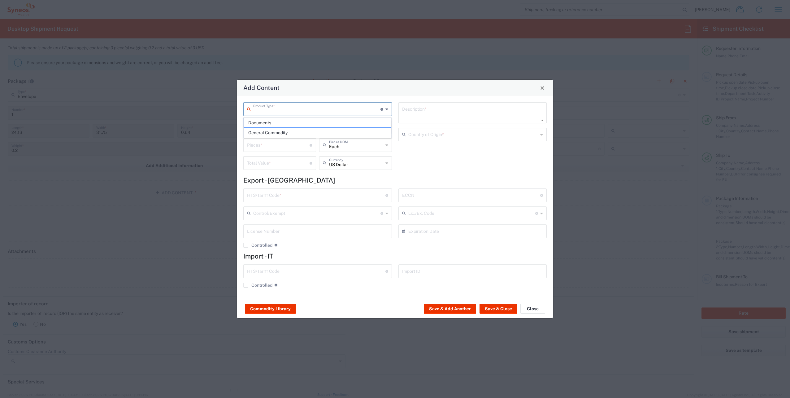
type input "0000.00.0000"
drag, startPoint x: 255, startPoint y: 146, endPoint x: 212, endPoint y: 149, distance: 42.8
click at [213, 149] on div "Add Content Documents Product Type * Document: Paper document generated interna…" at bounding box center [395, 199] width 790 height 398
type input "6"
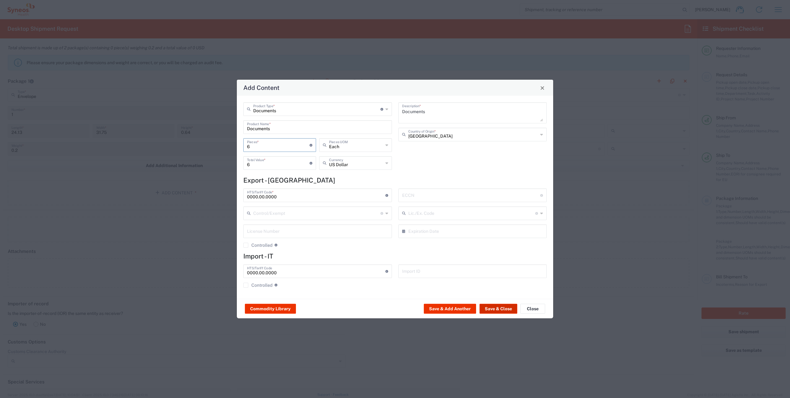
type input "6"
click at [494, 309] on button "Save & Close" at bounding box center [499, 309] width 38 height 10
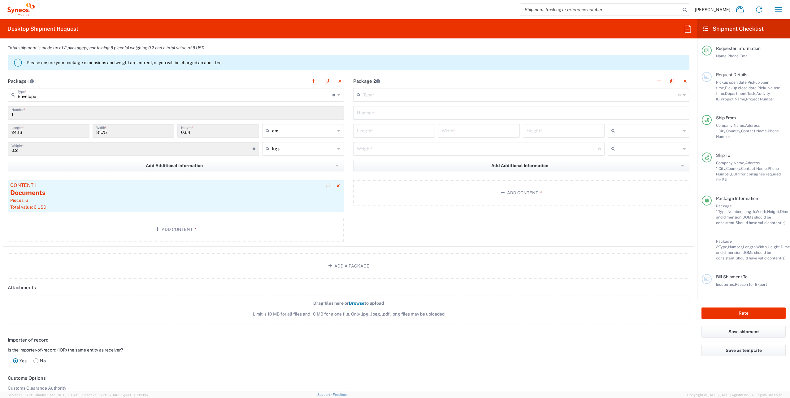
click at [58, 204] on div "Total value: 6 USD" at bounding box center [175, 207] width 331 height 6
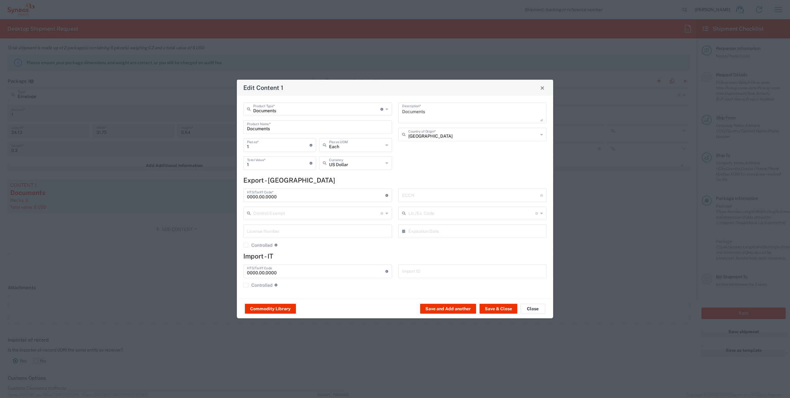
click at [351, 170] on div "US Dollar Currency" at bounding box center [356, 165] width 76 height 18
click at [350, 169] on div "US Dollar Currency" at bounding box center [355, 163] width 73 height 14
click at [348, 163] on input "text" at bounding box center [356, 162] width 54 height 11
click at [342, 176] on span "Serbian Dinar" at bounding box center [356, 177] width 72 height 10
type input "Serbian Dinar"
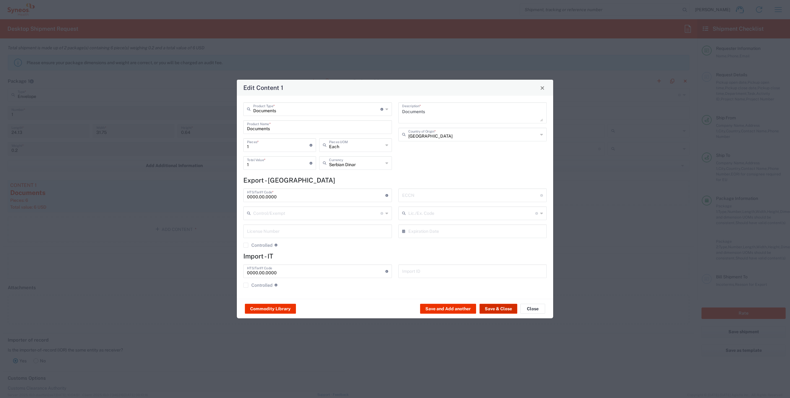
click at [494, 309] on button "Save & Close" at bounding box center [499, 309] width 38 height 10
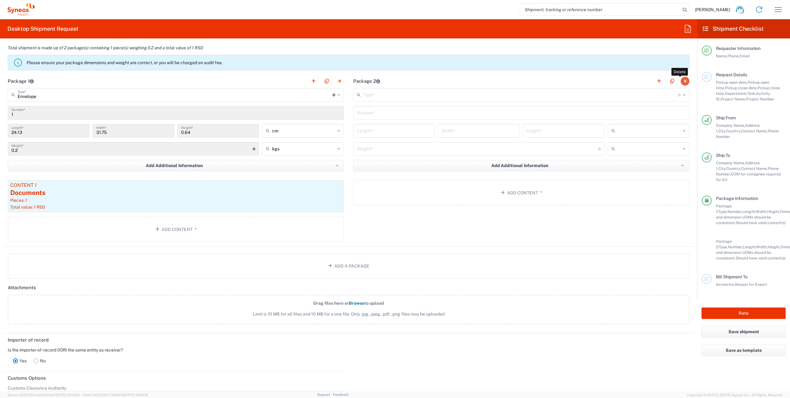
click at [681, 79] on button "button" at bounding box center [685, 81] width 9 height 9
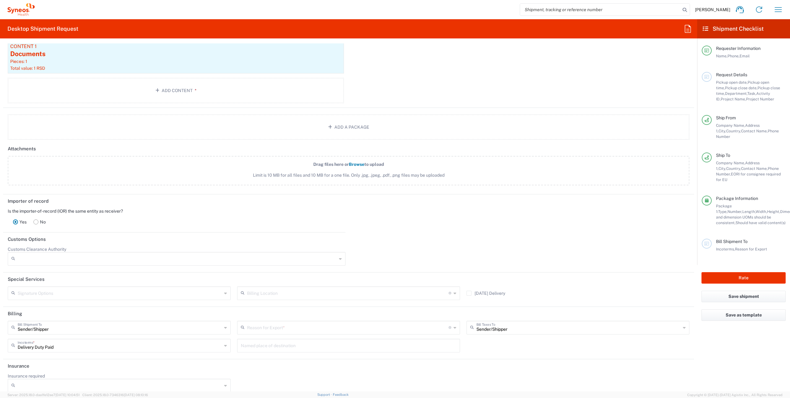
scroll to position [702, 0]
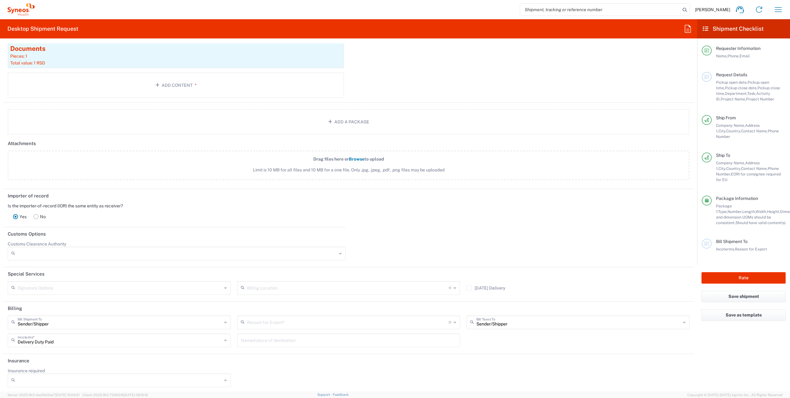
click at [268, 323] on input "text" at bounding box center [348, 321] width 202 height 11
click at [265, 351] on span "Personal Effects" at bounding box center [346, 354] width 220 height 10
type input "Personal Effects"
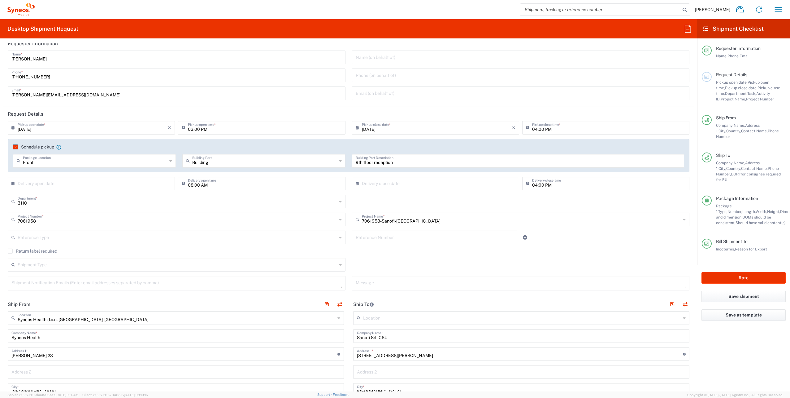
scroll to position [0, 0]
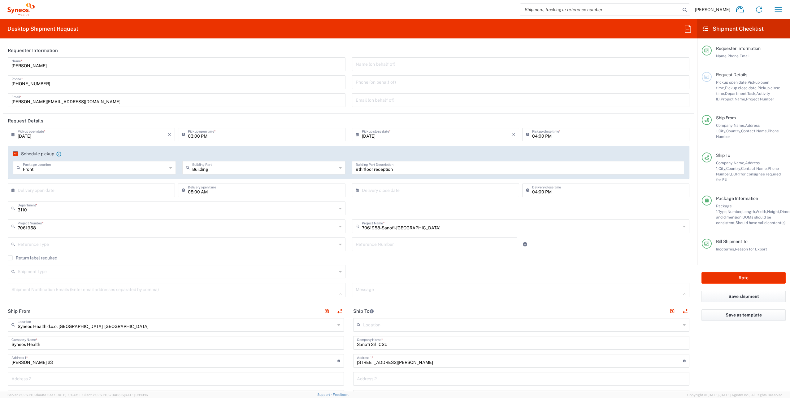
click at [555, 137] on input "04:00 PM" at bounding box center [609, 134] width 154 height 11
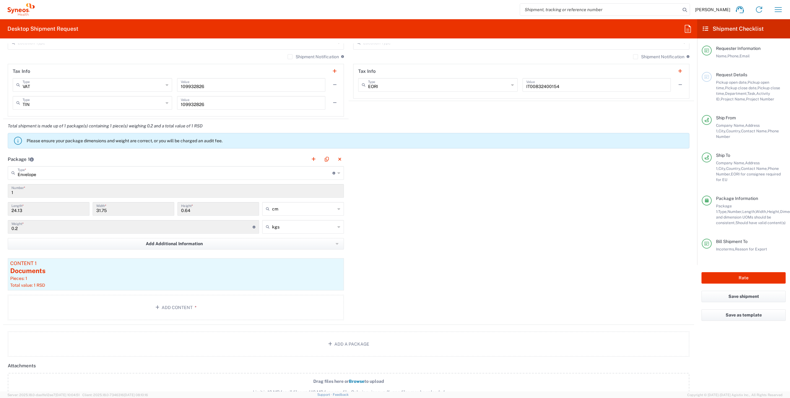
scroll to position [423, 0]
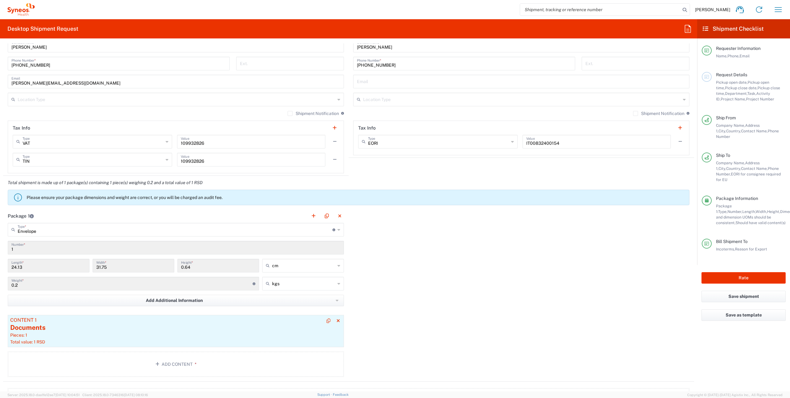
click at [144, 339] on div "Total value: 1 RSD" at bounding box center [175, 342] width 331 height 6
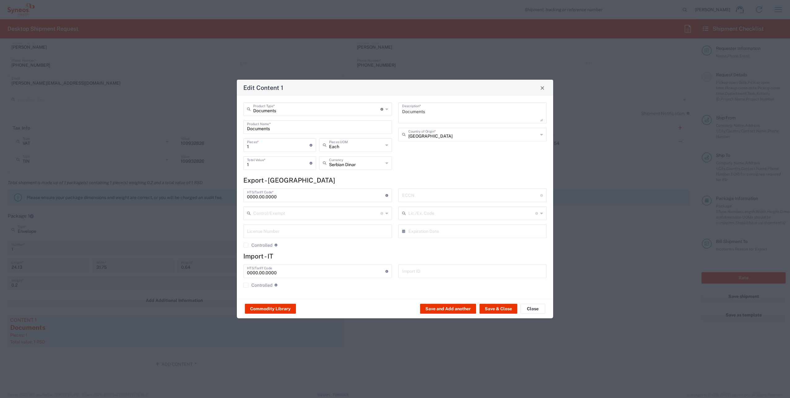
click at [300, 147] on input "1" at bounding box center [278, 144] width 63 height 11
drag, startPoint x: 296, startPoint y: 147, endPoint x: 219, endPoint y: 147, distance: 76.2
click at [225, 147] on div "Edit Content 1 Documents Product Type * Document: Paper document generated inte…" at bounding box center [395, 199] width 790 height 398
type input "6"
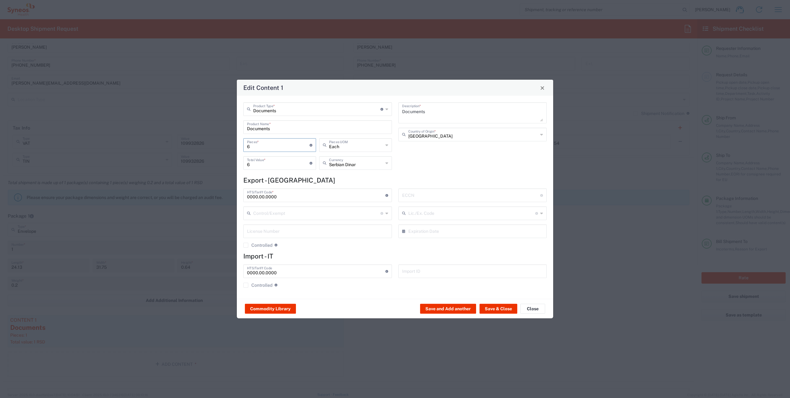
type input "6"
click at [498, 308] on button "Save & Close" at bounding box center [499, 309] width 38 height 10
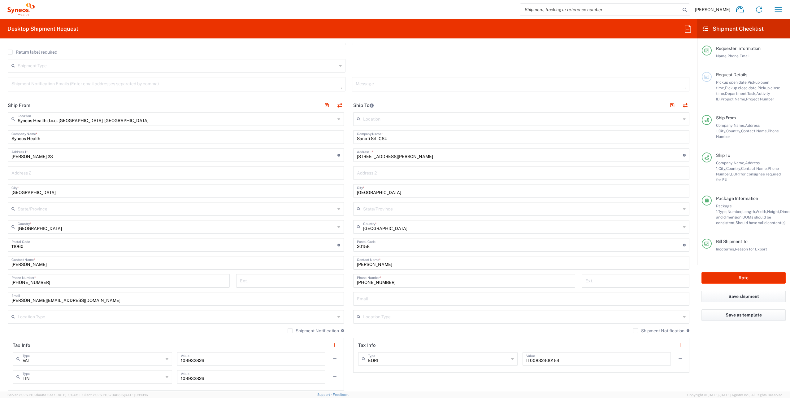
scroll to position [206, 0]
click at [735, 272] on button "Rate" at bounding box center [744, 277] width 84 height 11
type input "7061958"
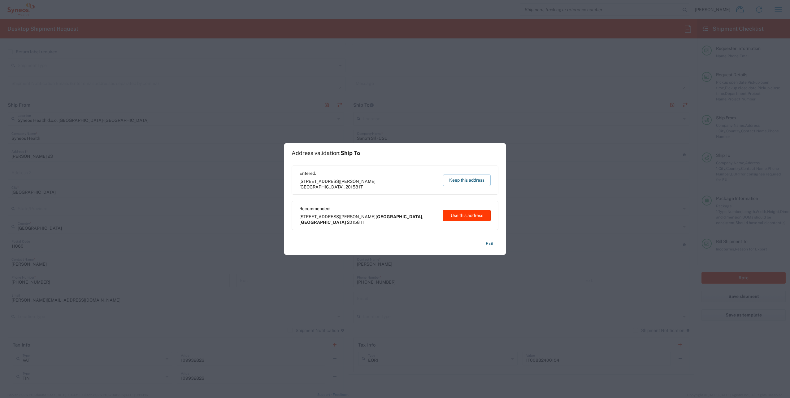
click at [458, 213] on button "Use this address" at bounding box center [467, 215] width 48 height 11
type input "Milano"
type input "[GEOGRAPHIC_DATA]"
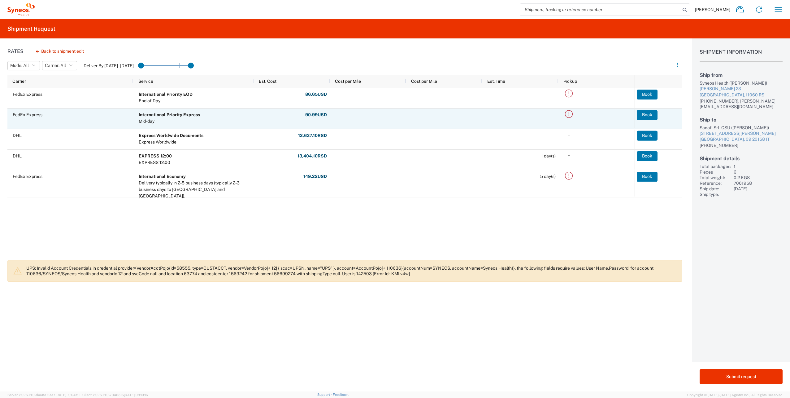
click at [571, 113] on icon at bounding box center [569, 114] width 10 height 10
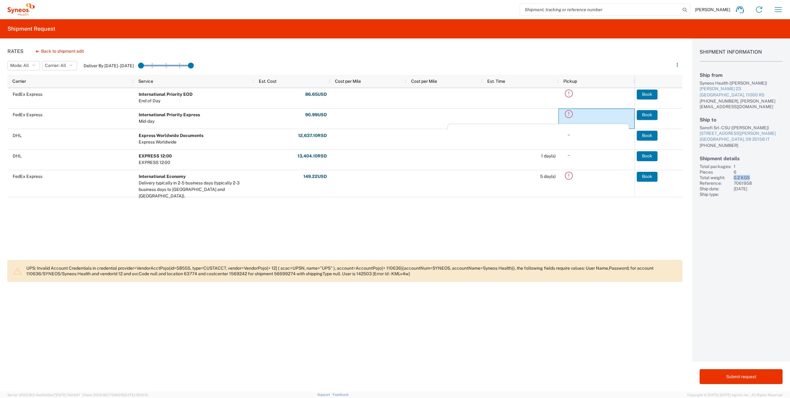
drag, startPoint x: 734, startPoint y: 177, endPoint x: 751, endPoint y: 177, distance: 17.3
click at [751, 177] on div "0.2 KGS" at bounding box center [758, 178] width 49 height 6
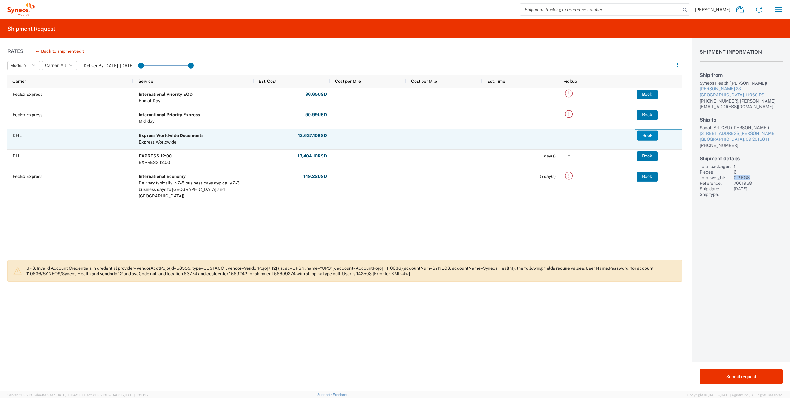
click at [649, 136] on button "Book" at bounding box center [647, 135] width 21 height 10
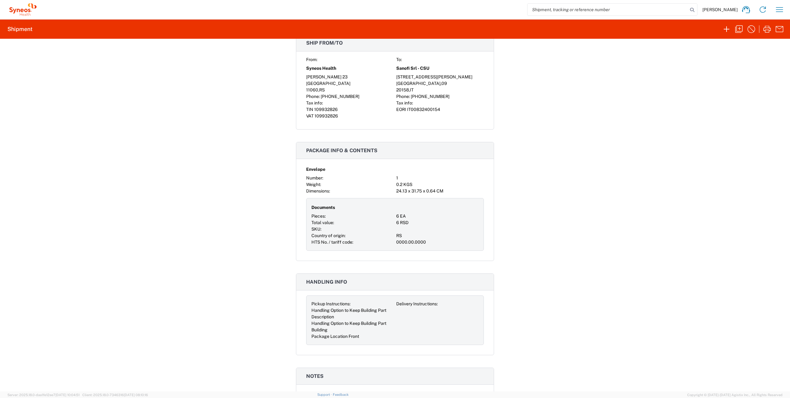
scroll to position [656, 0]
